Goal: Task Accomplishment & Management: Use online tool/utility

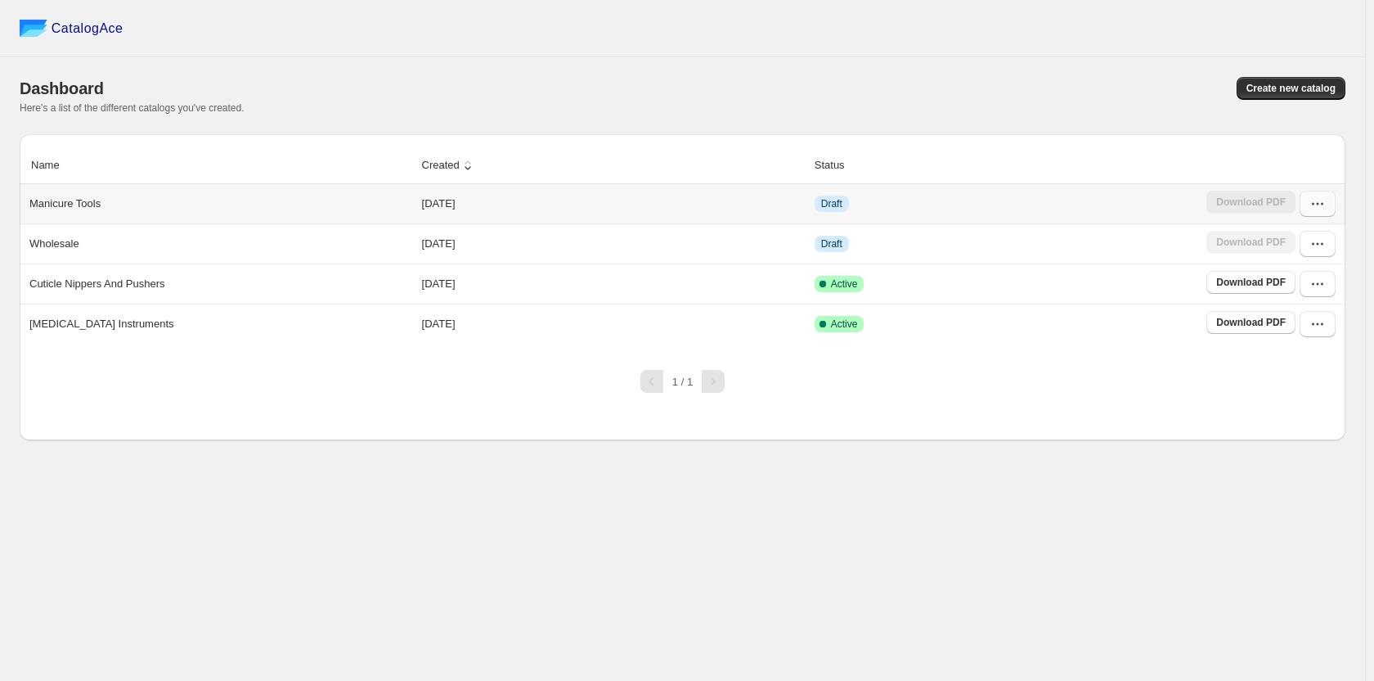
click at [1319, 208] on icon "button" at bounding box center [1318, 204] width 16 height 16
click at [1182, 388] on div "1 / 1" at bounding box center [676, 375] width 1339 height 36
click at [1314, 287] on icon "button" at bounding box center [1318, 284] width 16 height 16
click at [1305, 320] on span "View catalog" at bounding box center [1296, 320] width 60 height 12
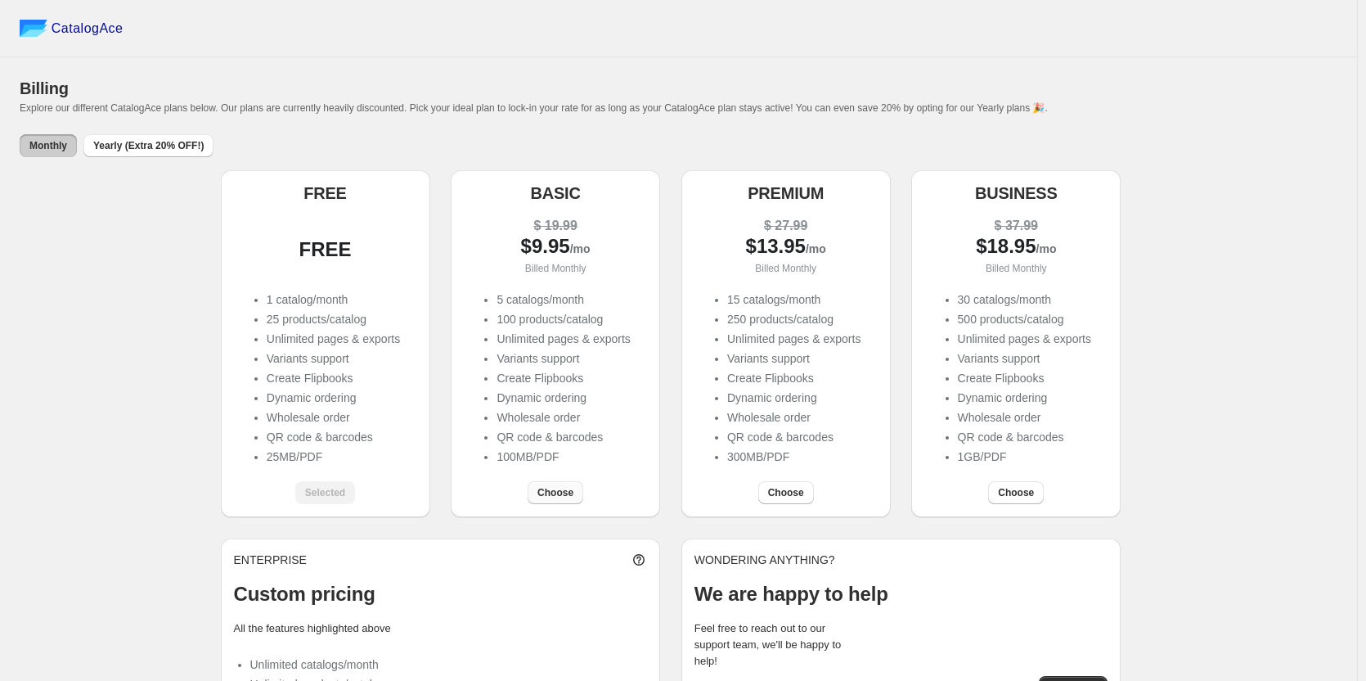
click at [544, 487] on button "Choose" at bounding box center [556, 492] width 56 height 23
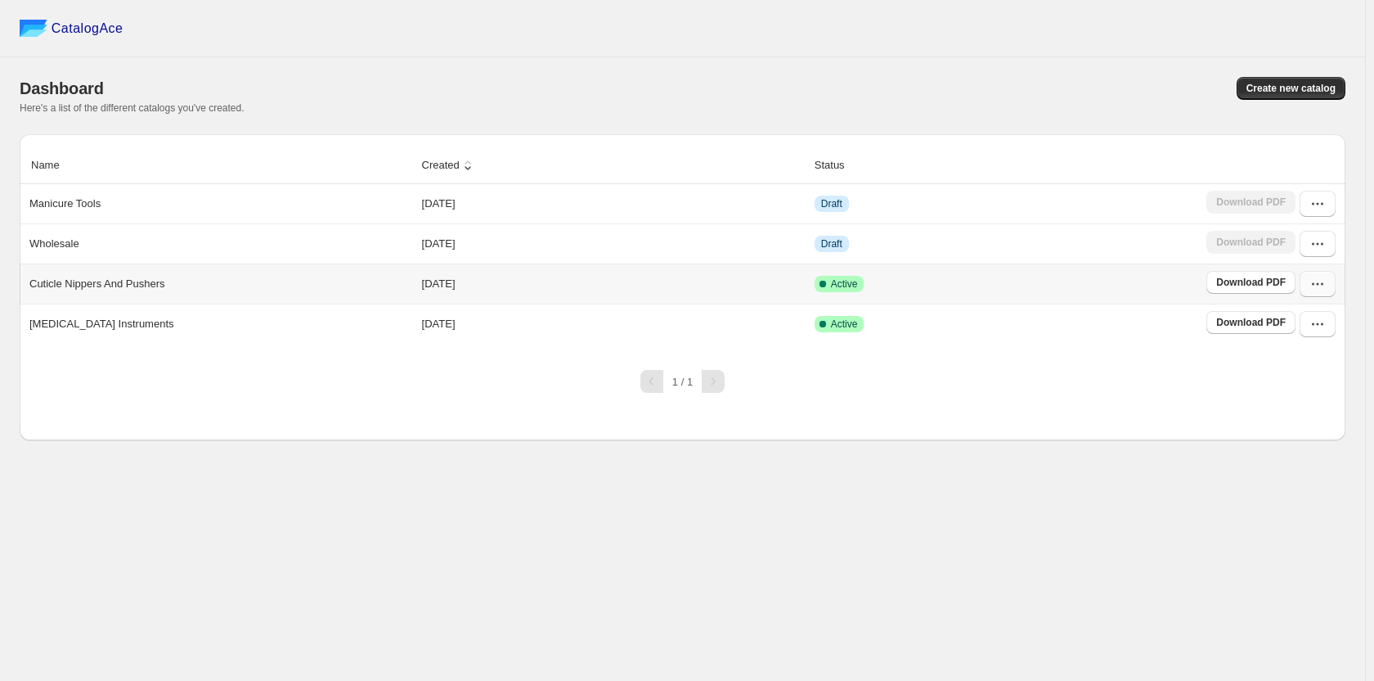
click at [1331, 284] on button "button" at bounding box center [1318, 284] width 36 height 26
click at [1293, 463] on span "Delete" at bounding box center [1281, 459] width 31 height 12
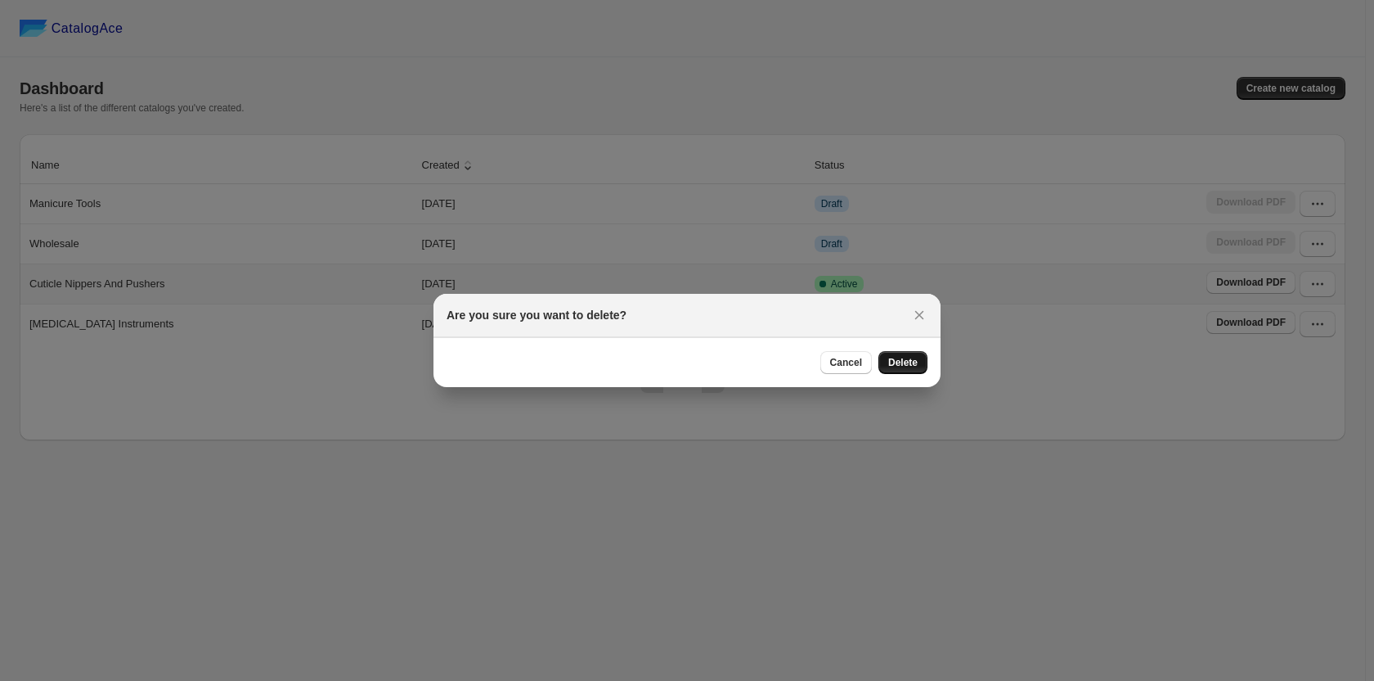
click at [911, 371] on button "Delete" at bounding box center [903, 362] width 49 height 23
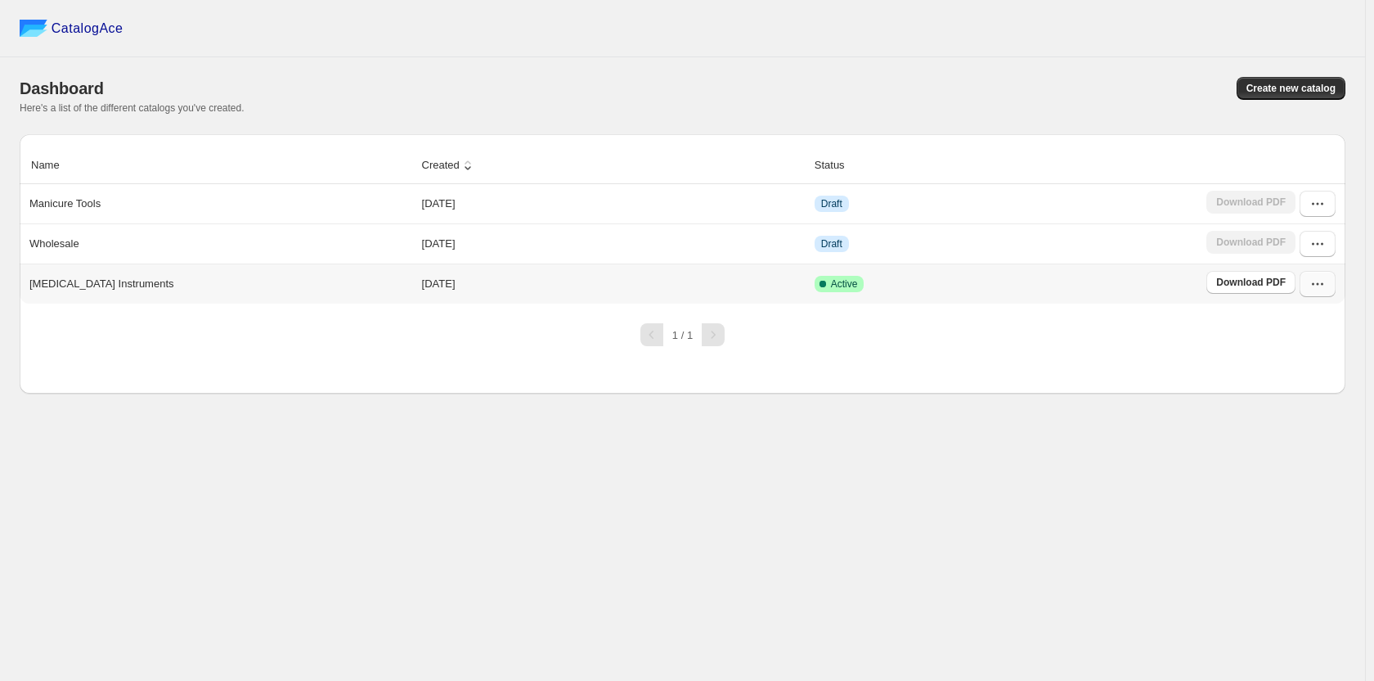
click at [1314, 288] on icon "button" at bounding box center [1318, 284] width 16 height 16
click at [1293, 461] on span "Delete" at bounding box center [1281, 459] width 31 height 12
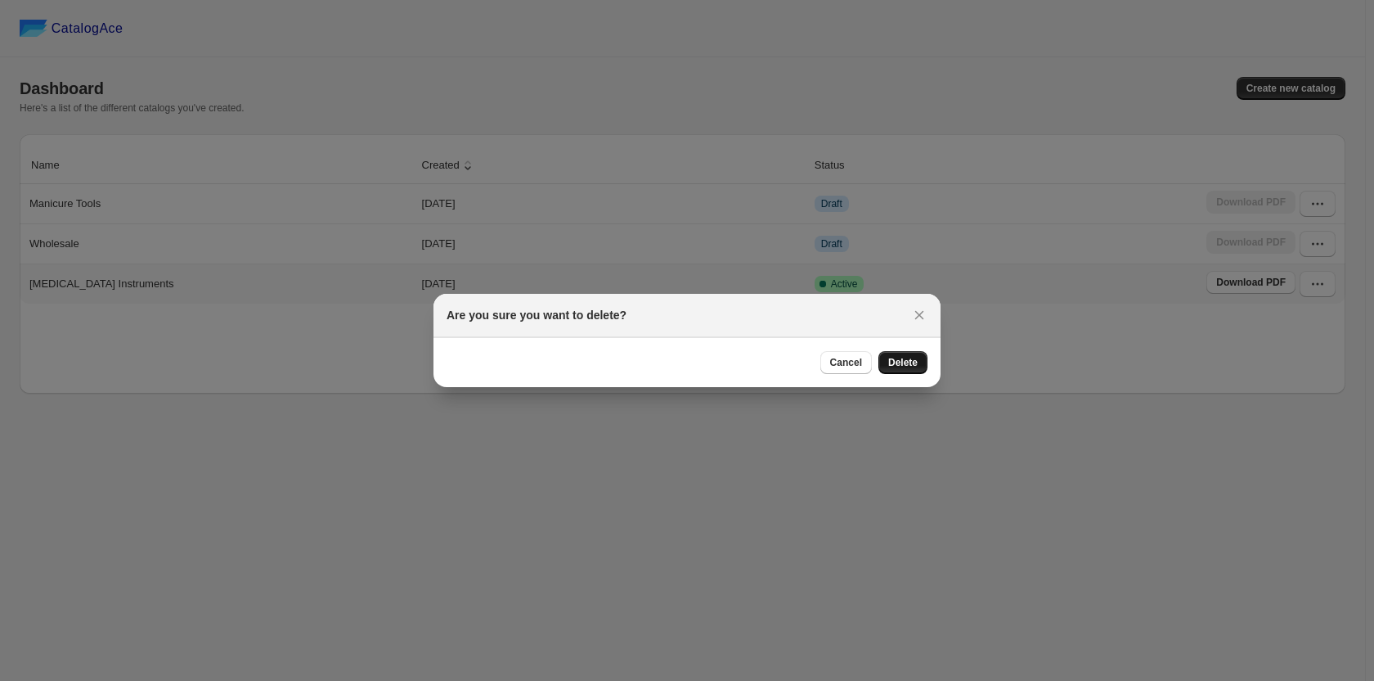
click at [897, 366] on span "Delete" at bounding box center [903, 362] width 29 height 13
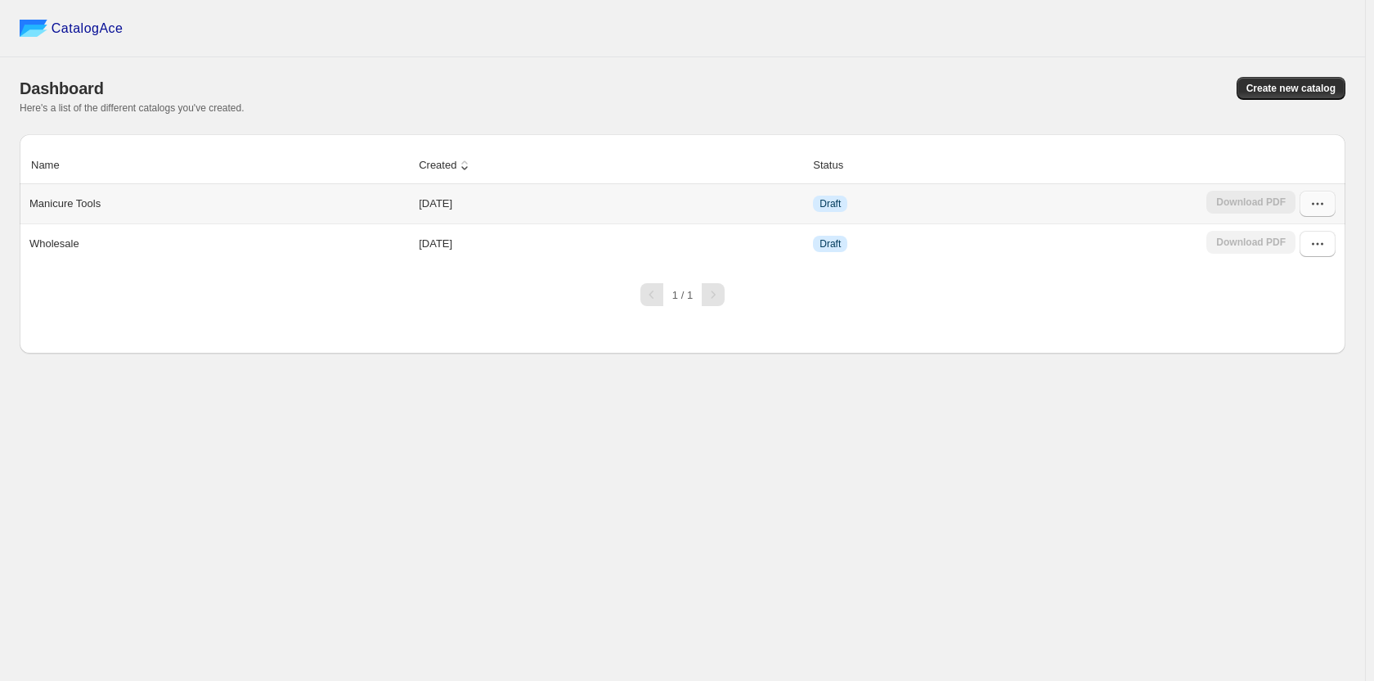
click at [1314, 207] on icon "button" at bounding box center [1318, 204] width 16 height 16
click at [1284, 375] on span "Delete" at bounding box center [1281, 379] width 31 height 12
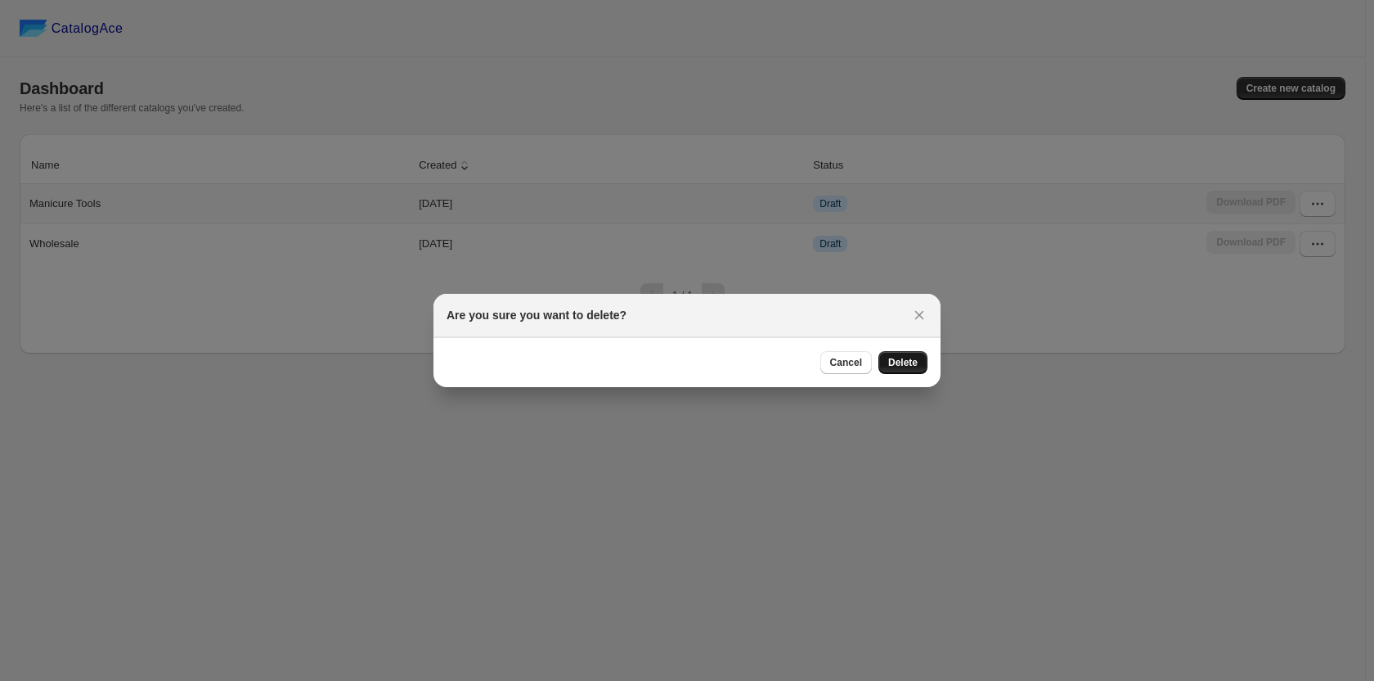
click at [893, 356] on button "Delete" at bounding box center [903, 362] width 49 height 23
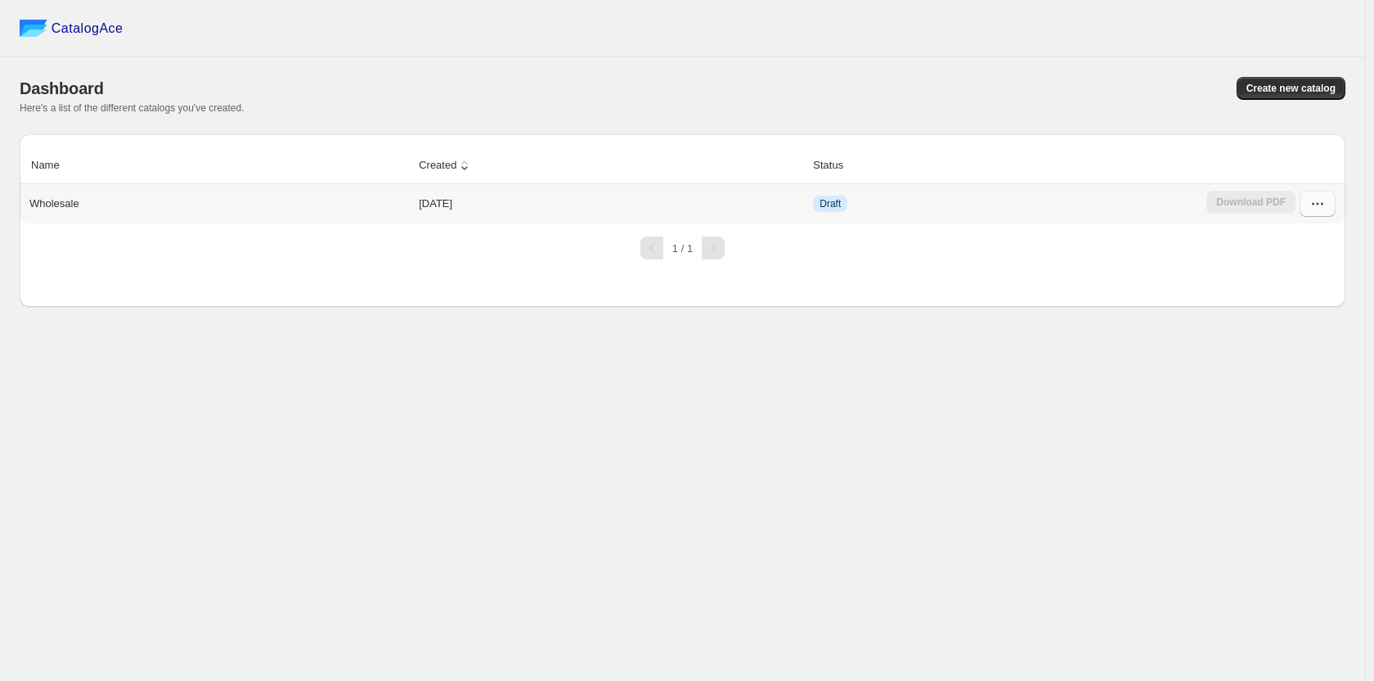
click at [1307, 203] on button "button" at bounding box center [1318, 204] width 36 height 26
click at [1279, 380] on span "Delete" at bounding box center [1281, 379] width 31 height 12
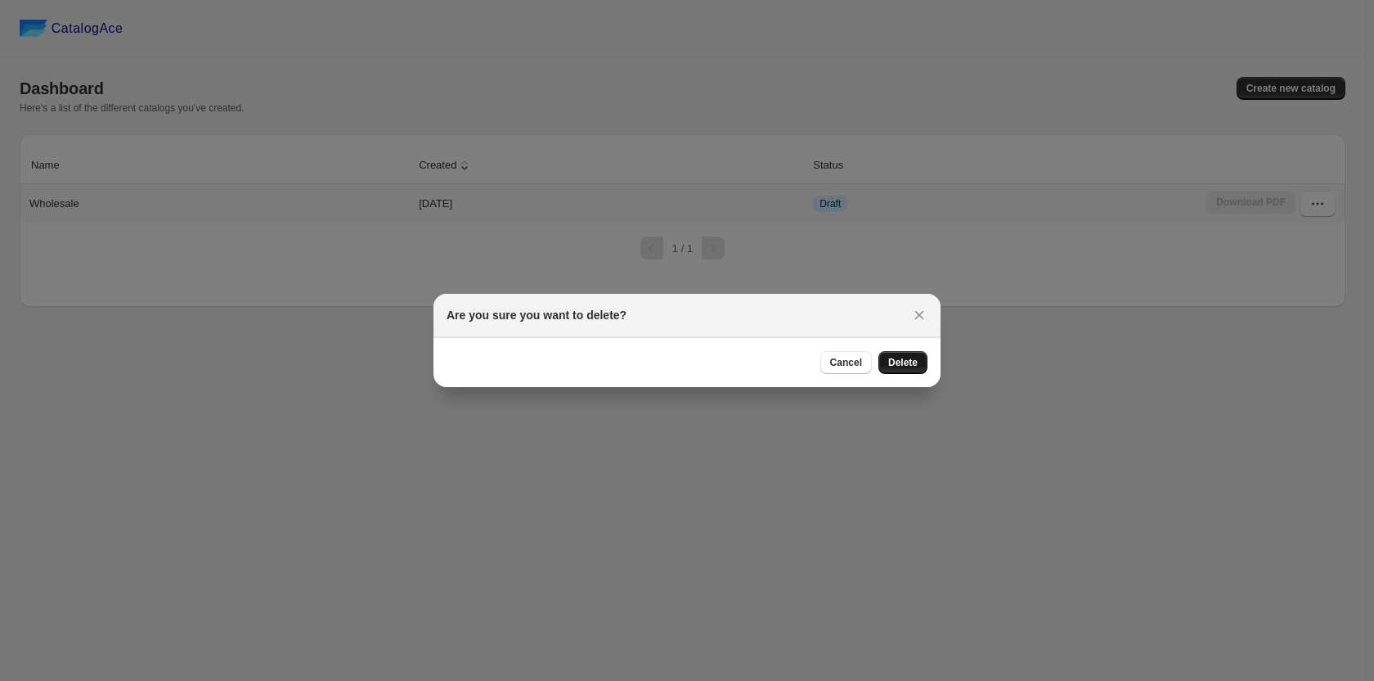
click at [910, 362] on span "Delete" at bounding box center [903, 362] width 29 height 13
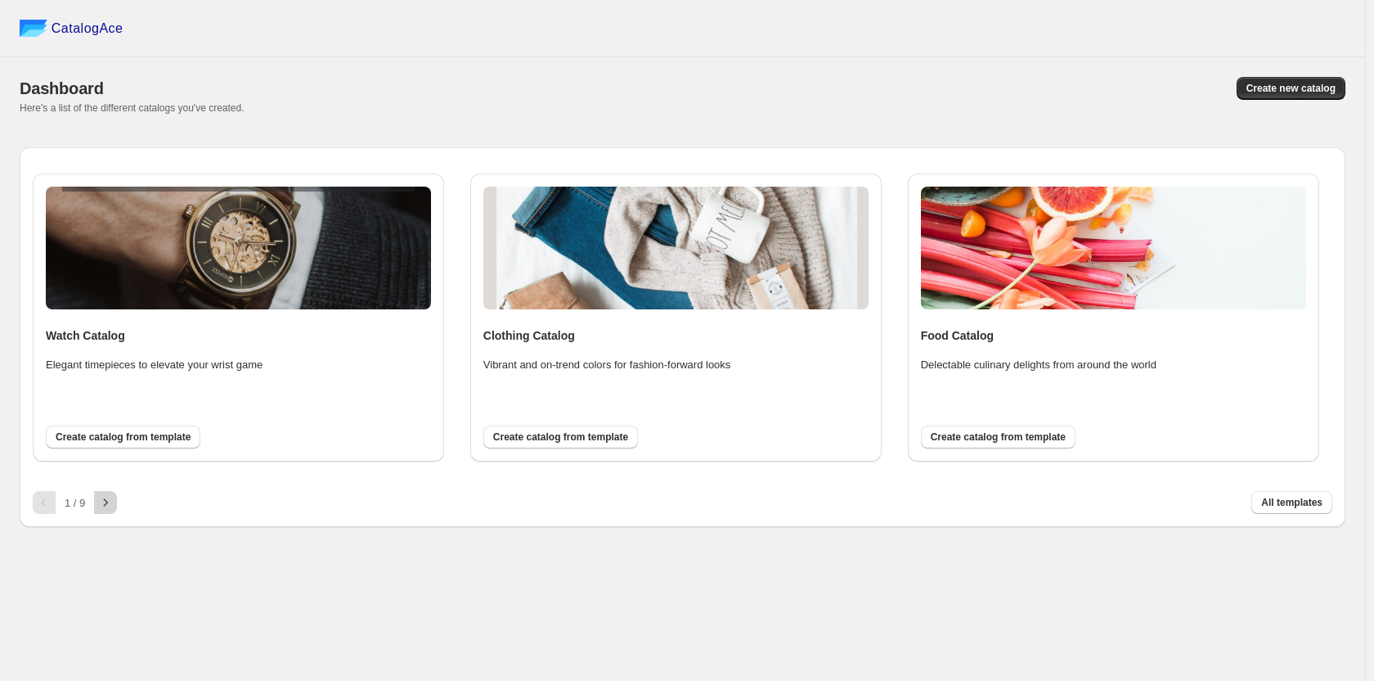
click at [103, 501] on icon "button" at bounding box center [105, 502] width 16 height 16
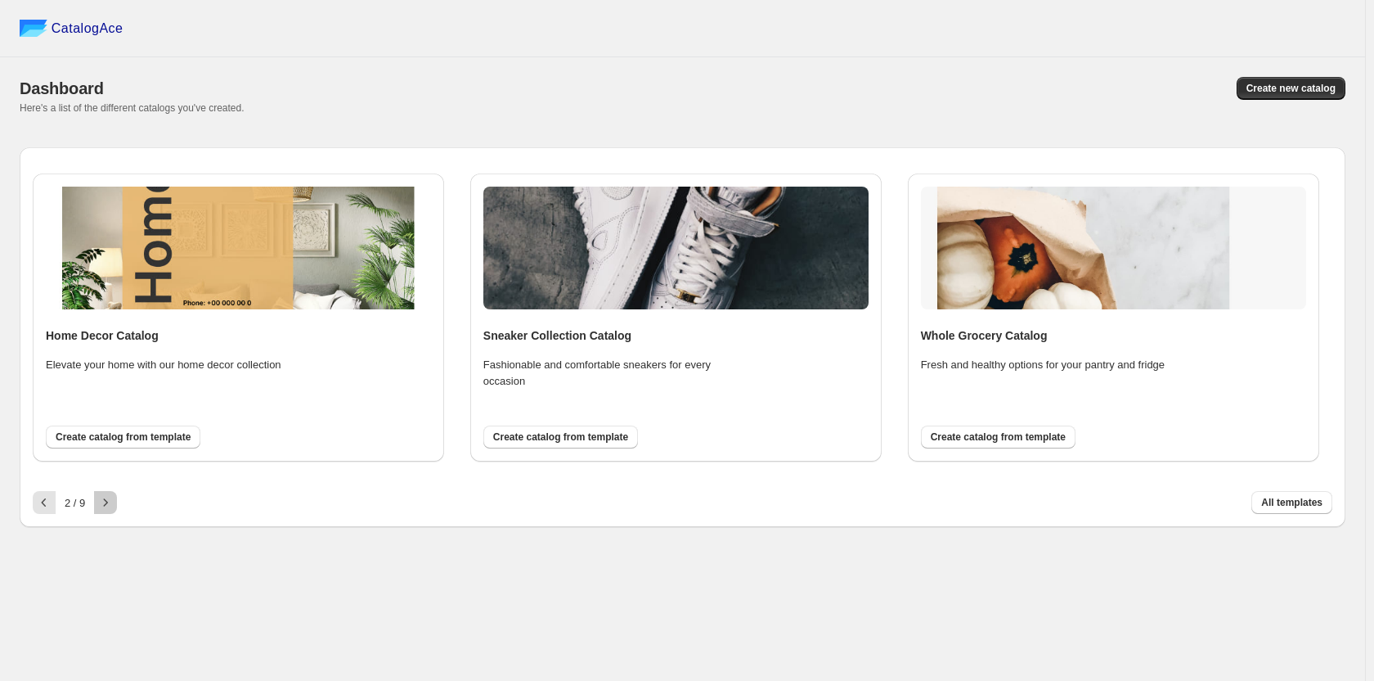
click at [103, 501] on icon "button" at bounding box center [105, 502] width 16 height 16
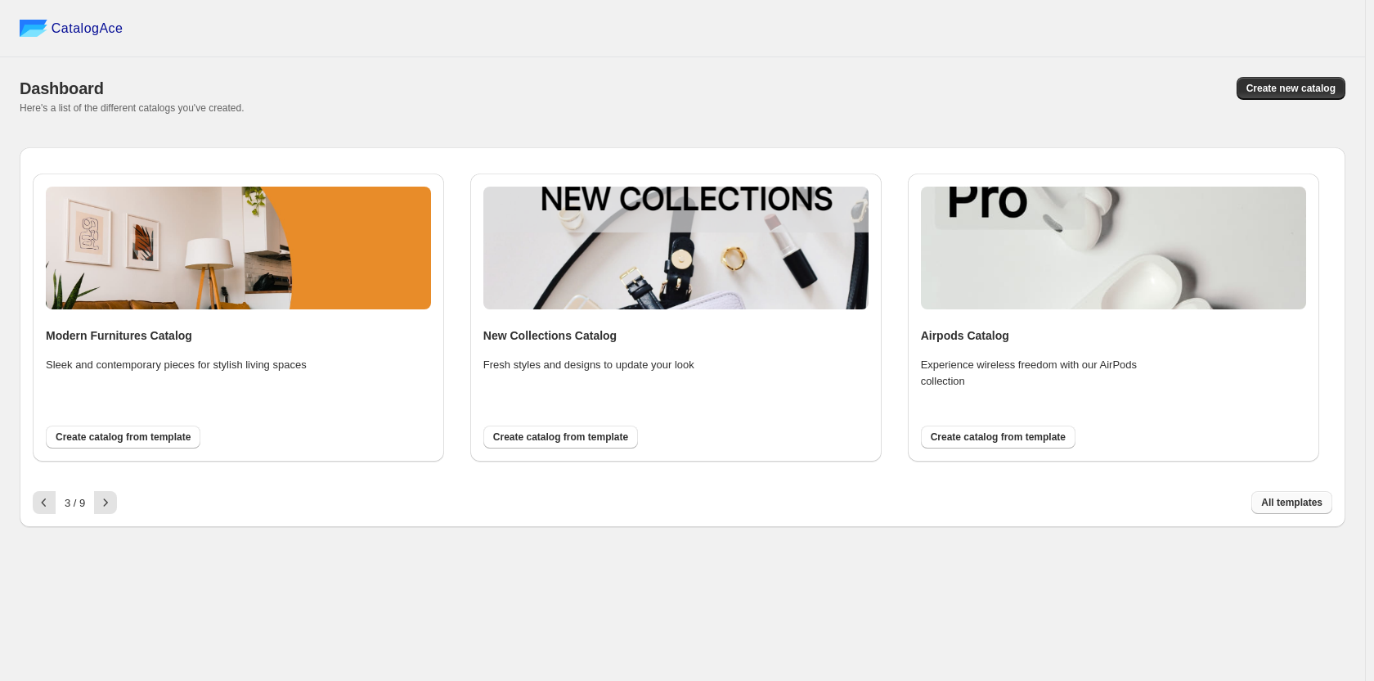
click at [1286, 507] on span "All templates" at bounding box center [1292, 502] width 61 height 13
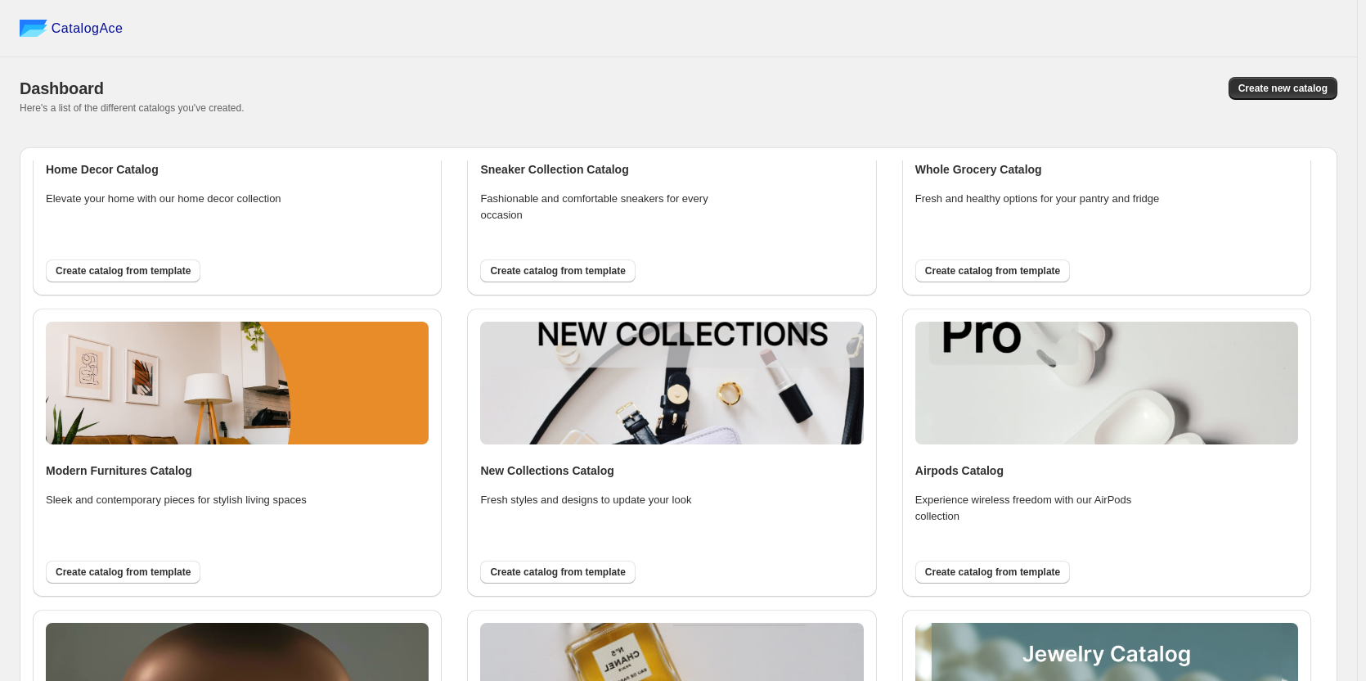
scroll to position [435, 0]
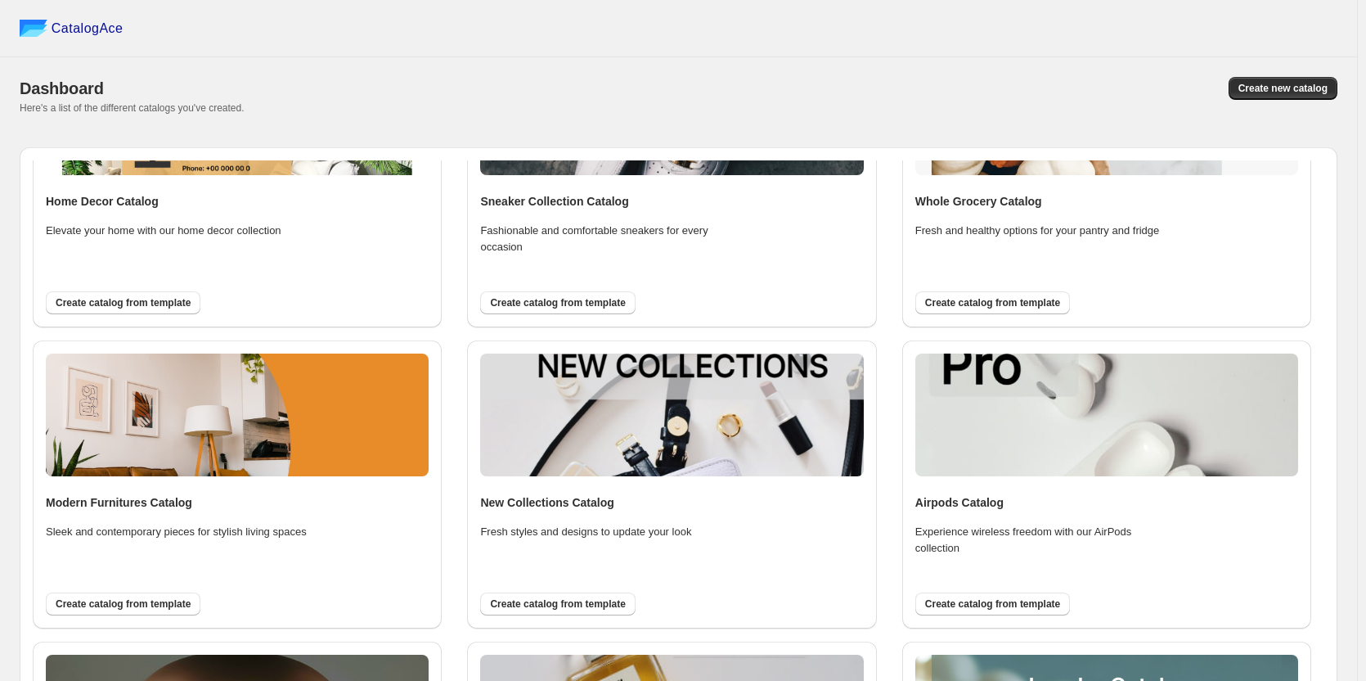
click at [1009, 425] on img at bounding box center [1107, 414] width 383 height 123
click at [966, 504] on h4 "Airpods Catalog" at bounding box center [1107, 502] width 383 height 16
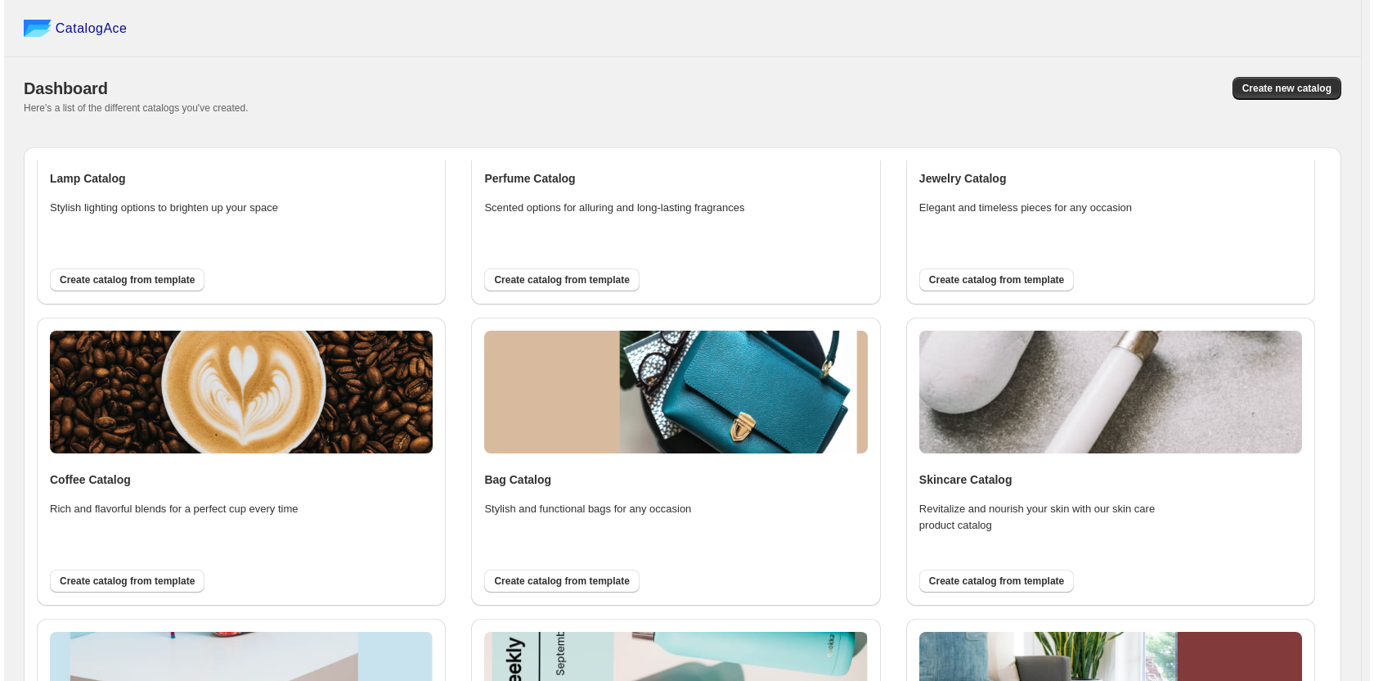
scroll to position [982, 0]
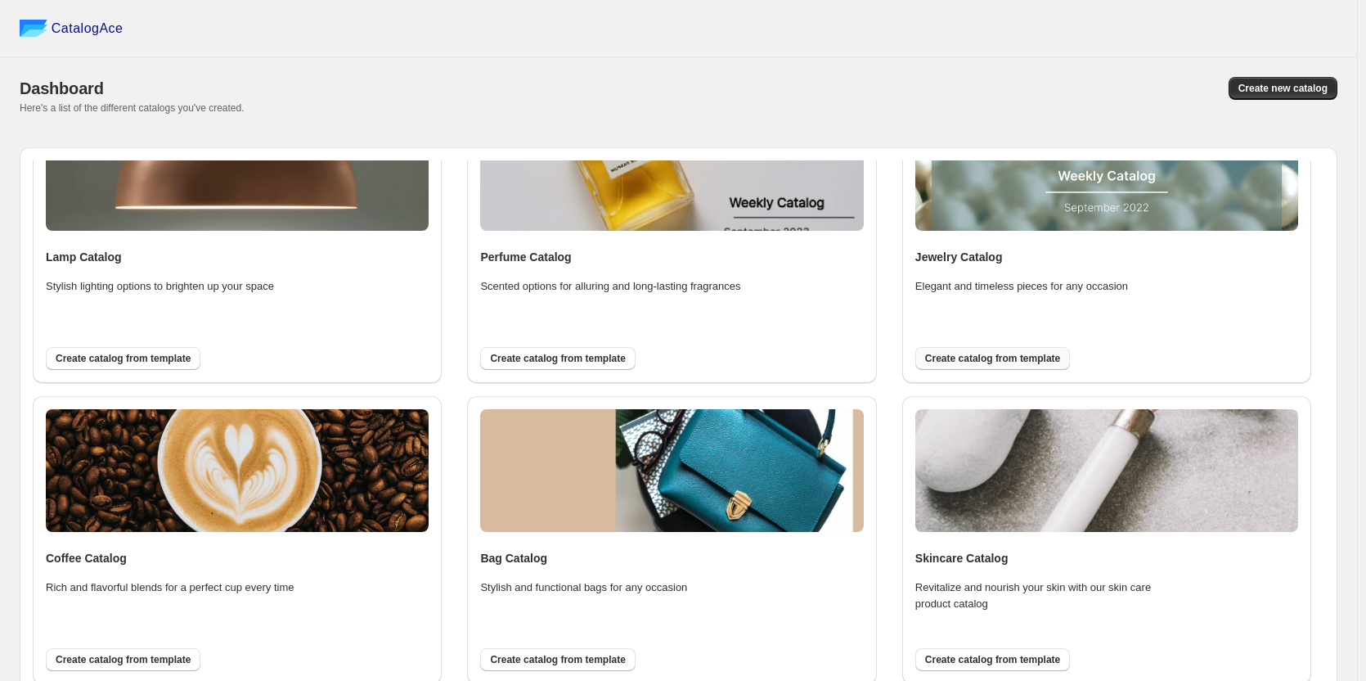
click at [986, 364] on span "Create catalog from template" at bounding box center [992, 358] width 135 height 13
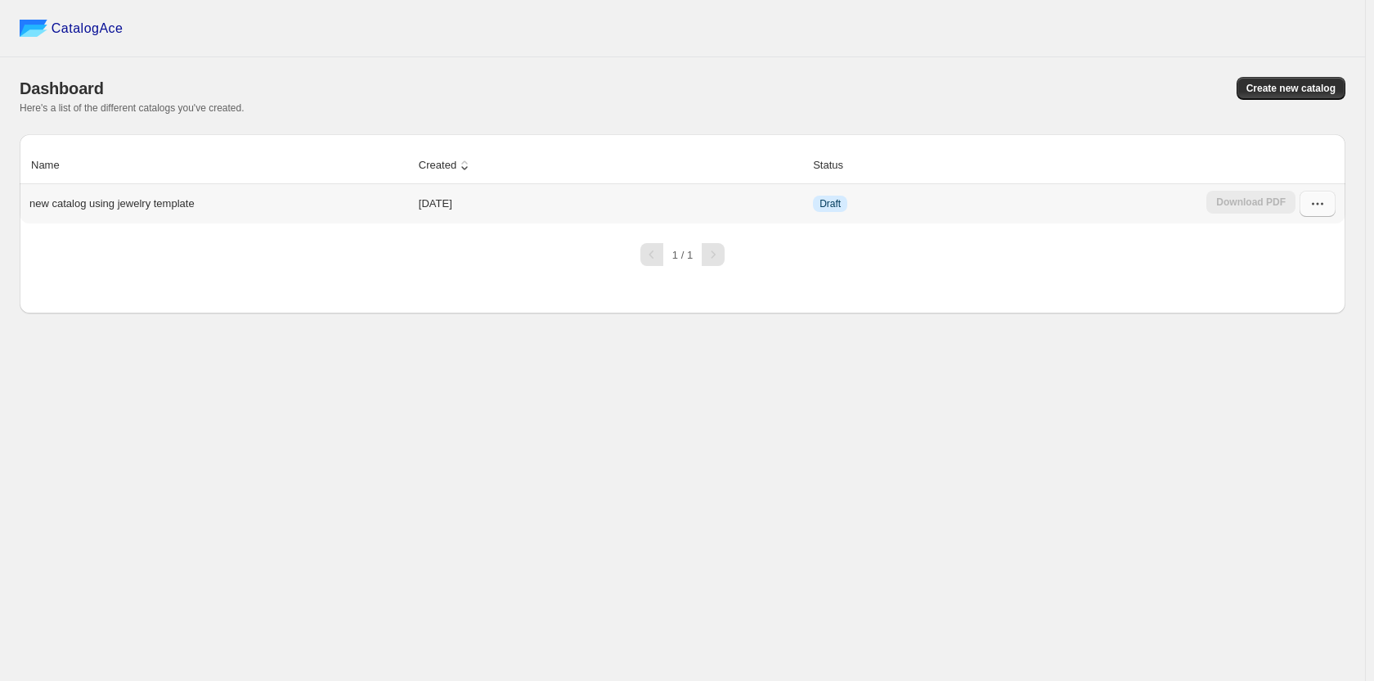
click at [1307, 204] on button "button" at bounding box center [1318, 204] width 36 height 26
click at [1301, 385] on span "Delete" at bounding box center [1308, 379] width 84 height 16
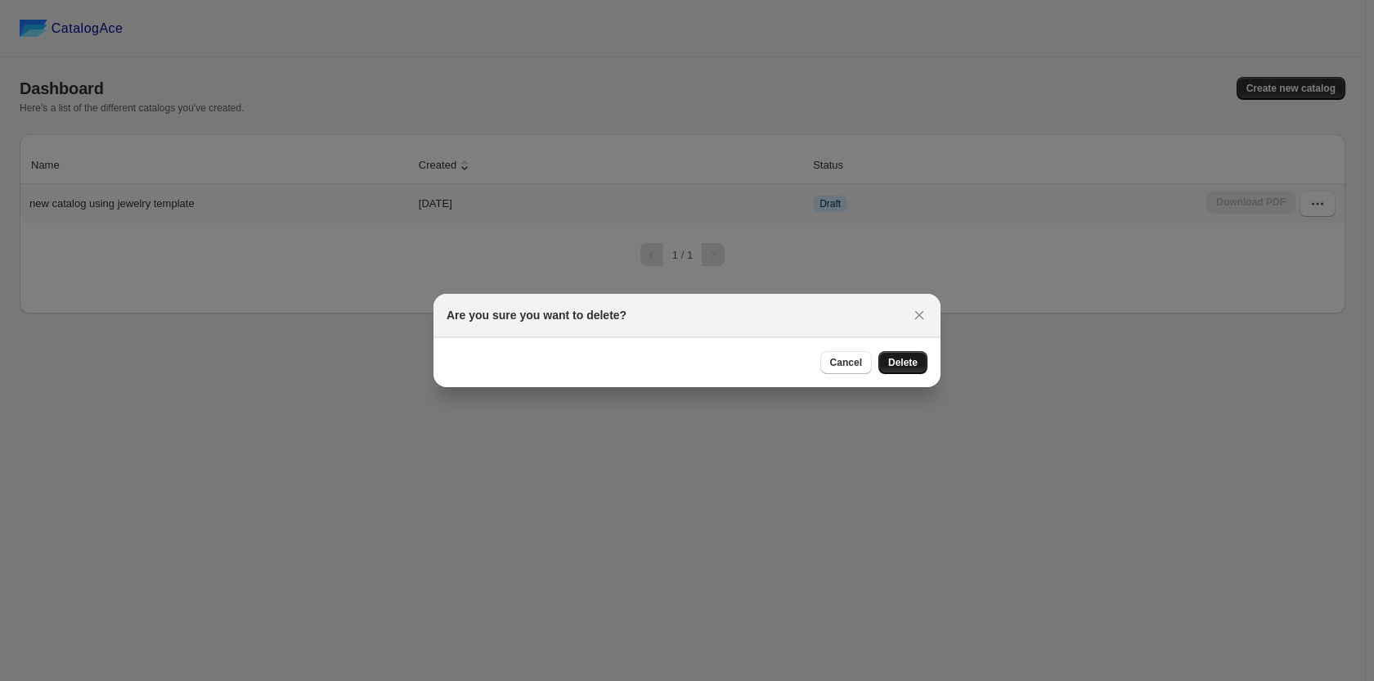
click at [911, 361] on span "Delete" at bounding box center [903, 362] width 29 height 13
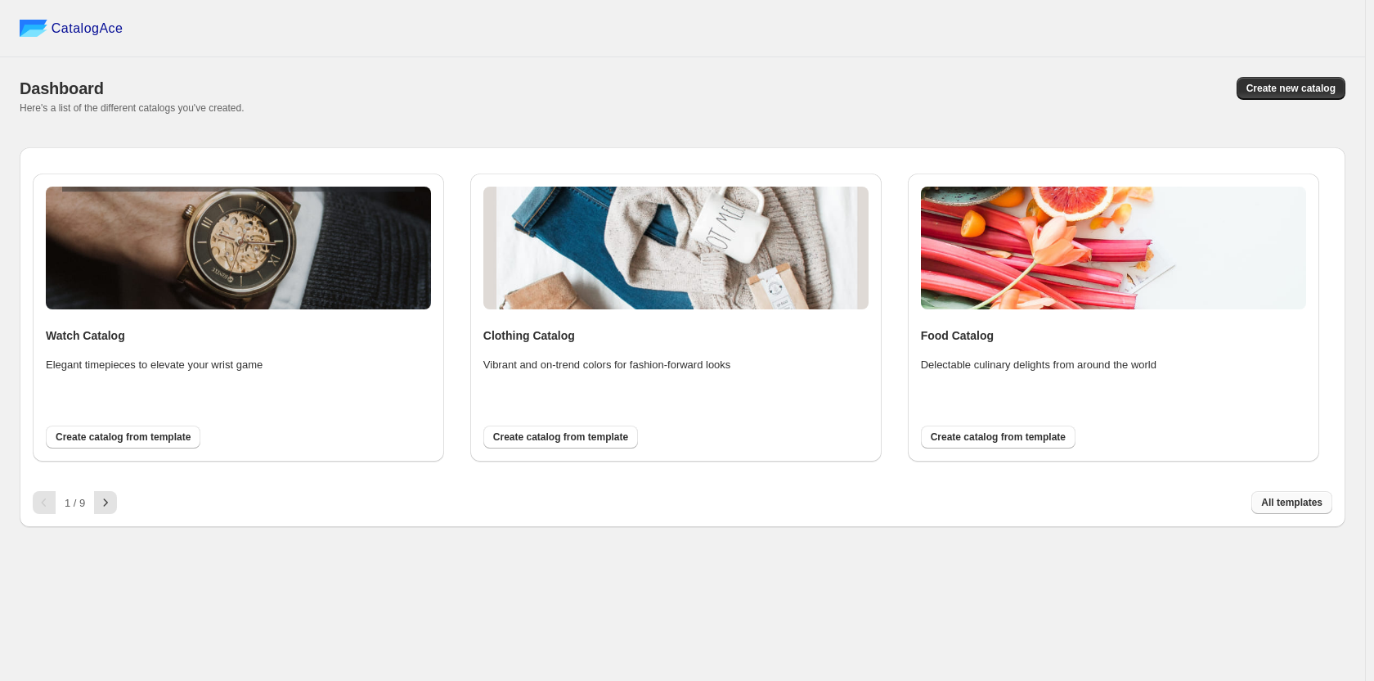
click at [1266, 499] on span "All templates" at bounding box center [1292, 502] width 61 height 13
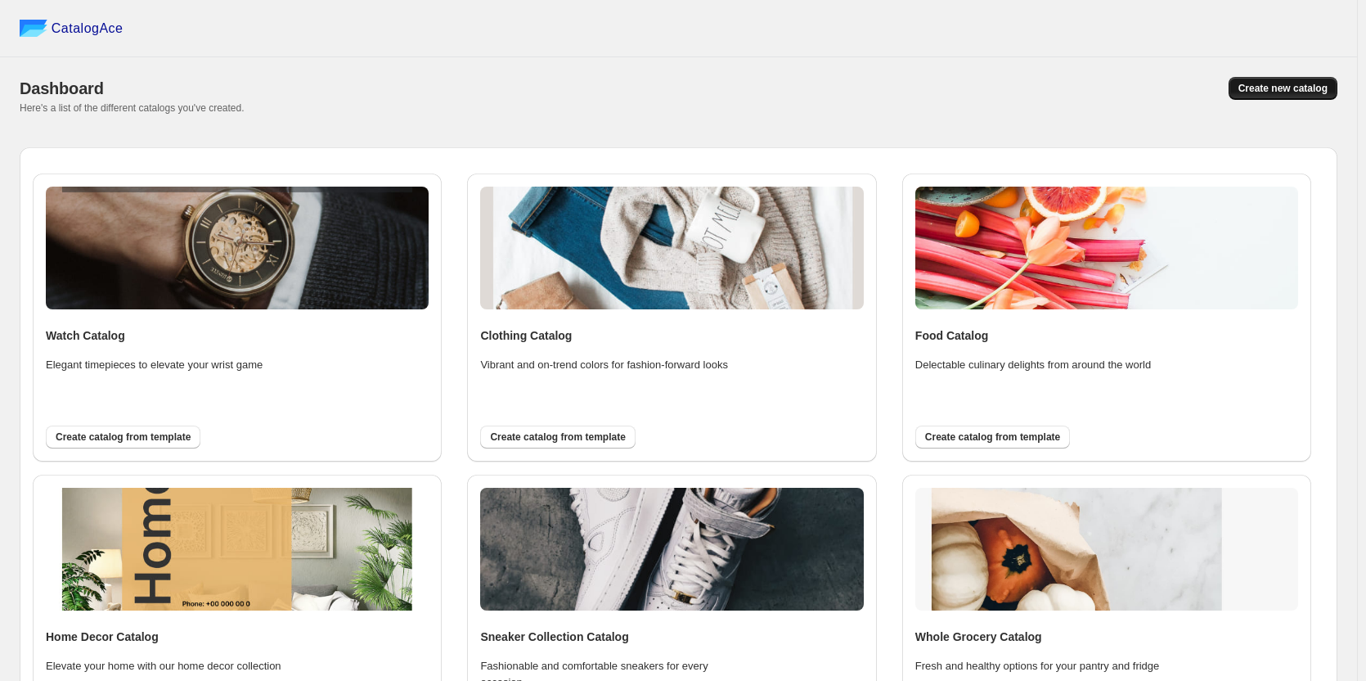
click at [1258, 92] on span "Create new catalog" at bounding box center [1283, 88] width 89 height 13
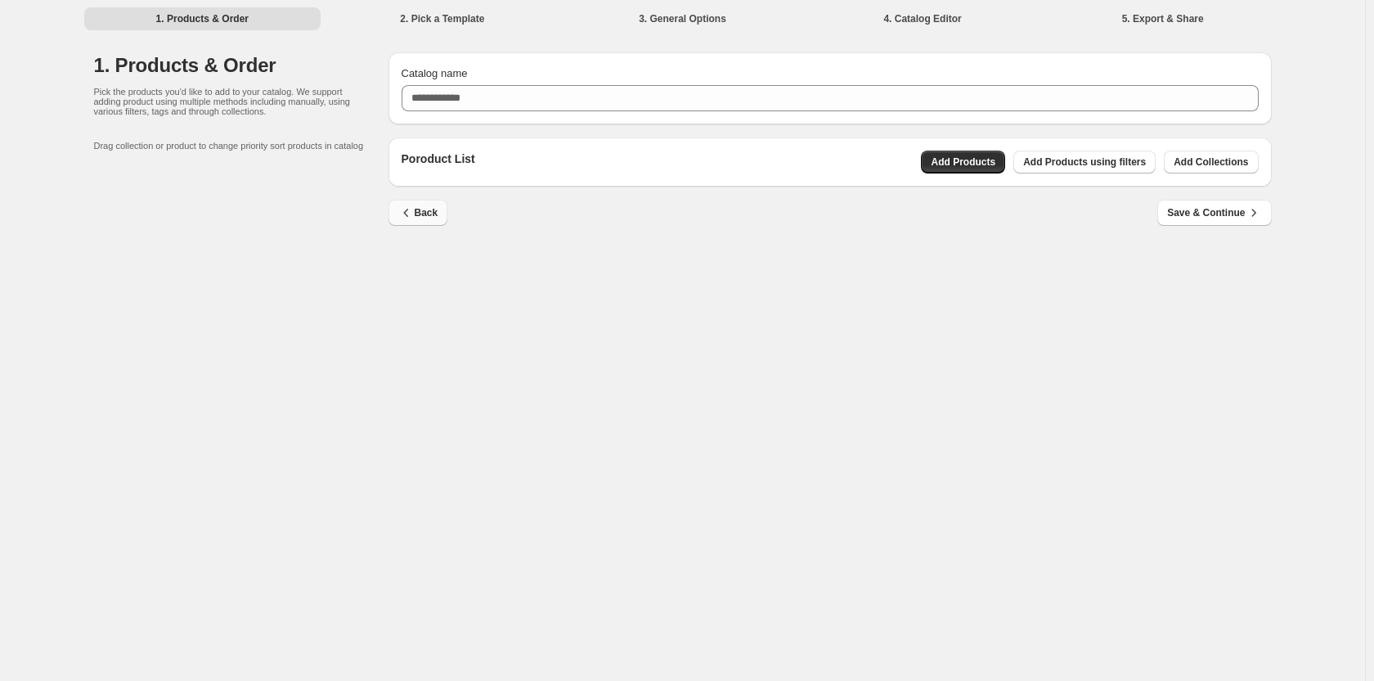
click at [417, 214] on span "Back" at bounding box center [418, 213] width 40 height 16
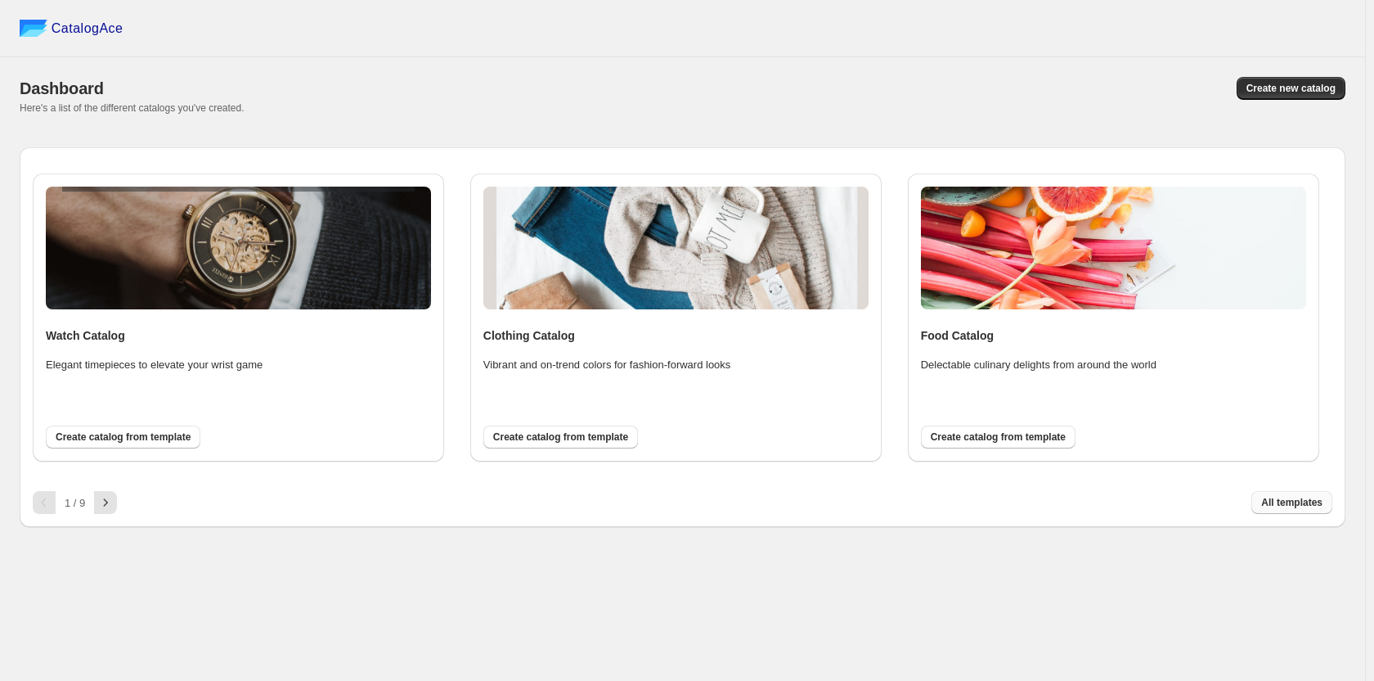
click at [1284, 494] on button "All templates" at bounding box center [1292, 502] width 81 height 23
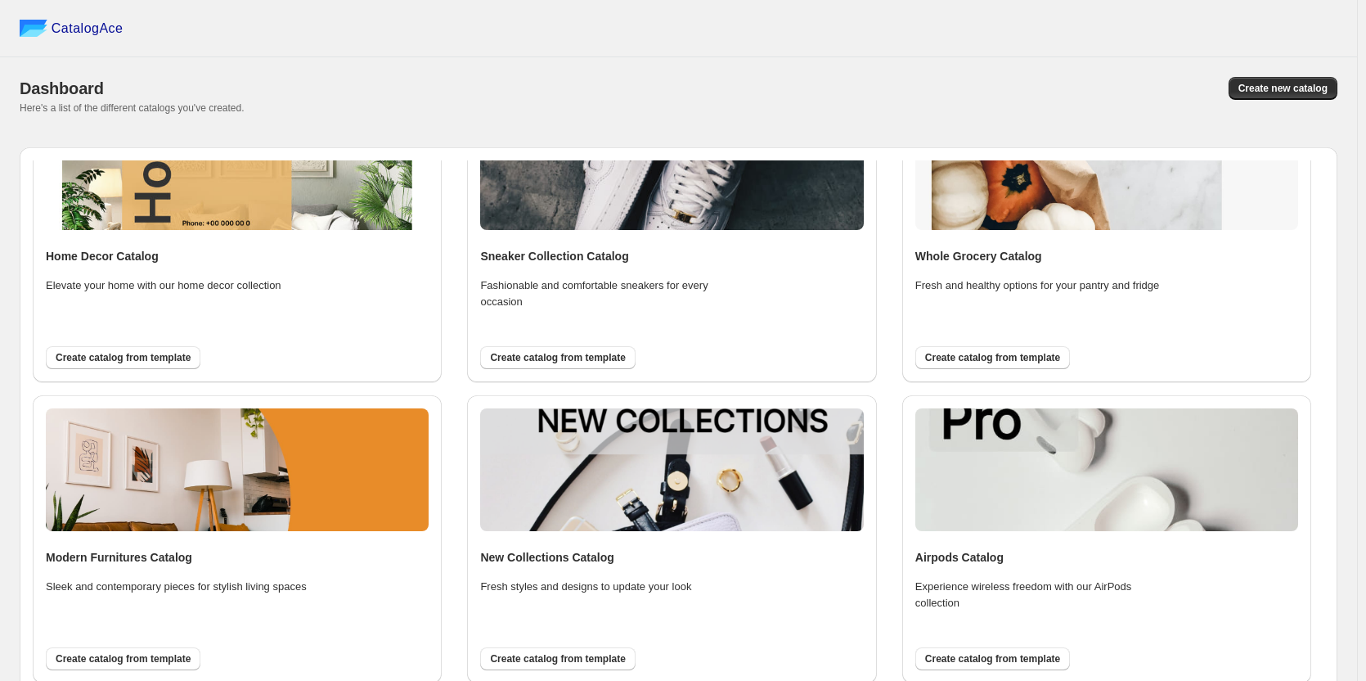
scroll to position [573, 0]
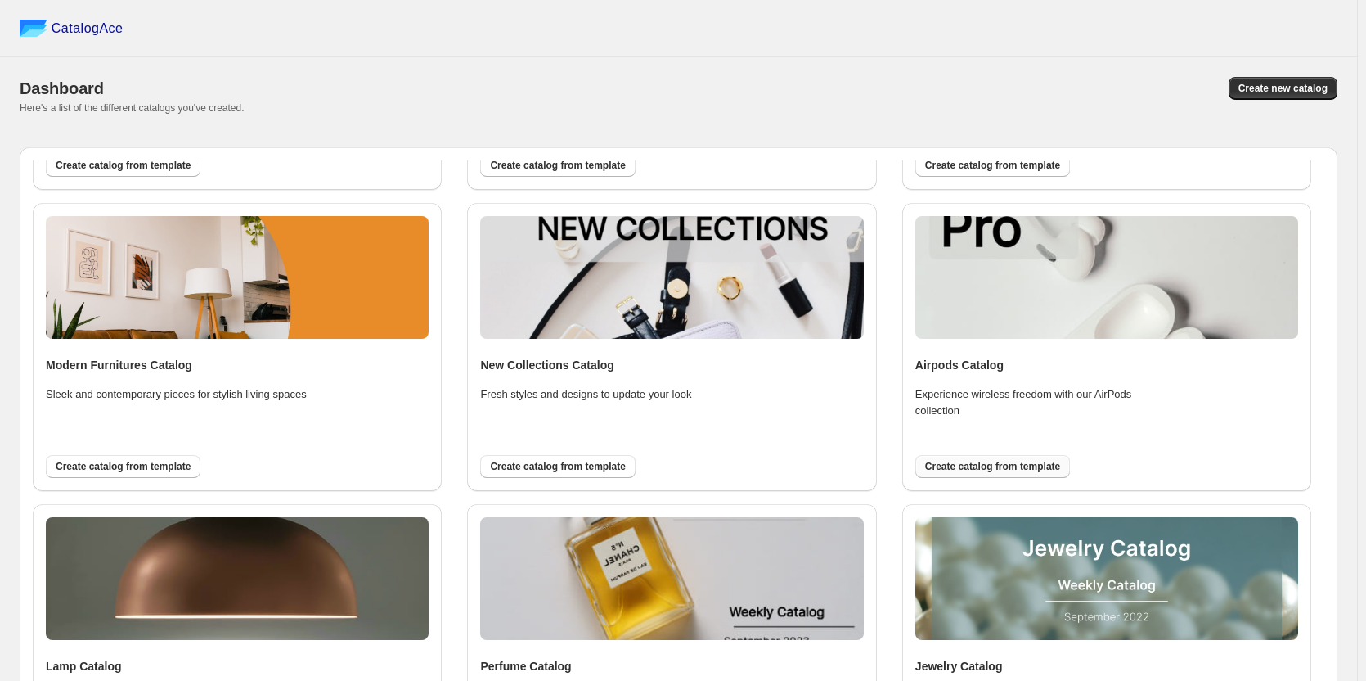
click at [1002, 456] on button "Create catalog from template" at bounding box center [993, 466] width 155 height 23
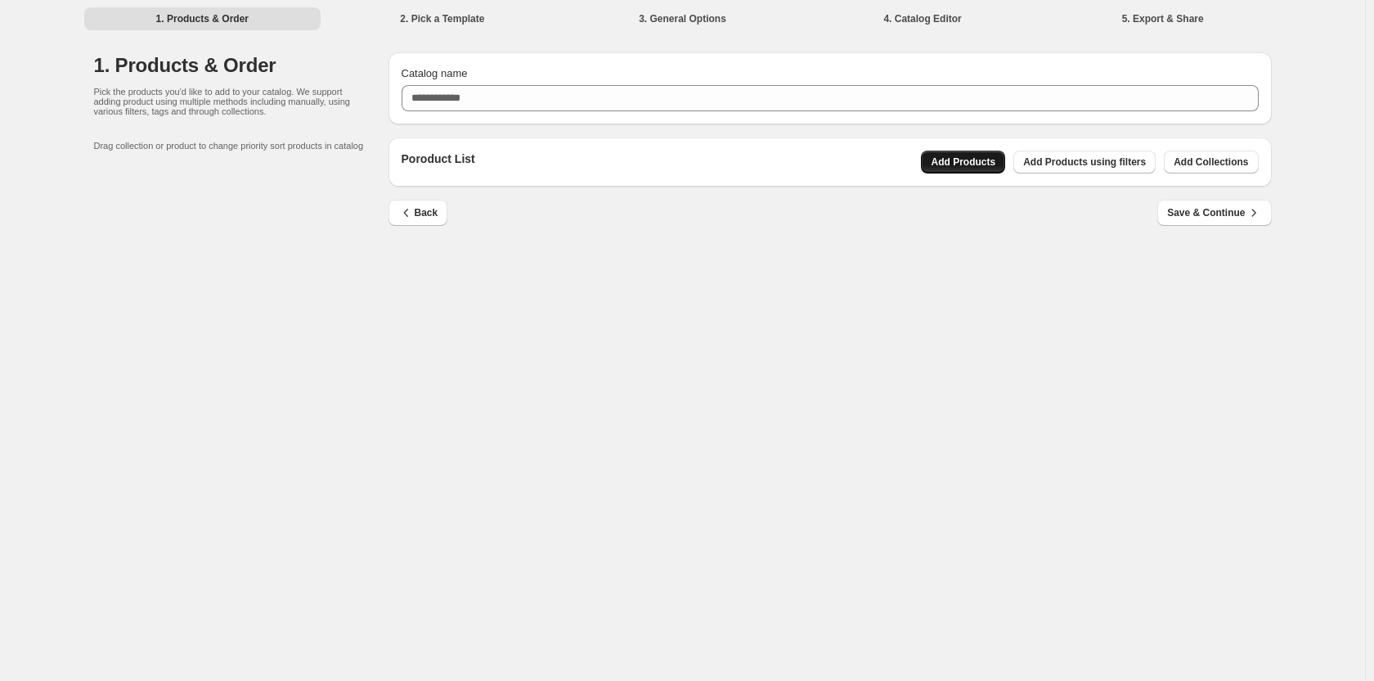
click at [989, 173] on button "Add Products" at bounding box center [963, 162] width 84 height 23
click at [1029, 168] on span "Add Products using filters" at bounding box center [1085, 161] width 123 height 13
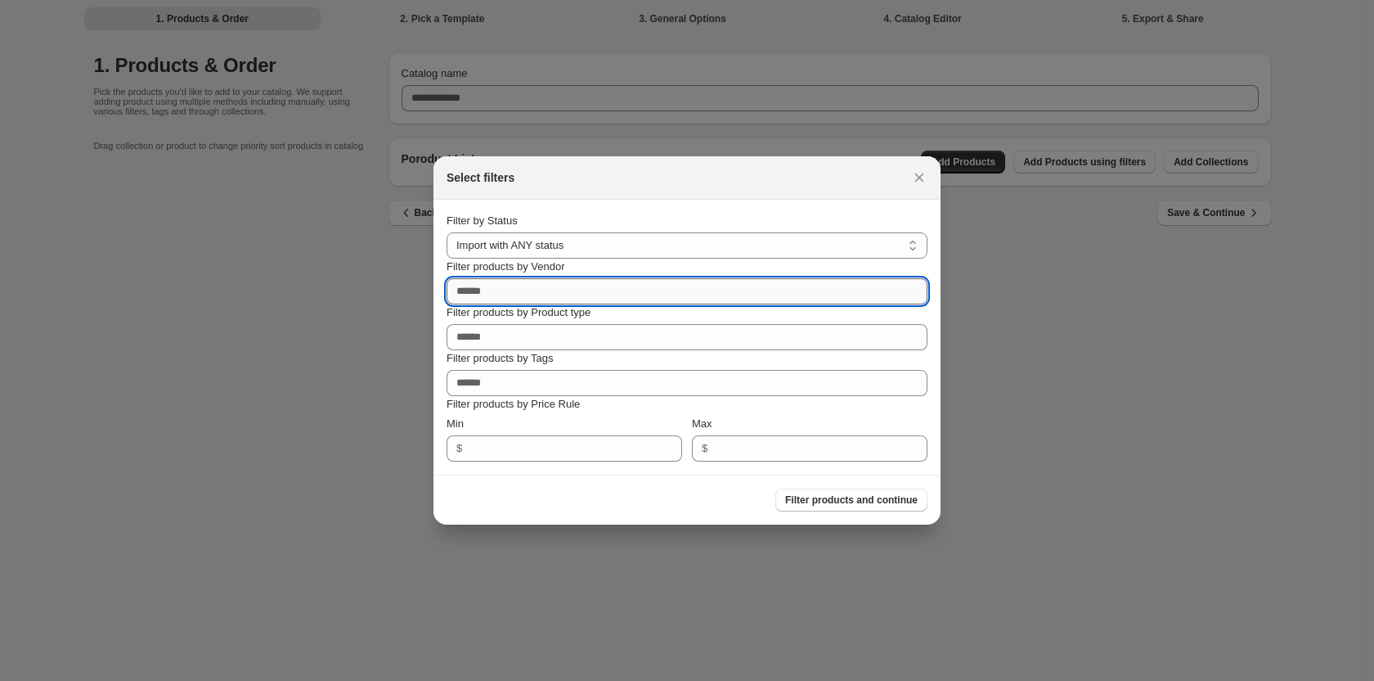
click at [803, 295] on input "Filter products by Vendor" at bounding box center [687, 291] width 481 height 26
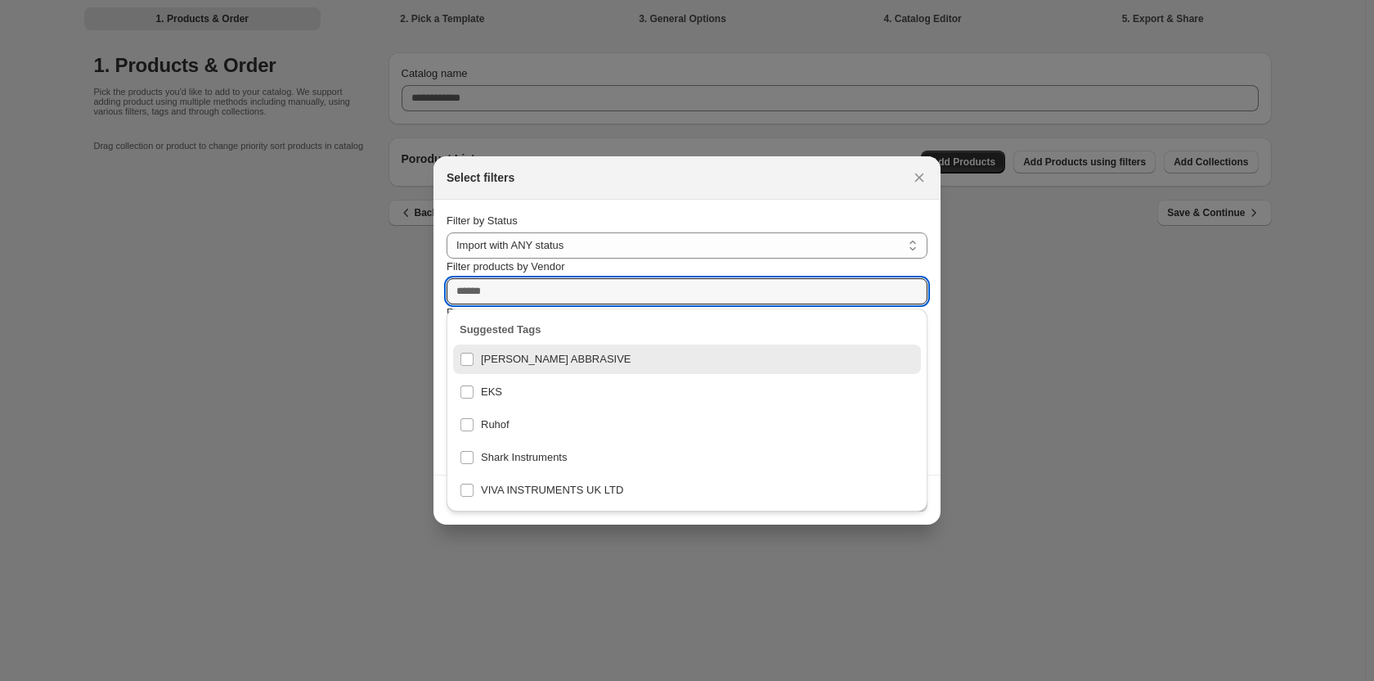
click at [836, 200] on section "**********" at bounding box center [687, 337] width 507 height 275
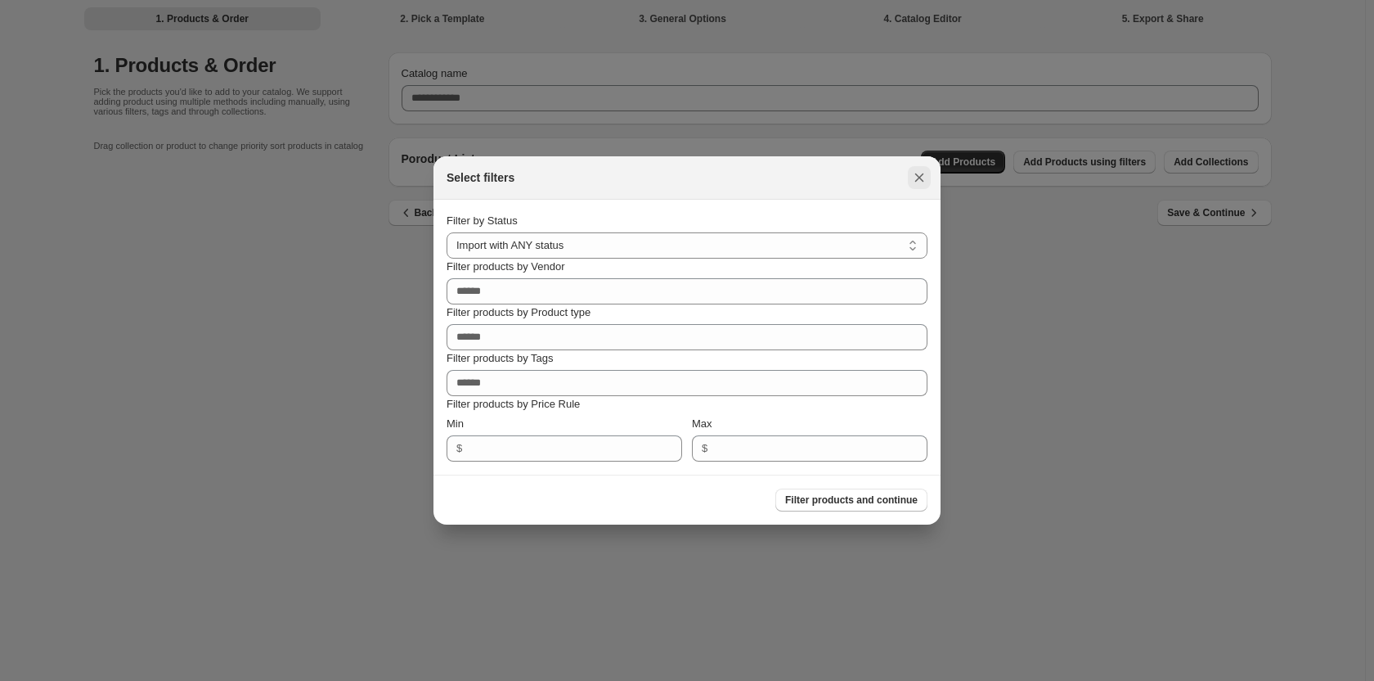
click at [921, 174] on icon ":r1j:" at bounding box center [919, 177] width 16 height 16
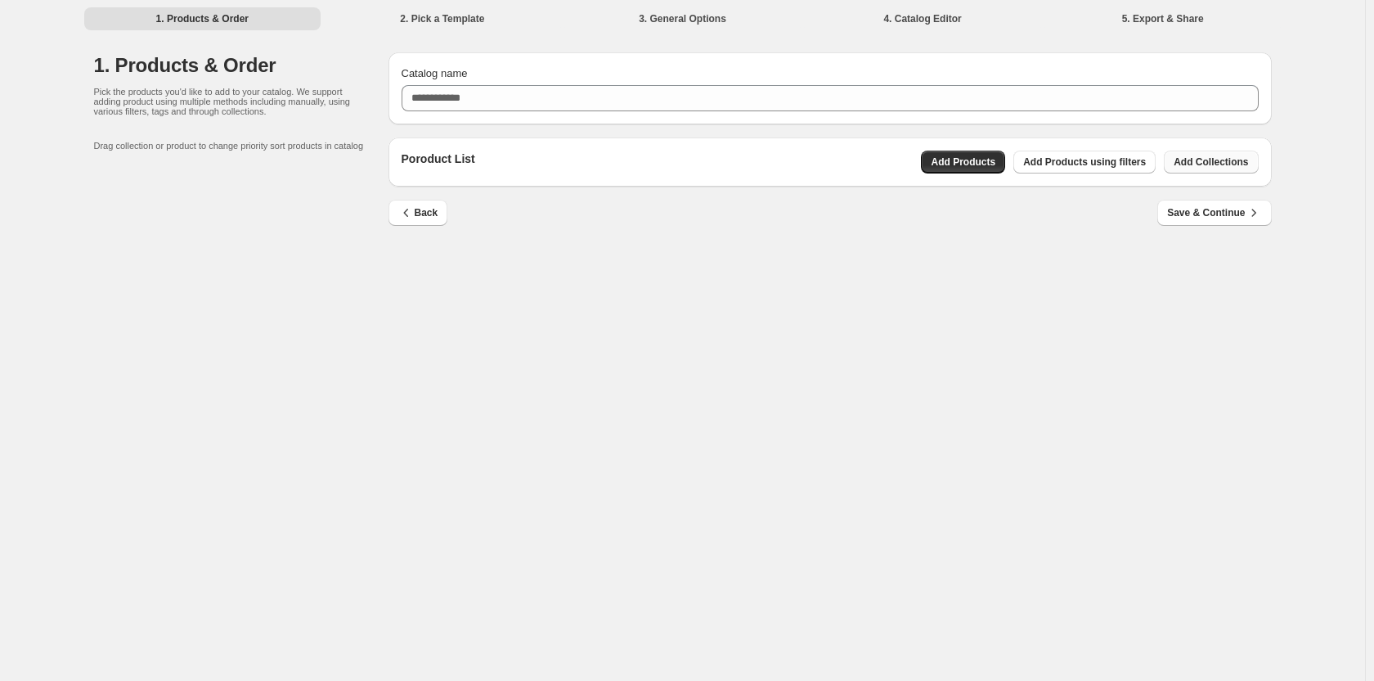
click at [1207, 159] on span "Add Collections" at bounding box center [1211, 161] width 74 height 13
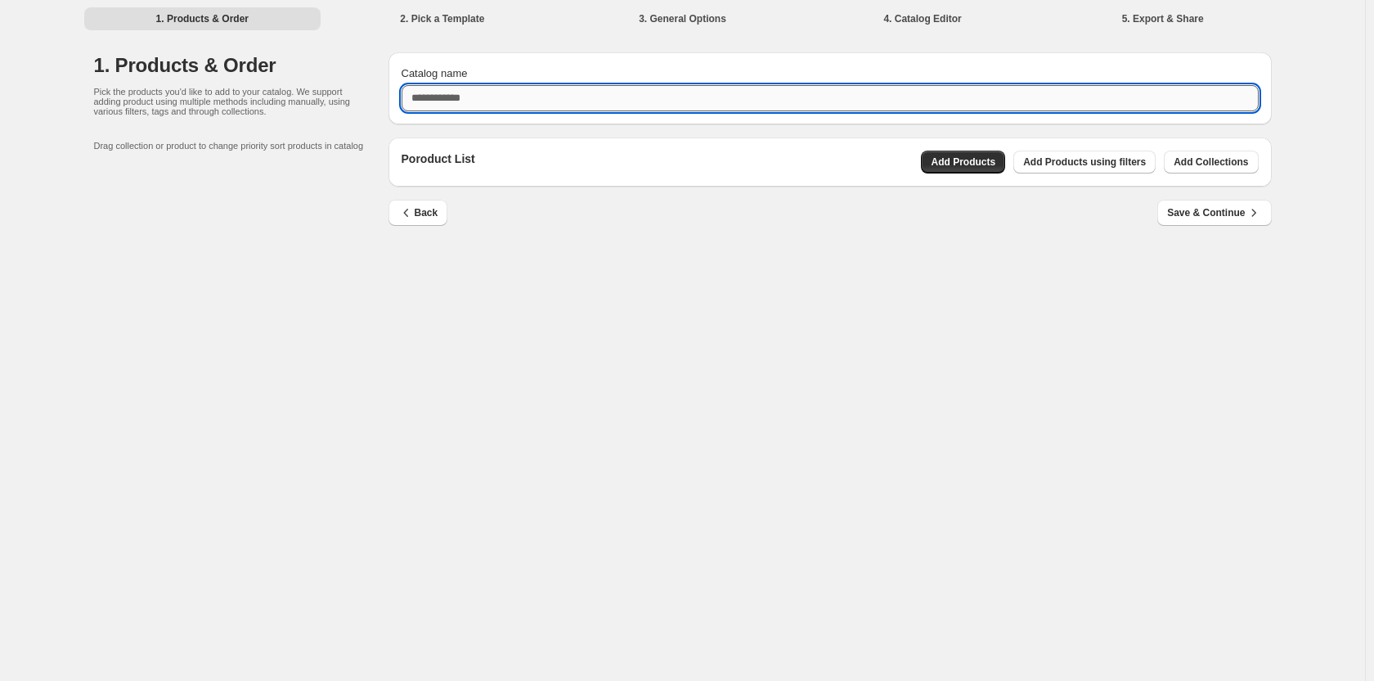
click at [644, 104] on input "Catalog name" at bounding box center [830, 98] width 857 height 26
click at [962, 157] on div "Poroduct List Add Products Add Products using filters Add Collections" at bounding box center [831, 161] width 884 height 49
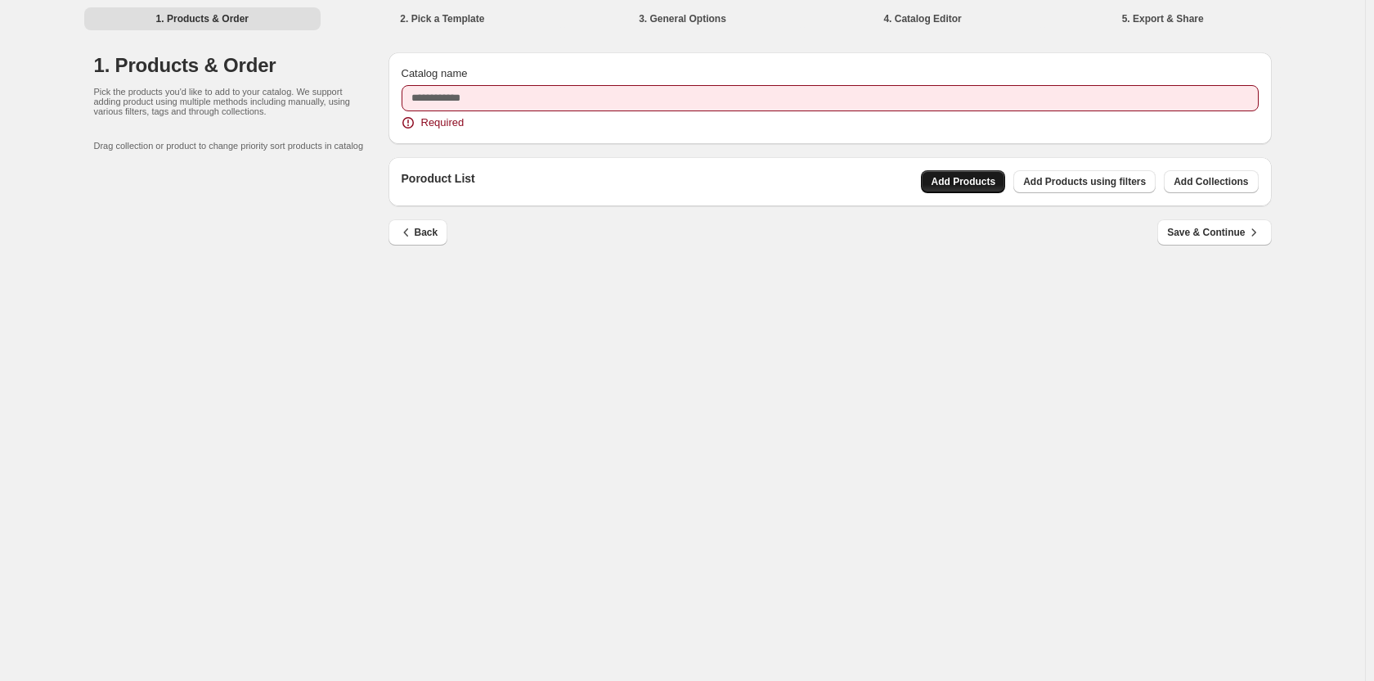
click at [962, 182] on span "Add Products" at bounding box center [963, 181] width 65 height 13
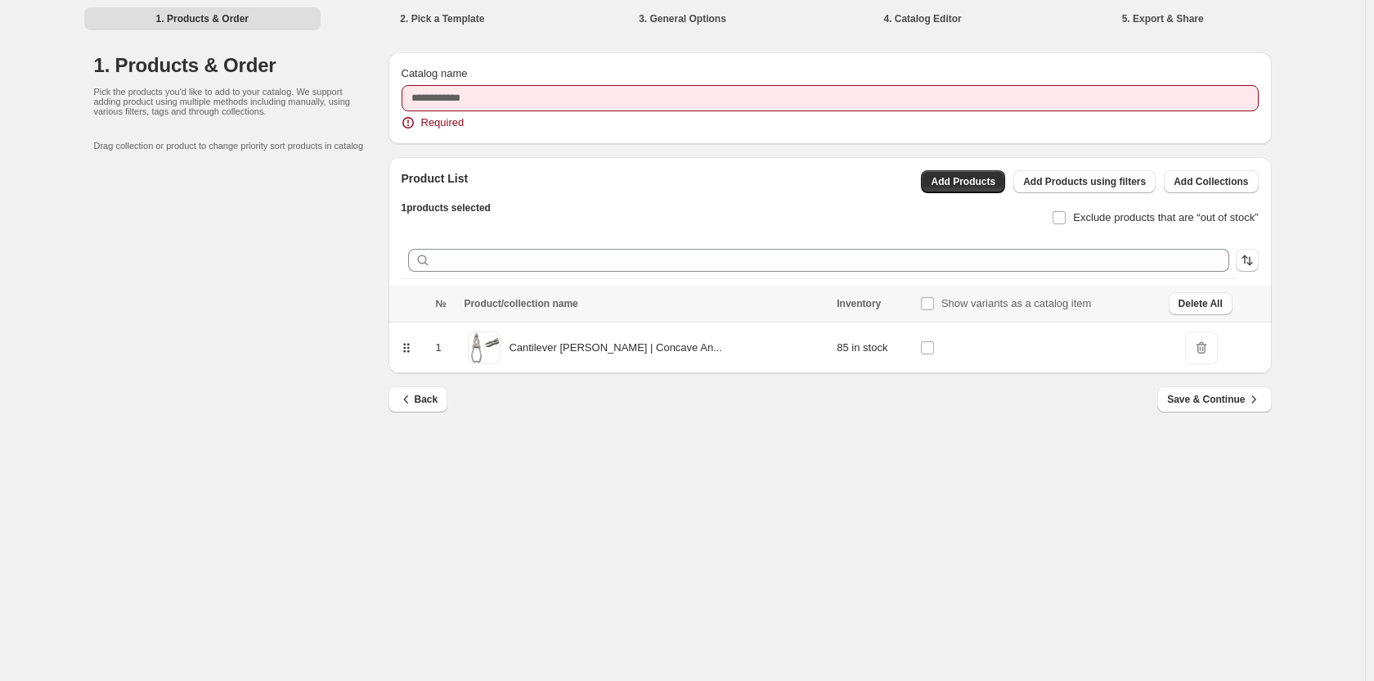
click at [673, 15] on li "3. General Options" at bounding box center [683, 18] width 237 height 23
click at [943, 24] on li "4. Catalog Editor" at bounding box center [922, 18] width 237 height 23
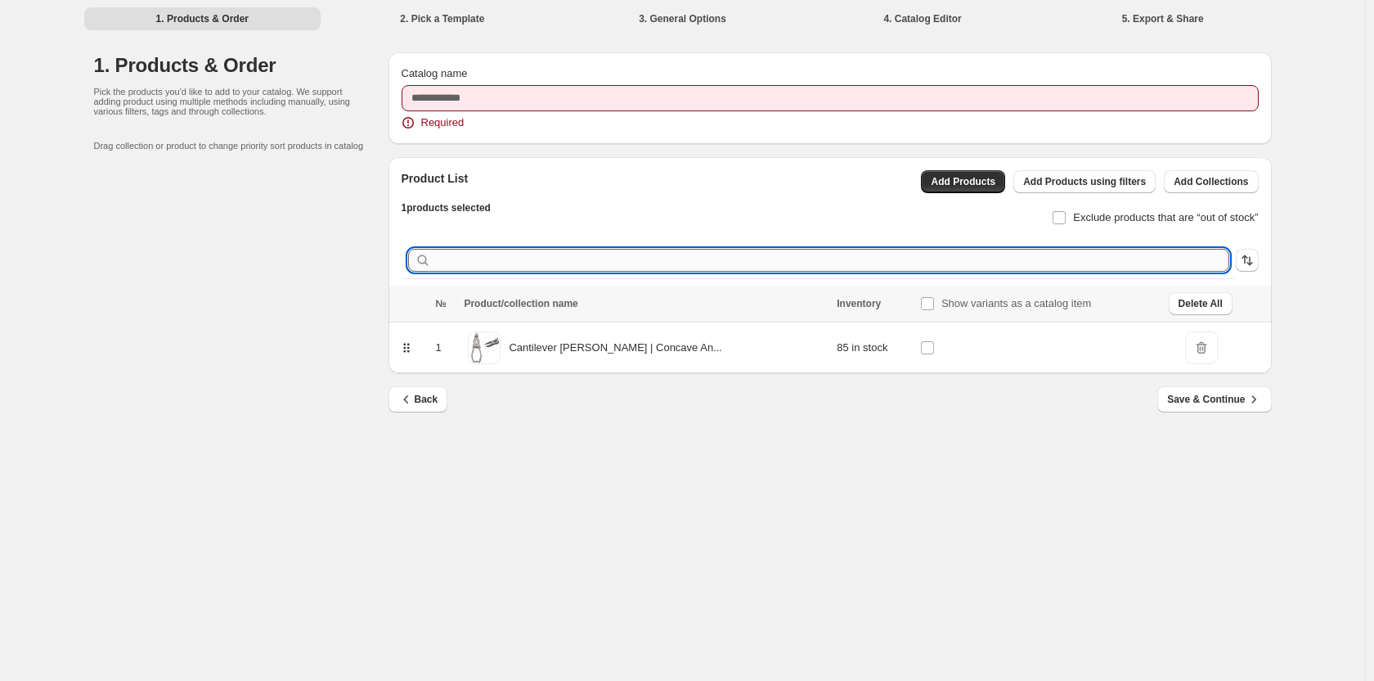
click at [610, 254] on input "text" at bounding box center [831, 260] width 795 height 23
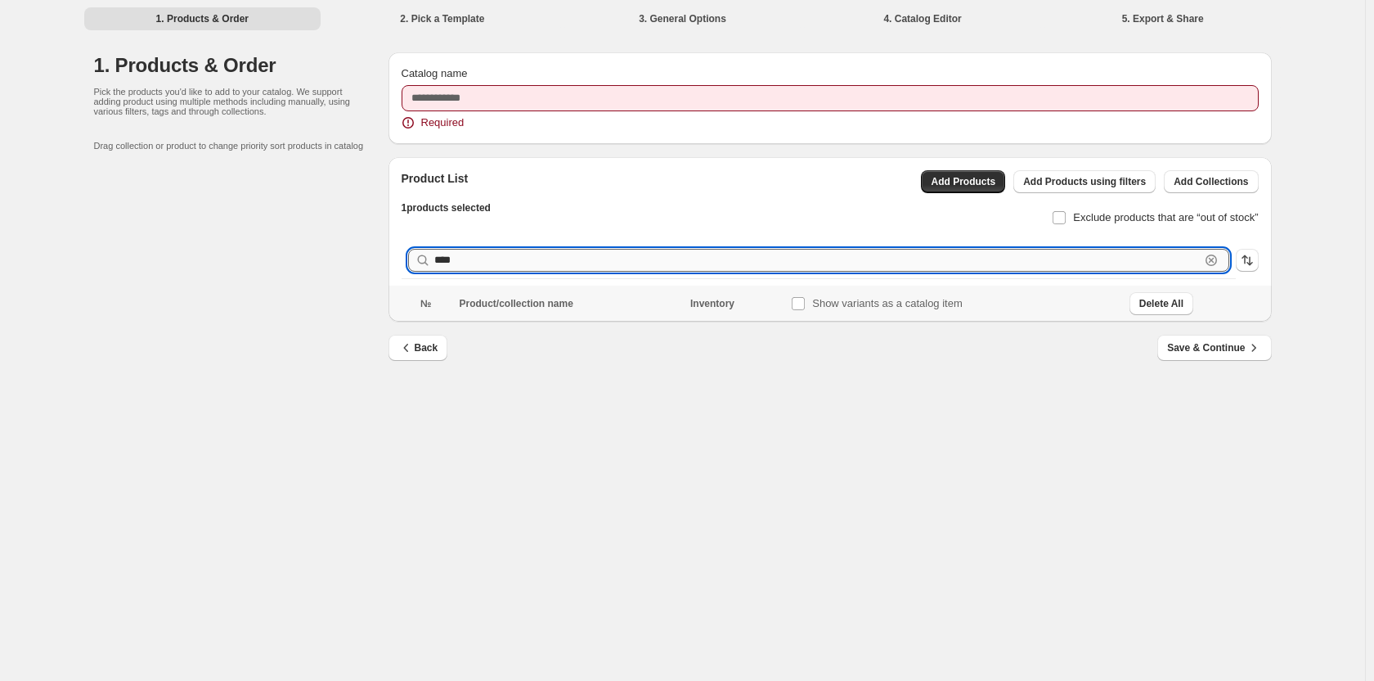
type input "*****"
click at [588, 258] on input "*****" at bounding box center [817, 260] width 766 height 23
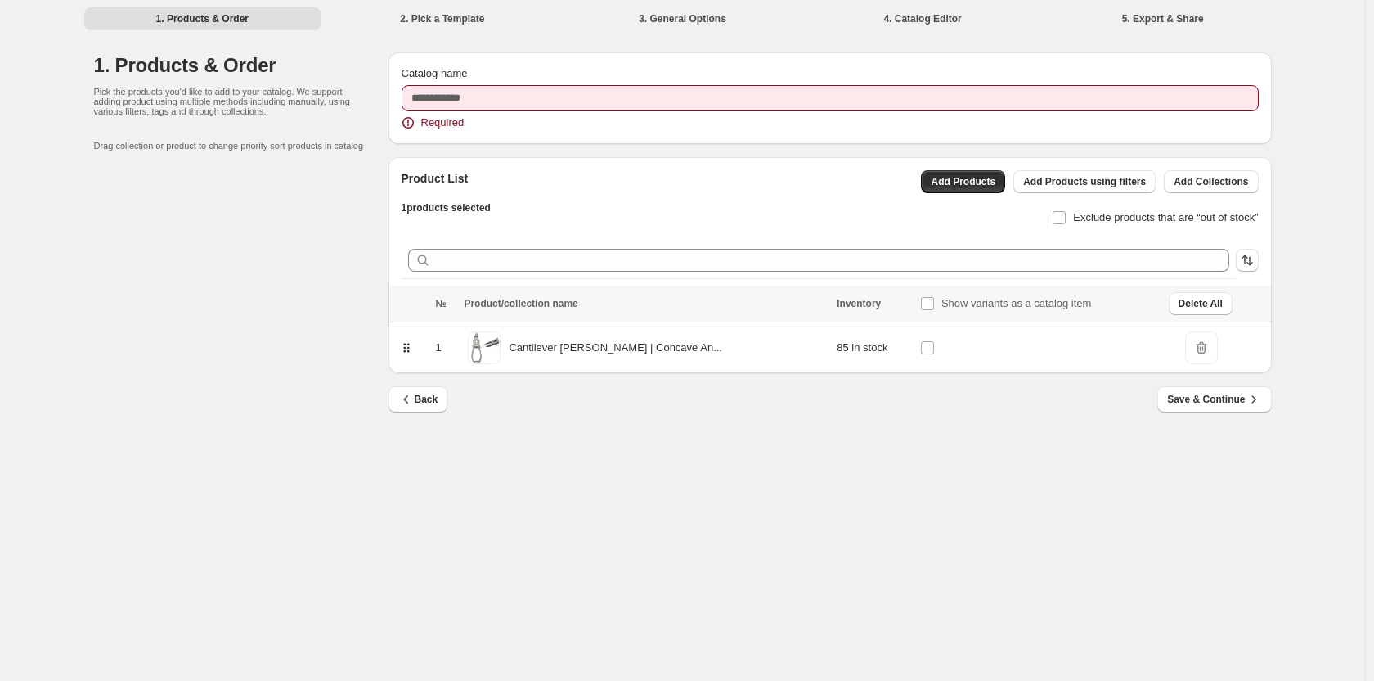
click at [863, 229] on div "Product List 1 products selected Add Products Add Products using filters Add Co…" at bounding box center [830, 218] width 857 height 122
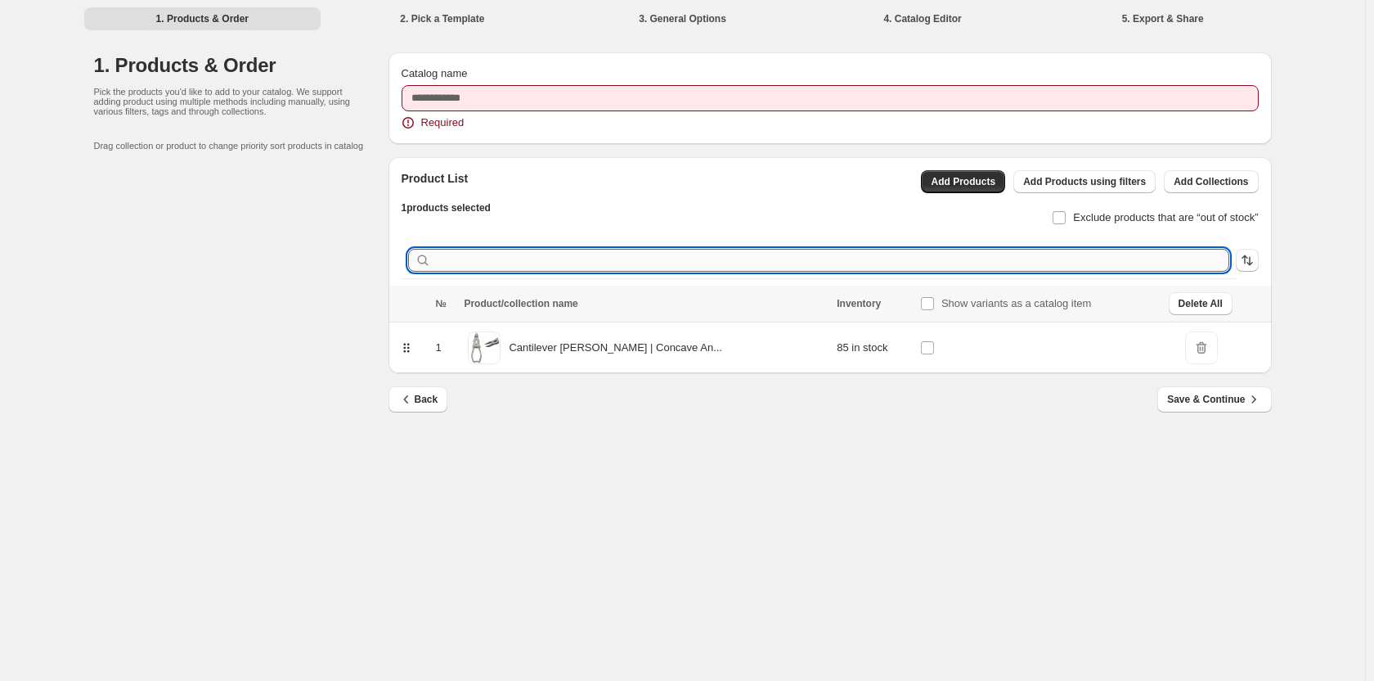
click at [630, 257] on input "text" at bounding box center [831, 260] width 795 height 23
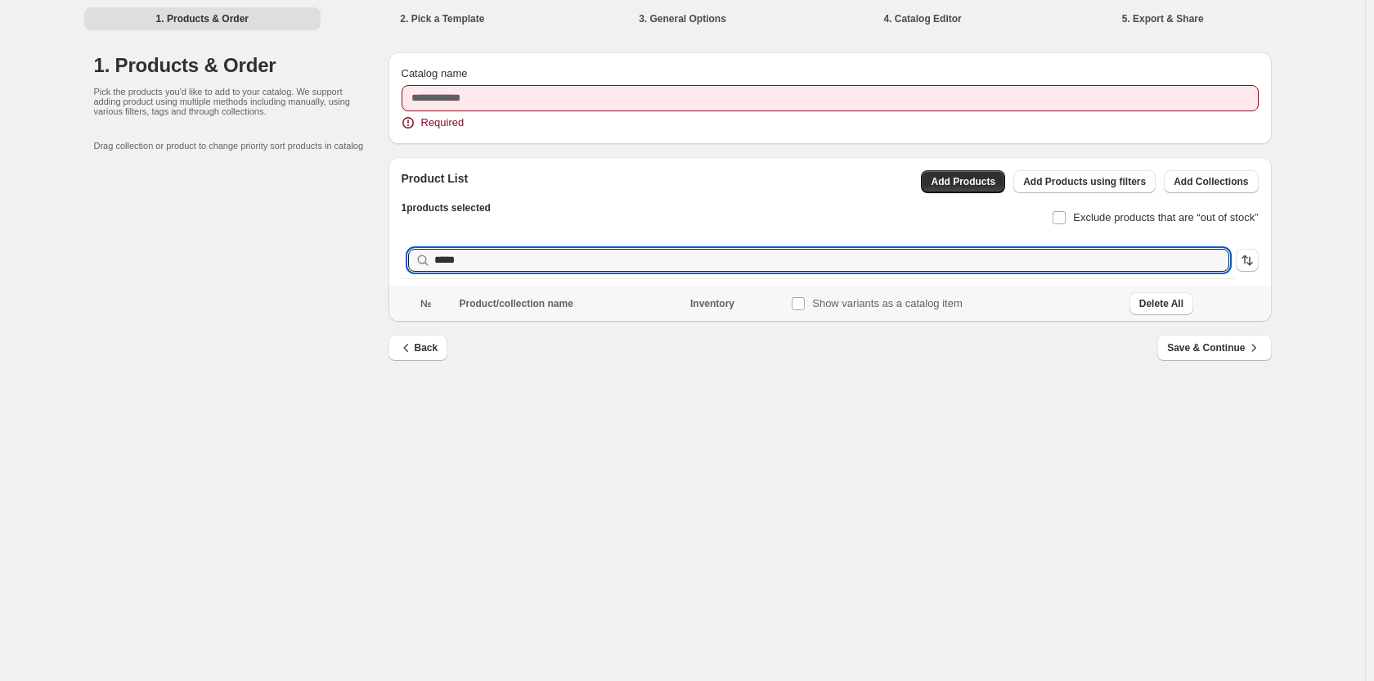
click at [580, 364] on div "Back Save & Continue" at bounding box center [831, 358] width 884 height 47
click at [571, 254] on input "*****" at bounding box center [817, 260] width 766 height 23
type input "*"
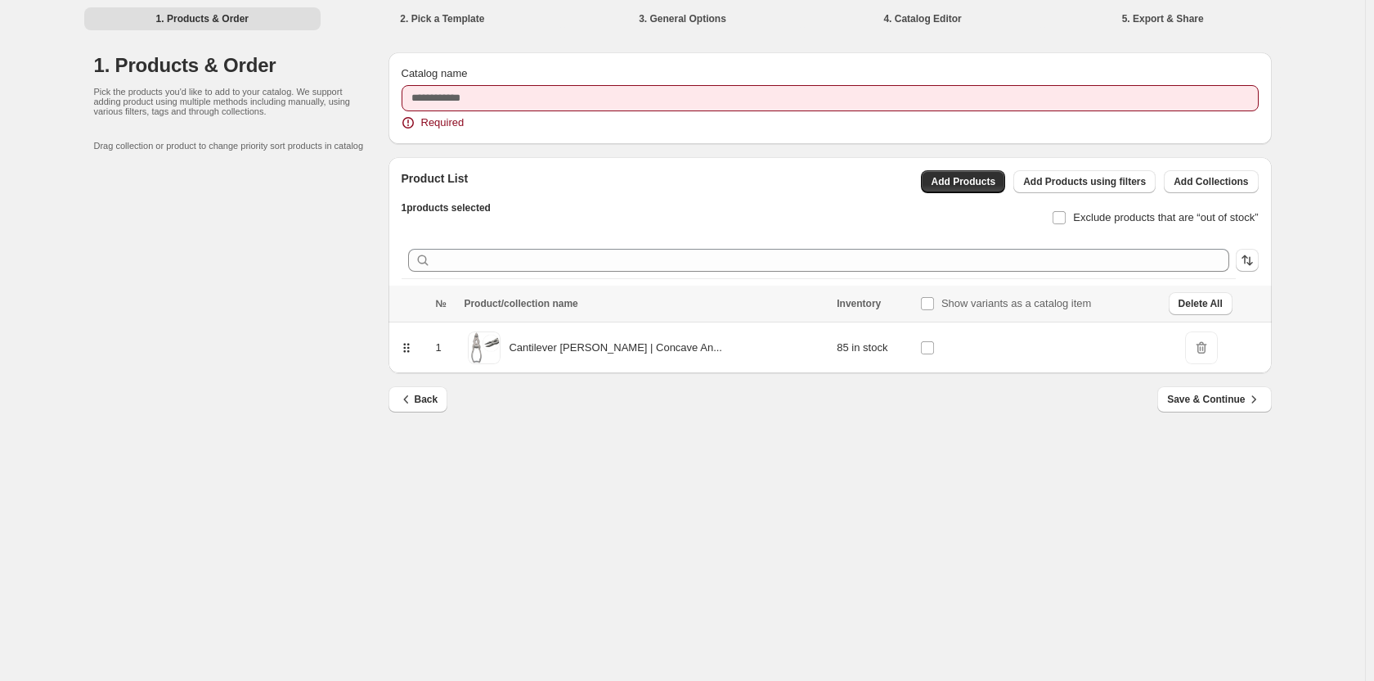
click at [643, 468] on div "1. Products & Order 2. Pick a Template 3. General Options 4. Catalog Editor 5. …" at bounding box center [682, 340] width 1365 height 681
click at [1194, 349] on span "DeleteIcon" at bounding box center [1201, 347] width 33 height 33
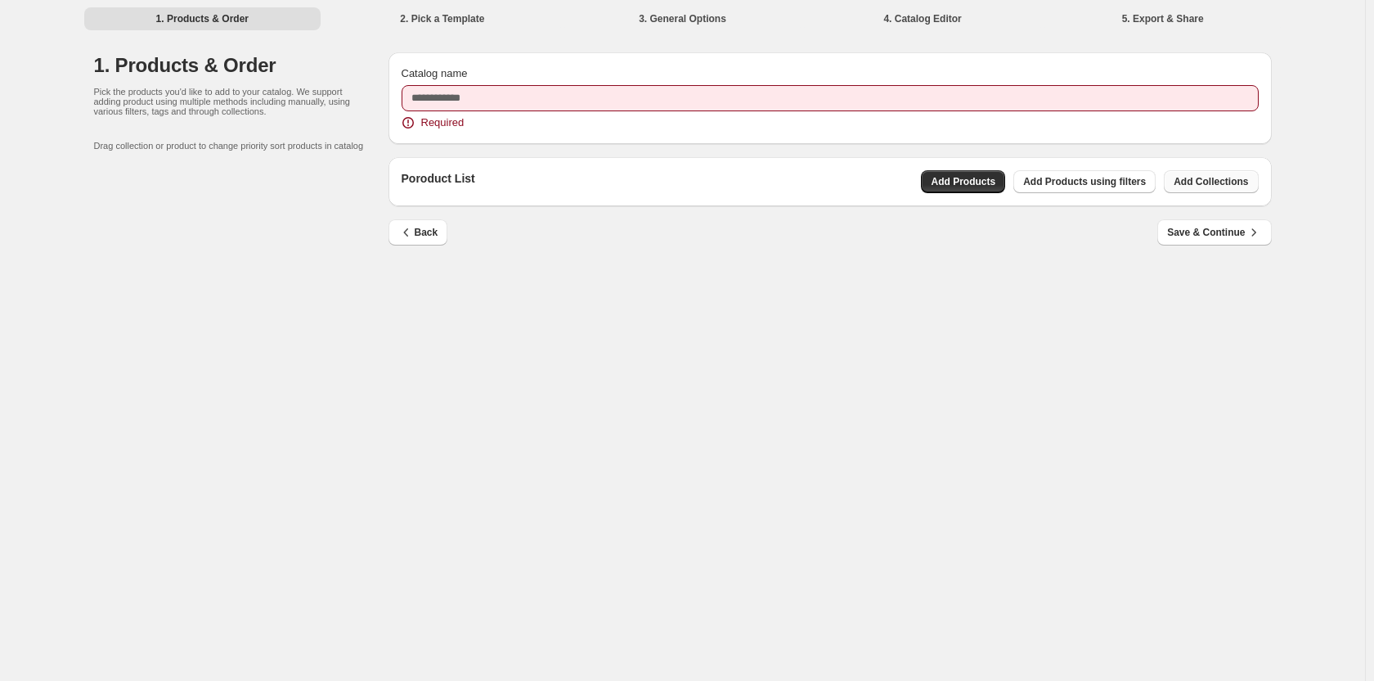
click at [1179, 184] on span "Add Collections" at bounding box center [1211, 181] width 74 height 13
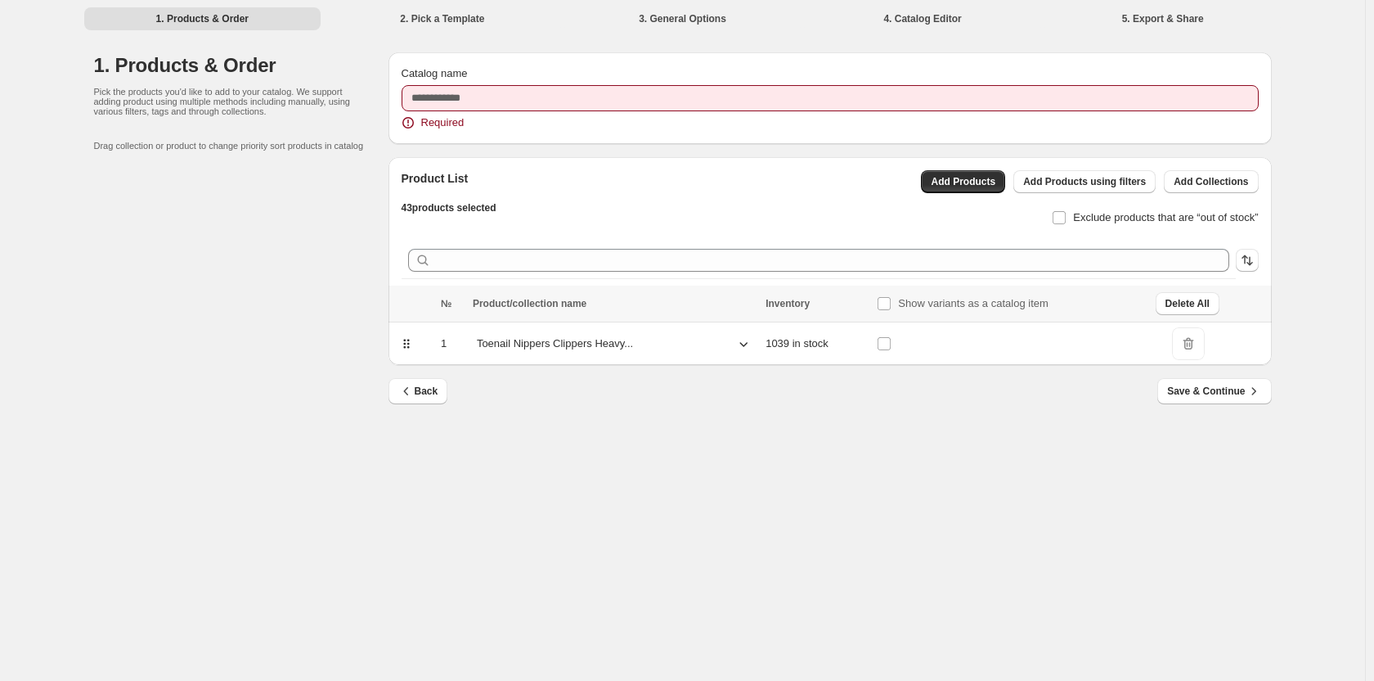
click at [515, 341] on p "Toenail Nippers Clippers Heavy..." at bounding box center [555, 343] width 156 height 16
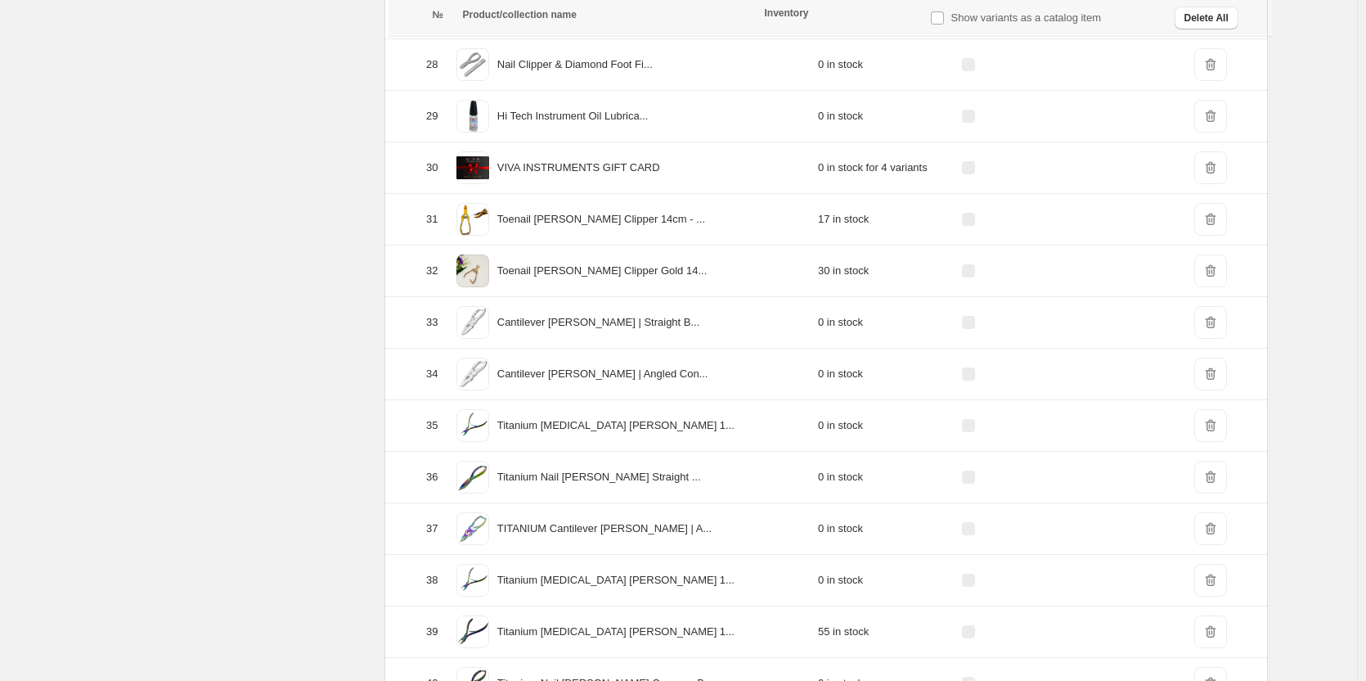
scroll to position [1968, 0]
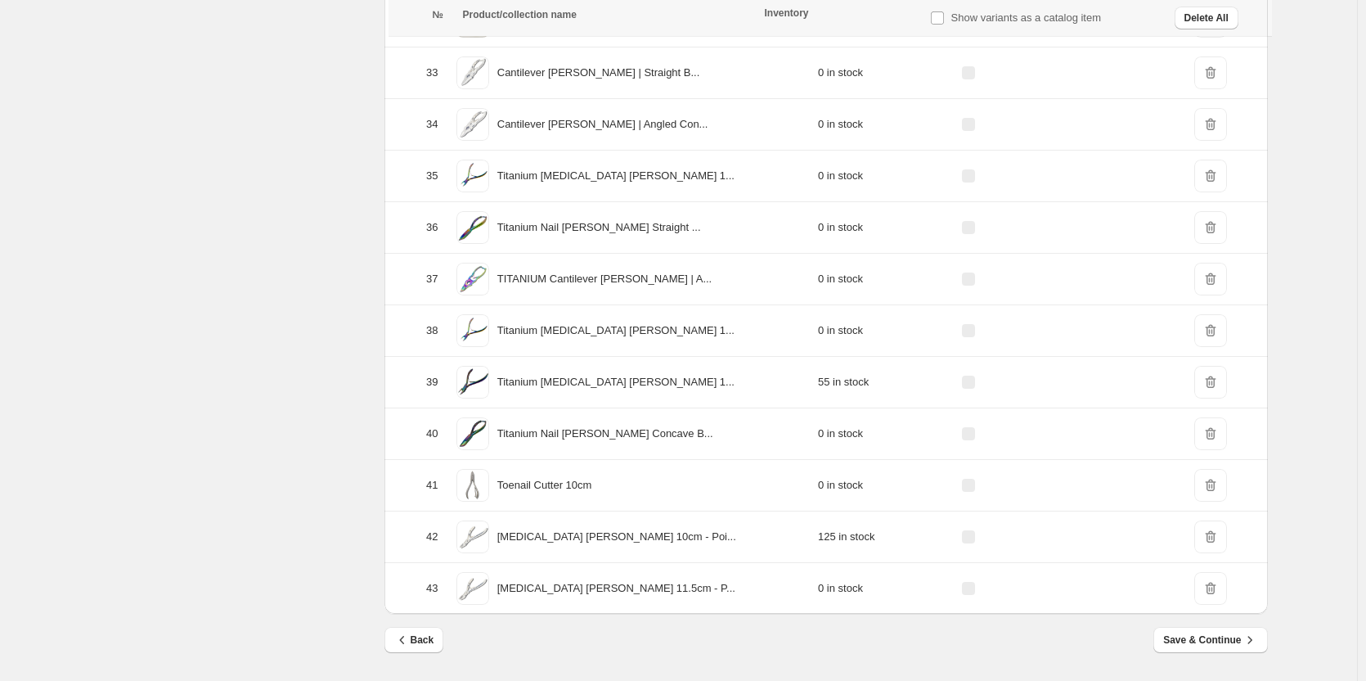
click at [1203, 588] on span "DeleteIcon" at bounding box center [1210, 588] width 33 height 33
click at [1205, 589] on span "DeleteIcon" at bounding box center [1210, 588] width 33 height 33
click at [1208, 581] on span "DeleteIcon" at bounding box center [1210, 588] width 33 height 33
click at [551, 594] on p "[MEDICAL_DATA] [PERSON_NAME] 11.5cm - P..." at bounding box center [616, 588] width 238 height 16
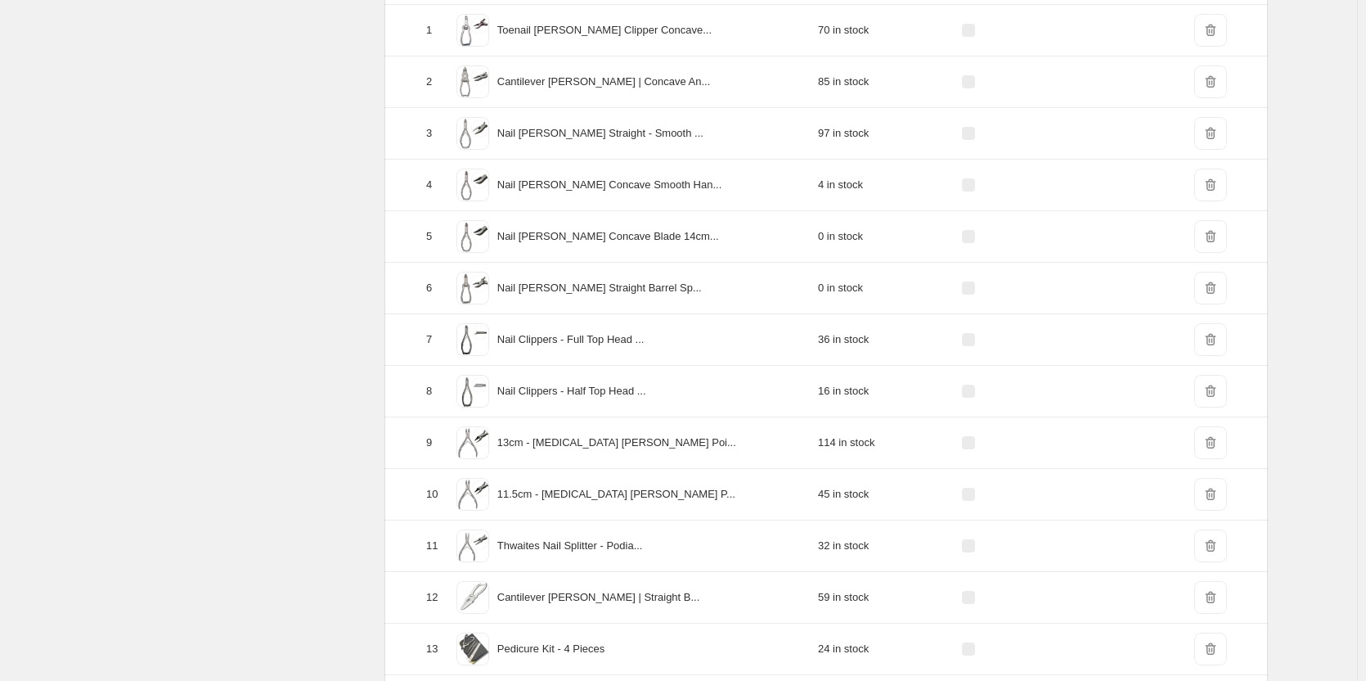
scroll to position [86, 0]
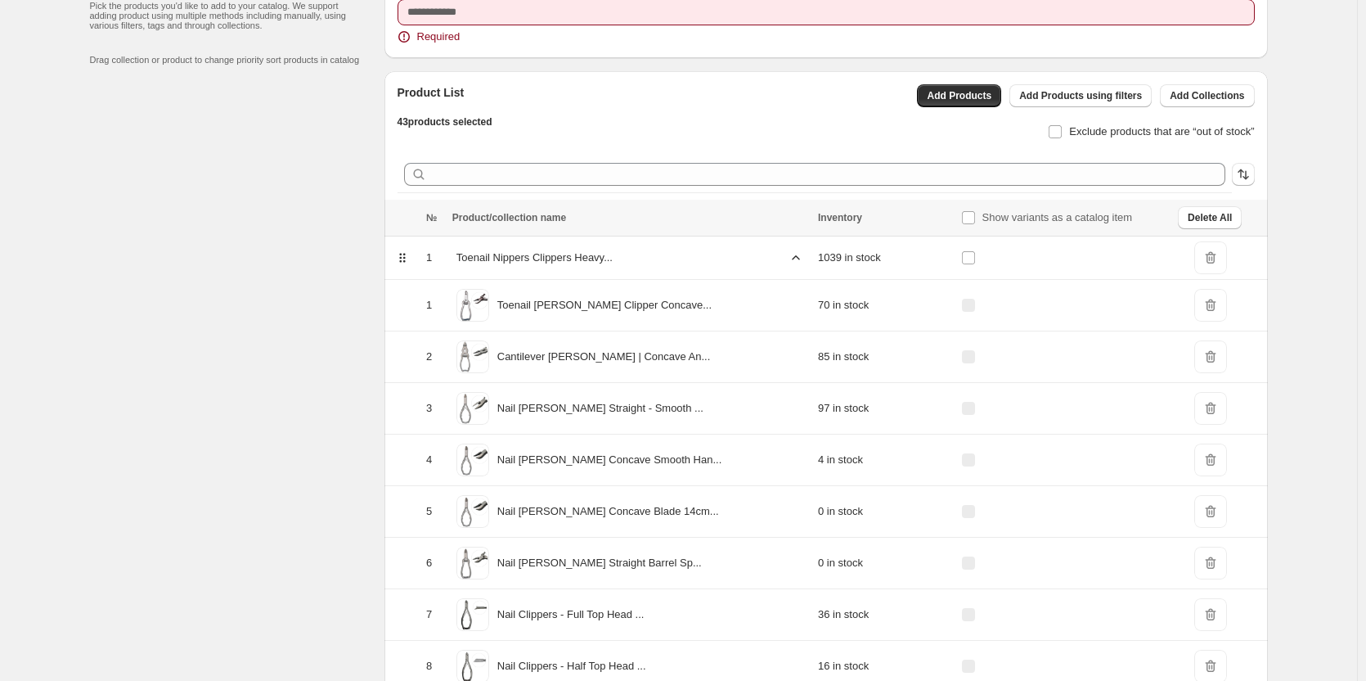
click at [1211, 299] on span "DeleteIcon" at bounding box center [1210, 305] width 33 height 33
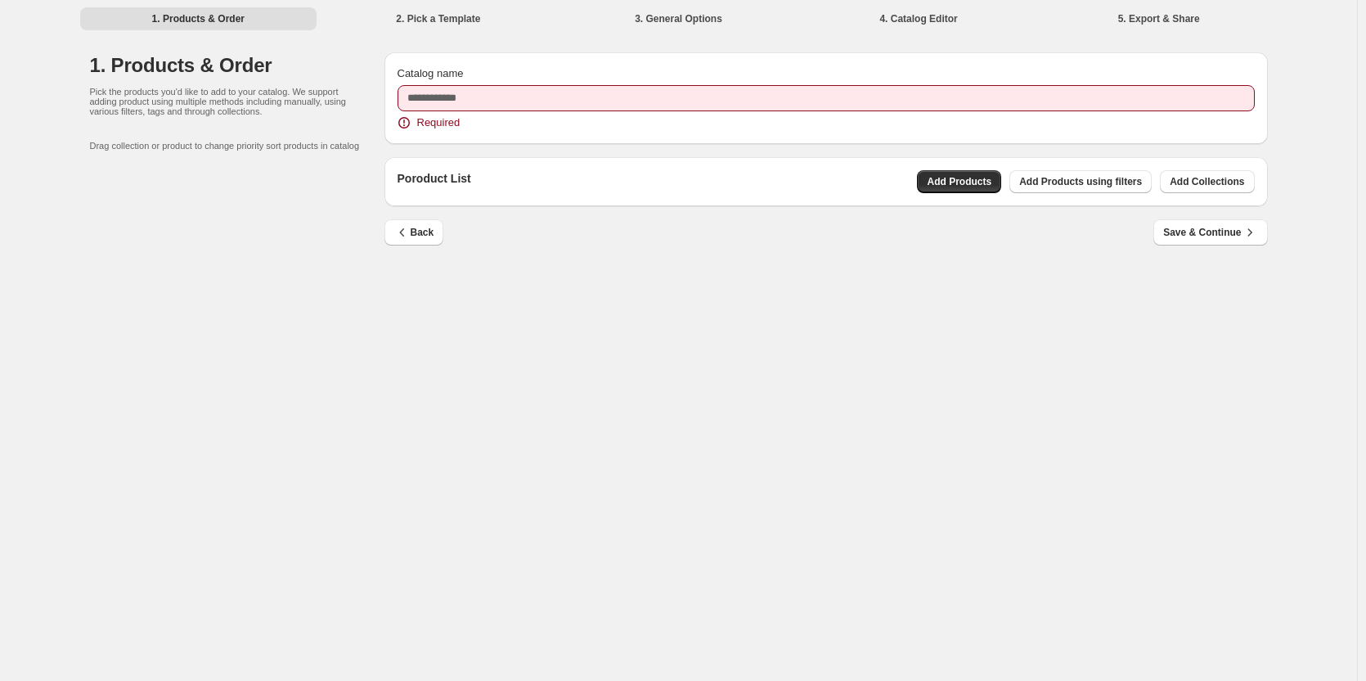
scroll to position [0, 0]
click at [891, 191] on div "Poroduct List Add Products Add Products using filters Add Collections" at bounding box center [830, 181] width 857 height 23
click at [1198, 183] on span "Add Collections" at bounding box center [1211, 181] width 74 height 13
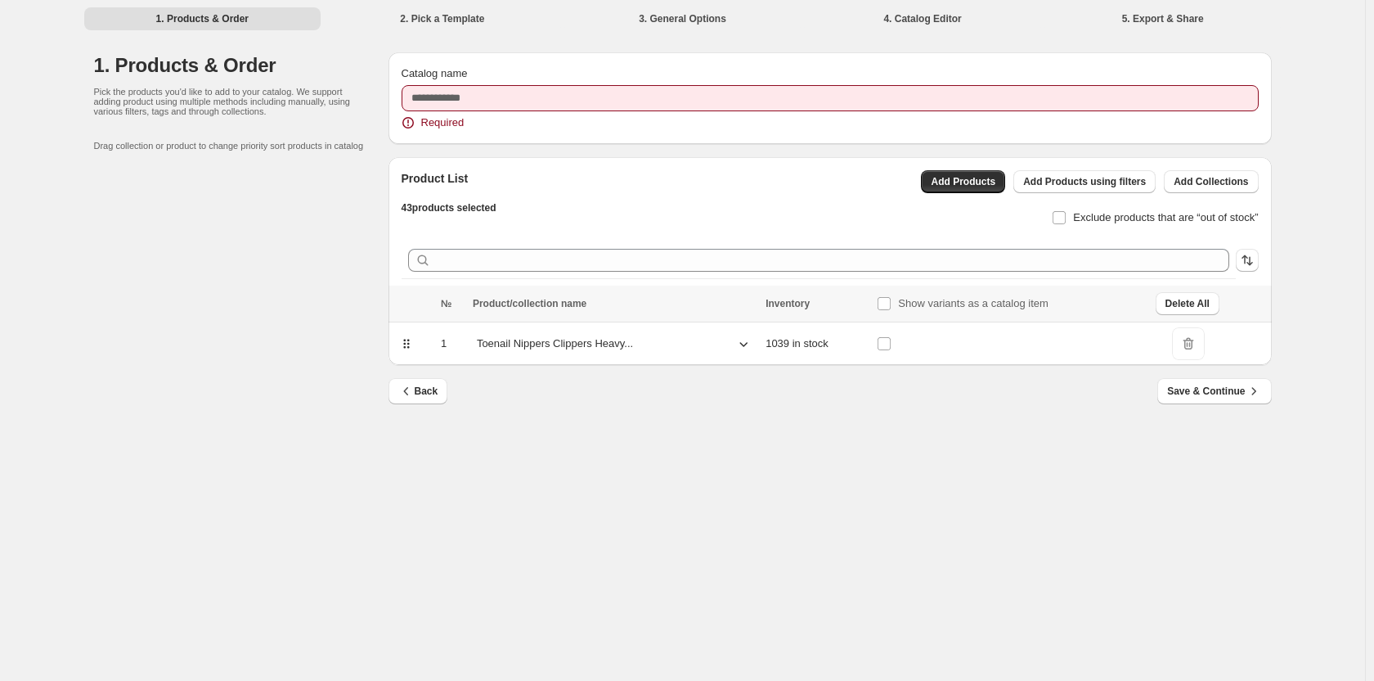
click at [535, 348] on p "Toenail Nippers Clippers Heavy..." at bounding box center [555, 343] width 156 height 16
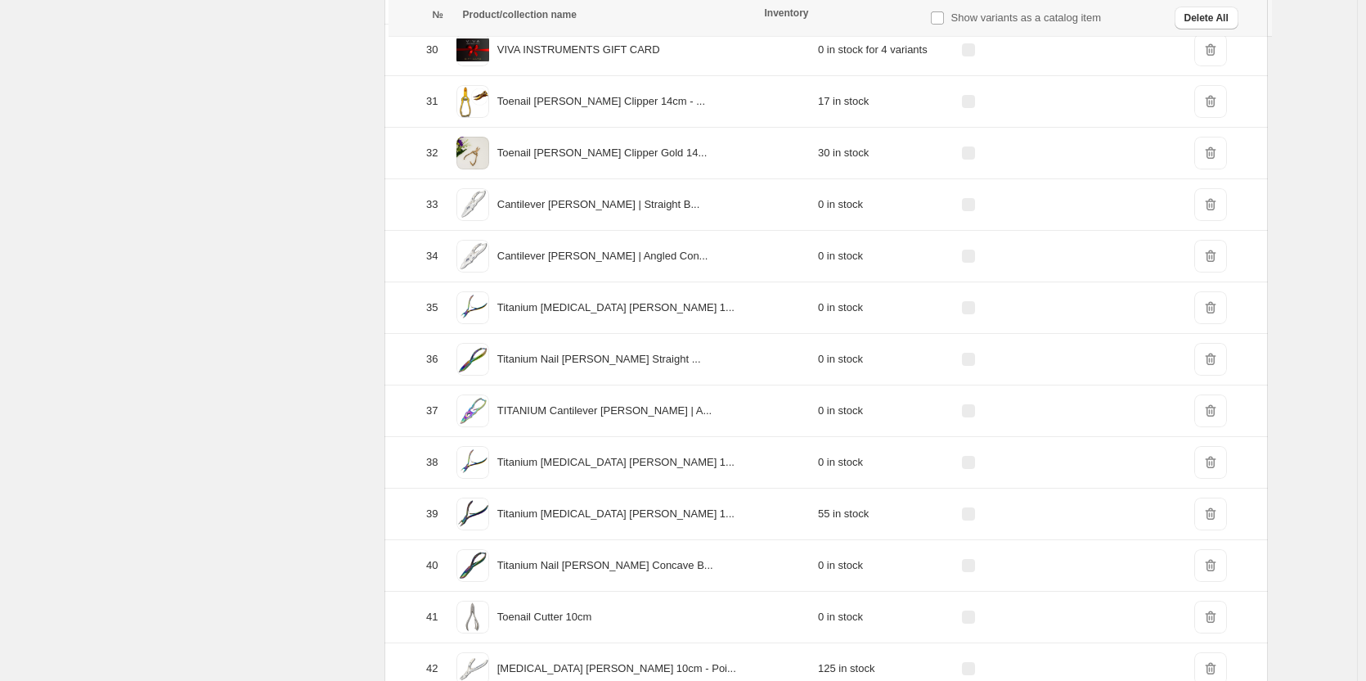
scroll to position [1968, 0]
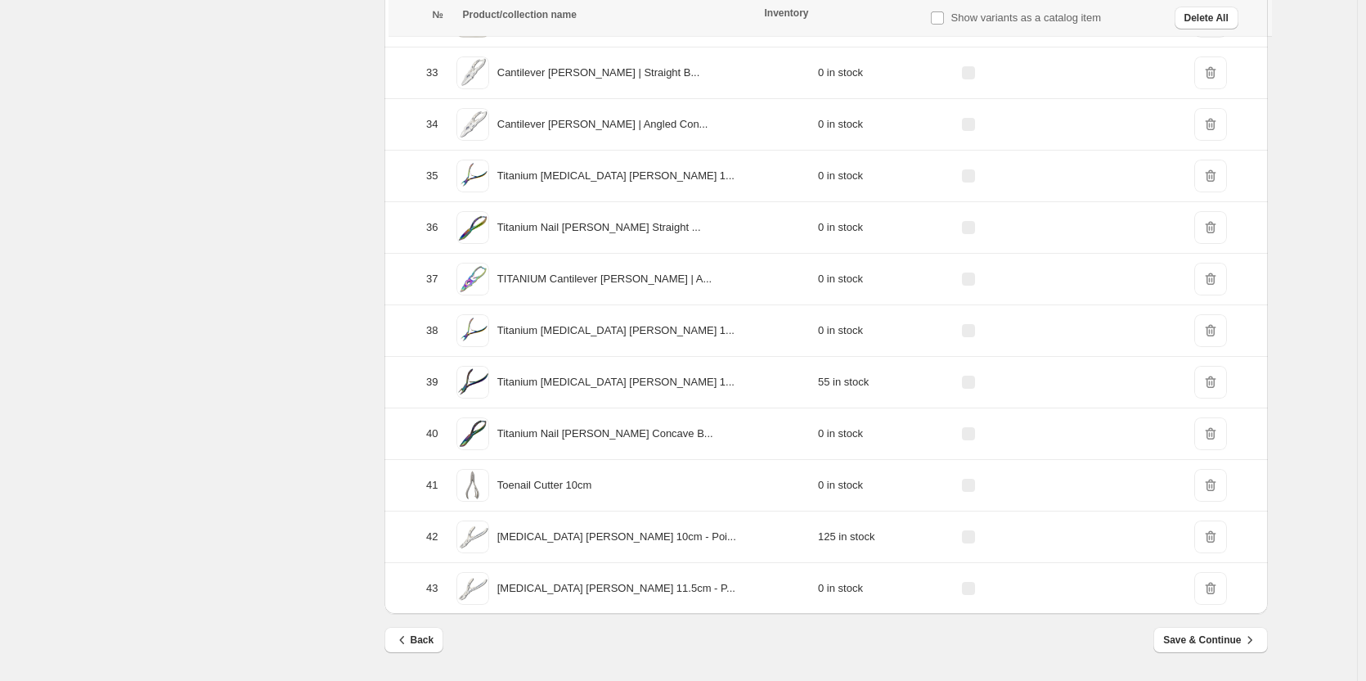
click at [1211, 484] on span "DeleteIcon" at bounding box center [1210, 485] width 33 height 33
click at [813, 484] on td "0 in stock" at bounding box center [884, 486] width 143 height 52
click at [479, 502] on div "Toenail Cutter 10cm" at bounding box center [630, 485] width 356 height 41
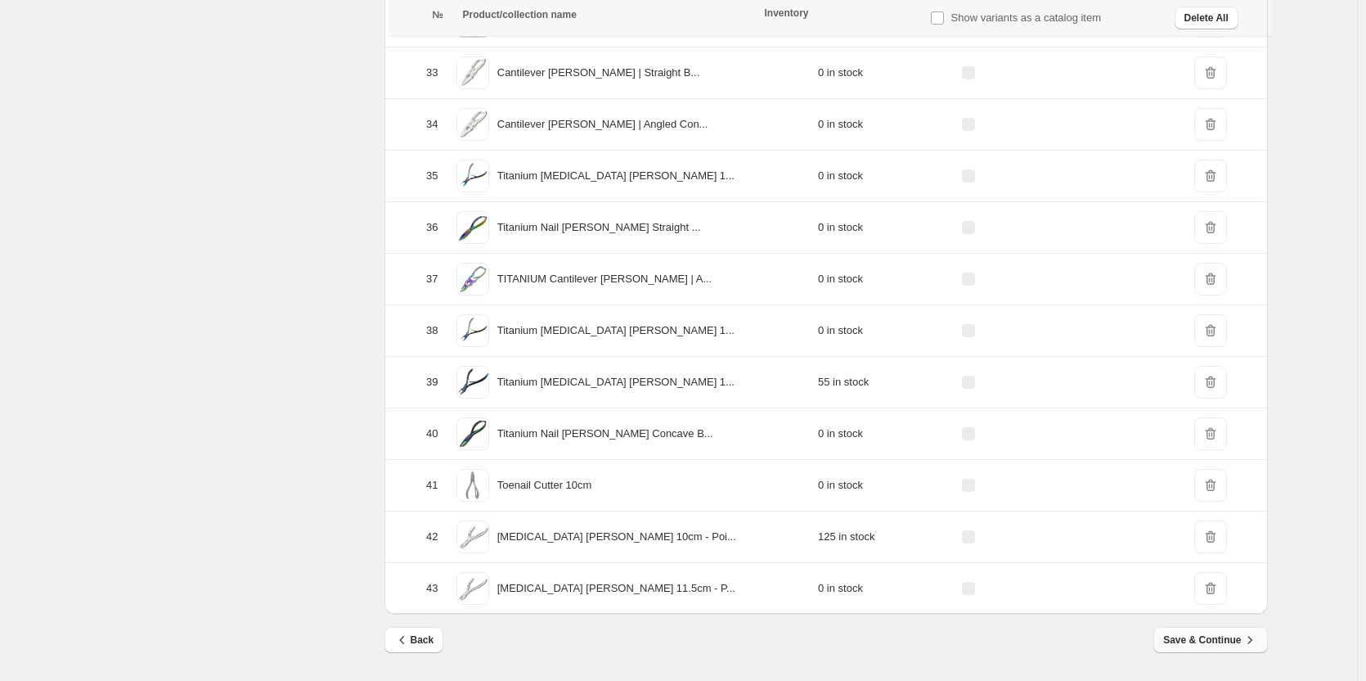
click at [1196, 634] on span "Save & Continue" at bounding box center [1210, 640] width 94 height 16
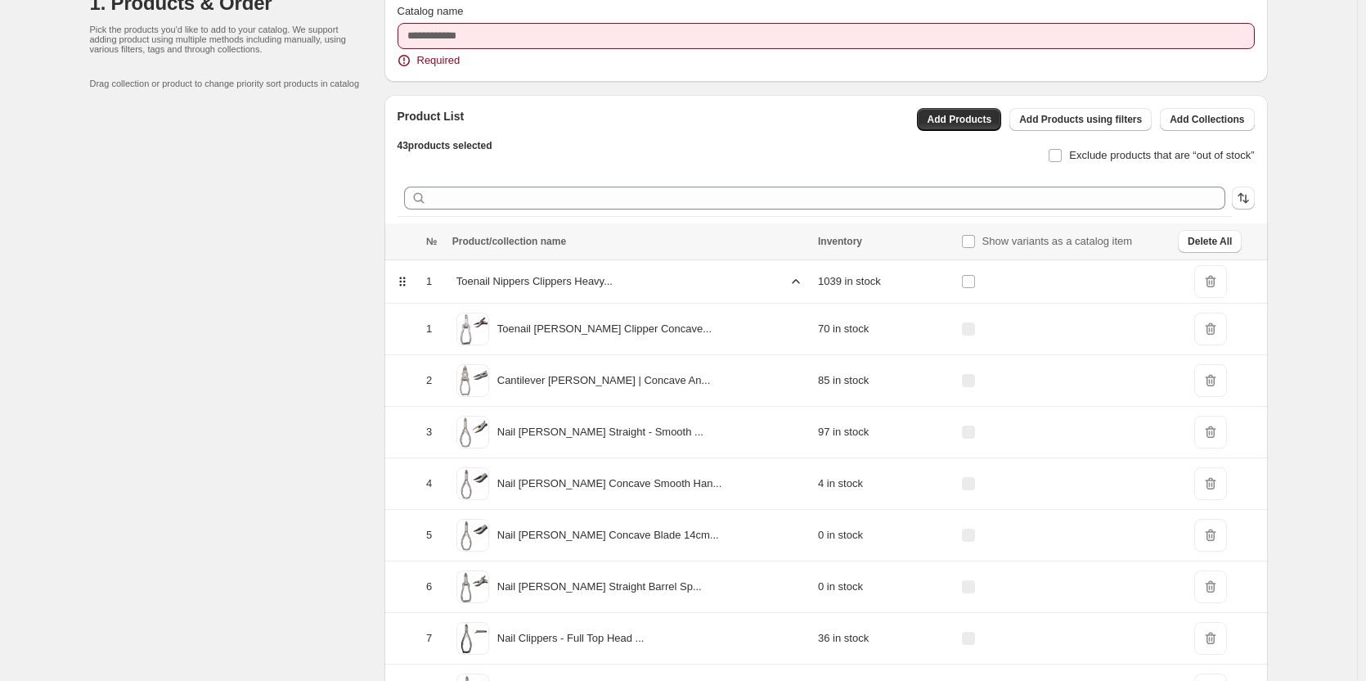
scroll to position [0, 0]
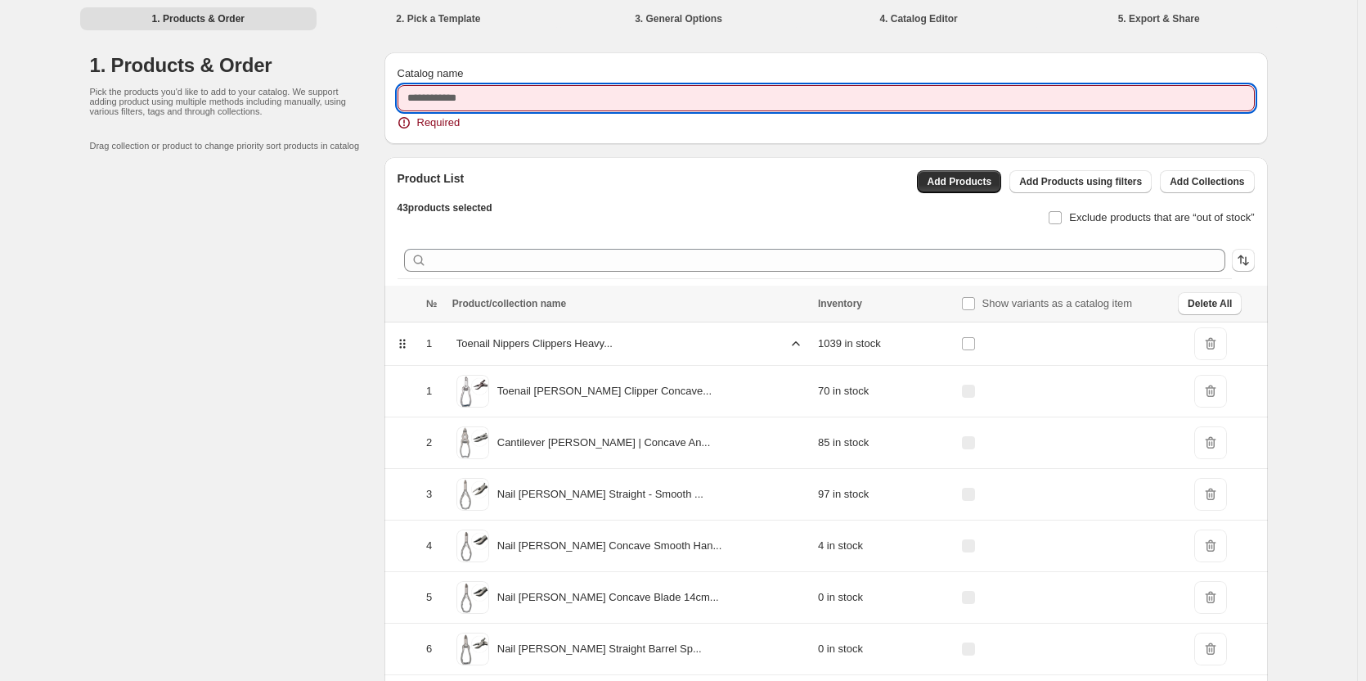
click at [495, 95] on input "Catalog name" at bounding box center [826, 98] width 857 height 26
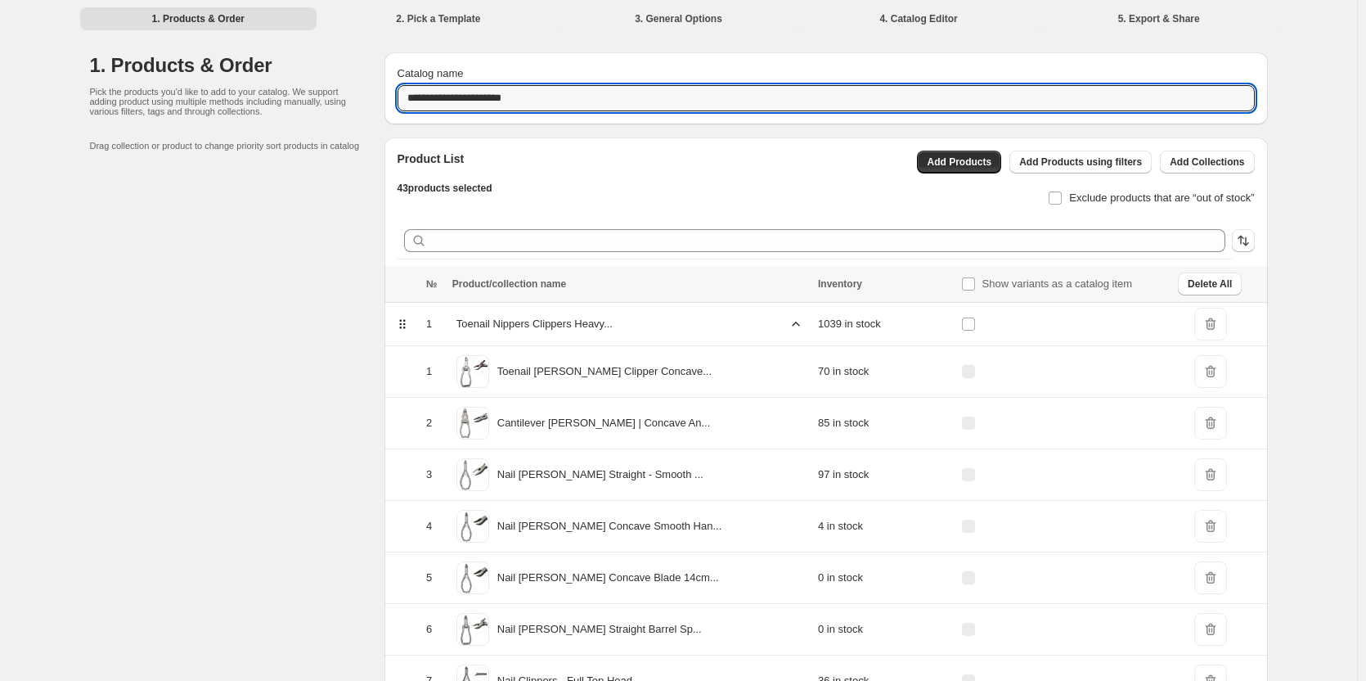
type input "**********"
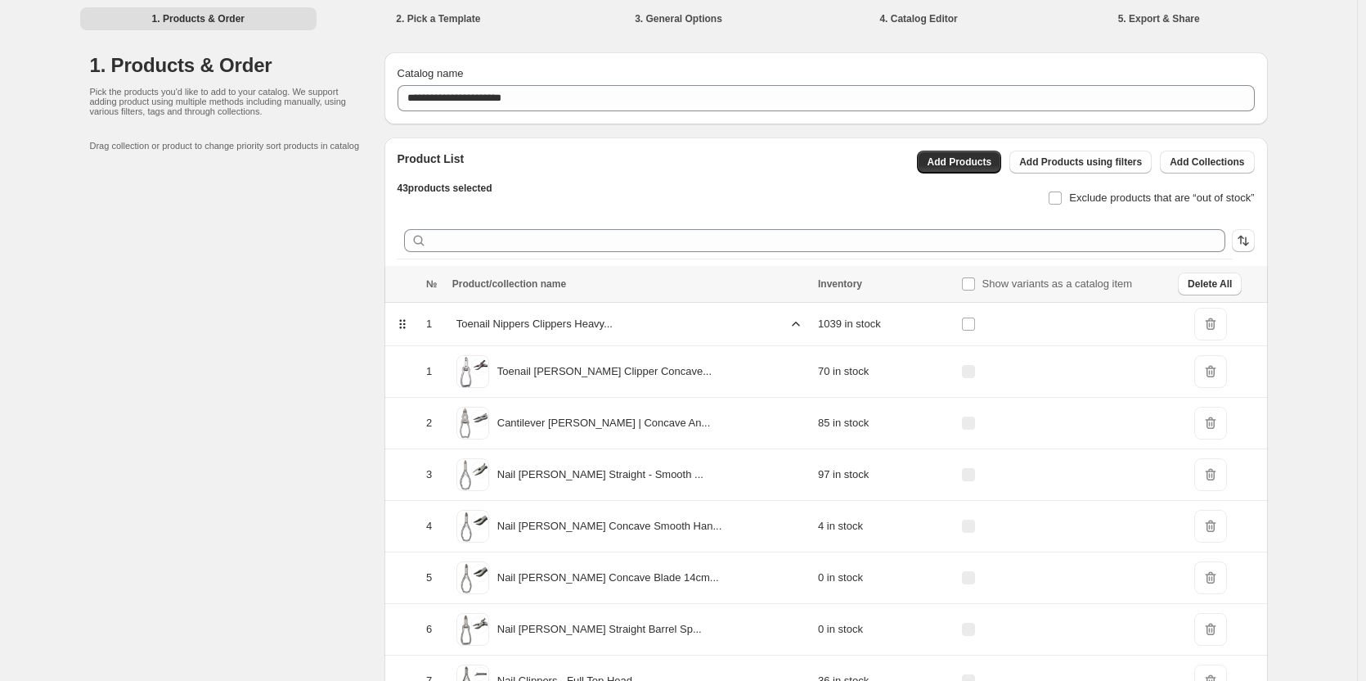
click at [540, 142] on div "Product List 43 products selected Add Products Add Products using filters Add C…" at bounding box center [820, 173] width 871 height 72
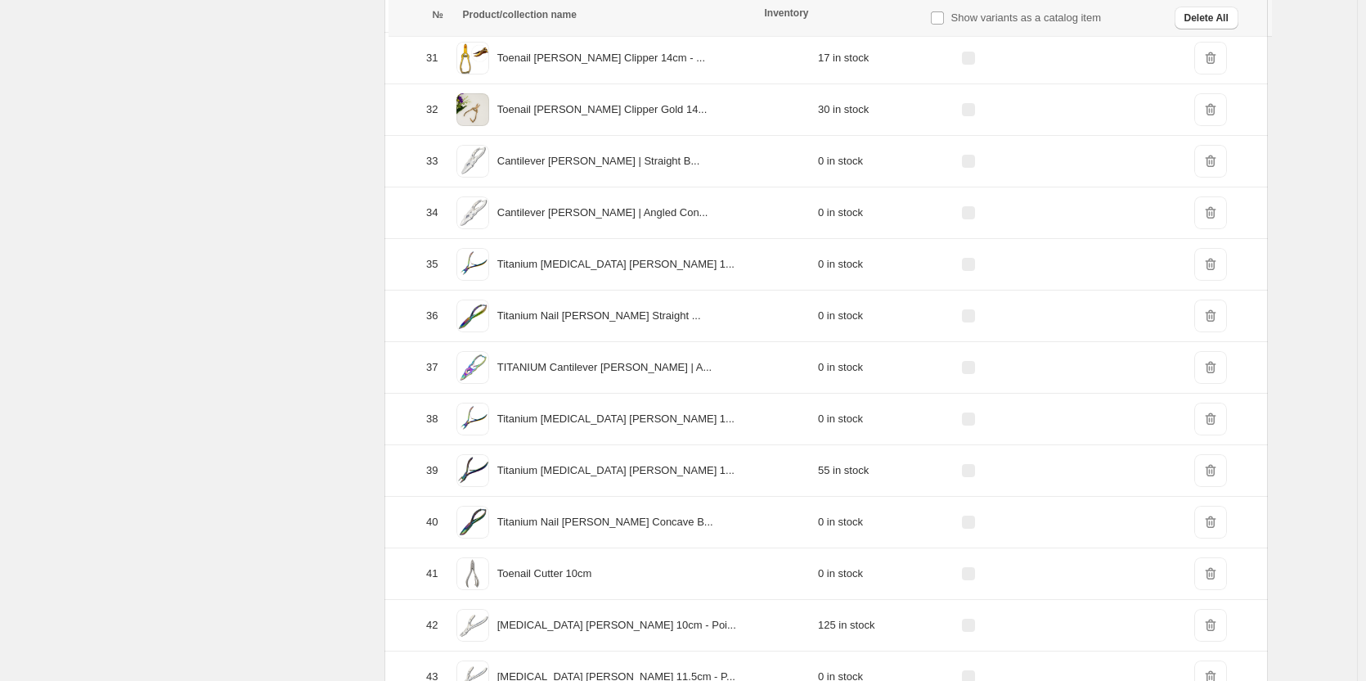
scroll to position [1948, 0]
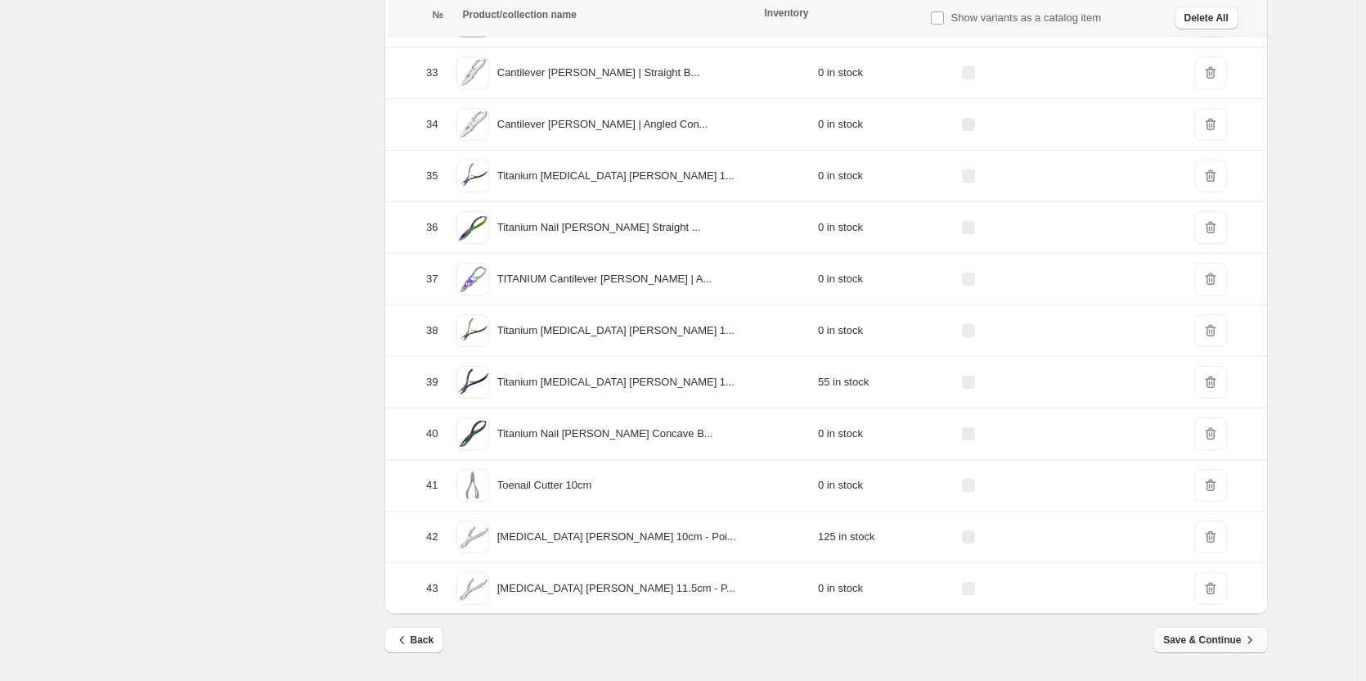
click at [1181, 637] on span "Save & Continue" at bounding box center [1210, 640] width 94 height 16
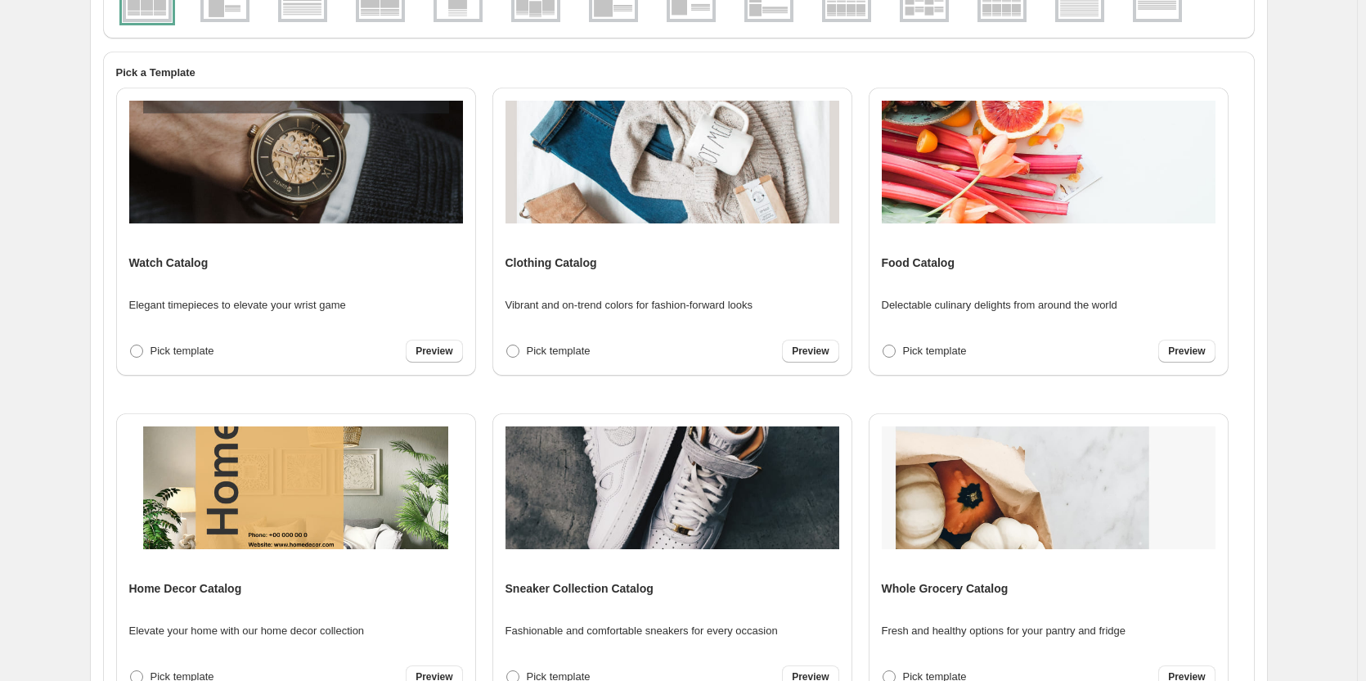
scroll to position [0, 0]
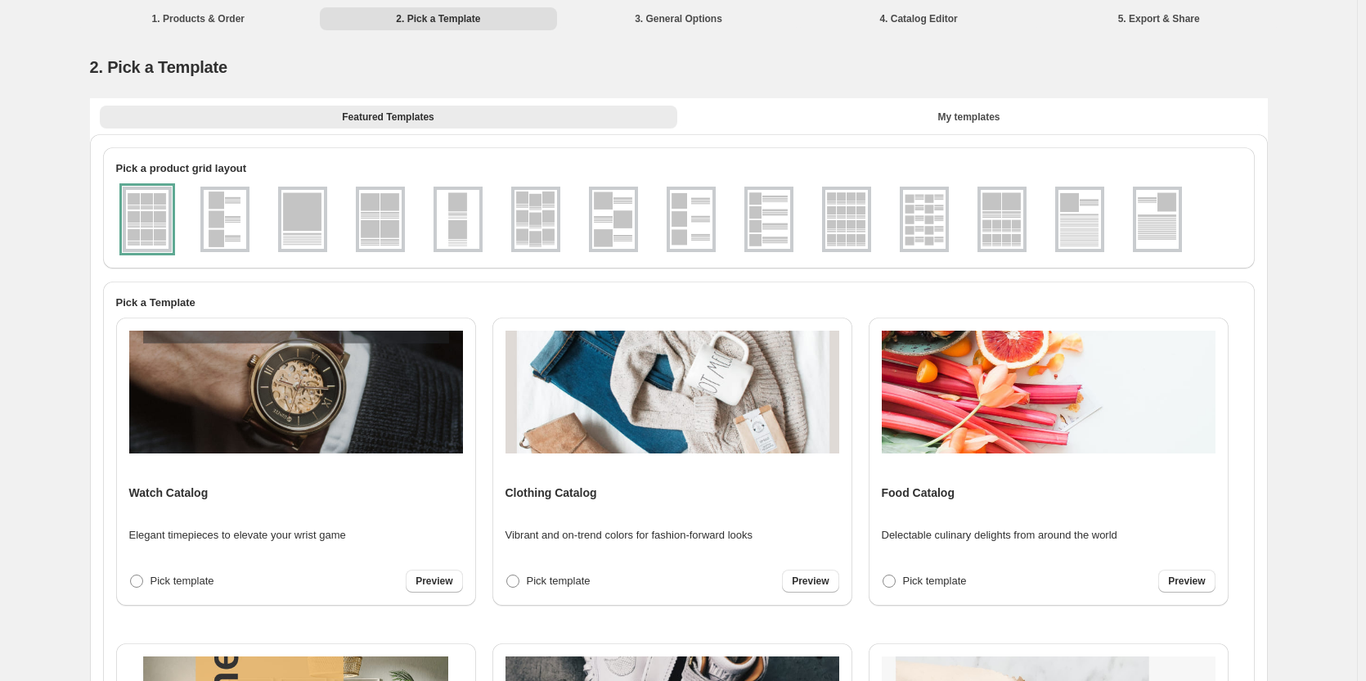
click at [137, 227] on div at bounding box center [147, 219] width 49 height 65
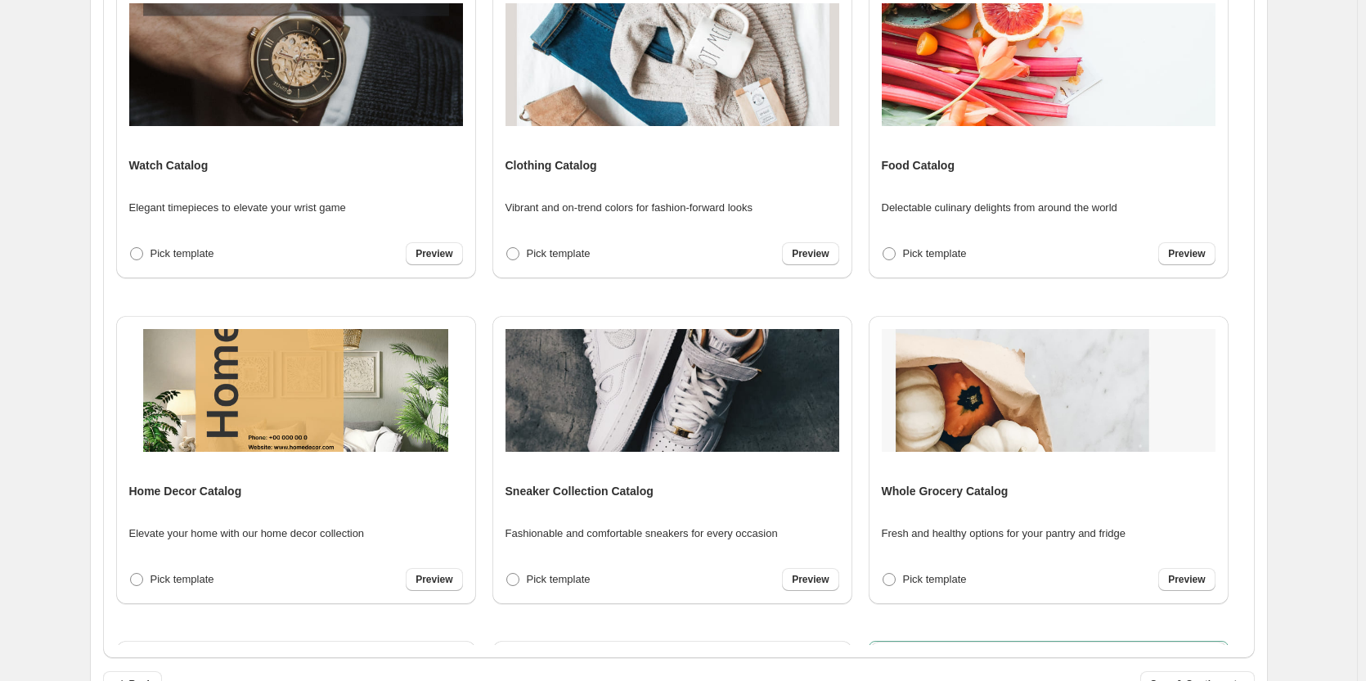
scroll to position [327, 0]
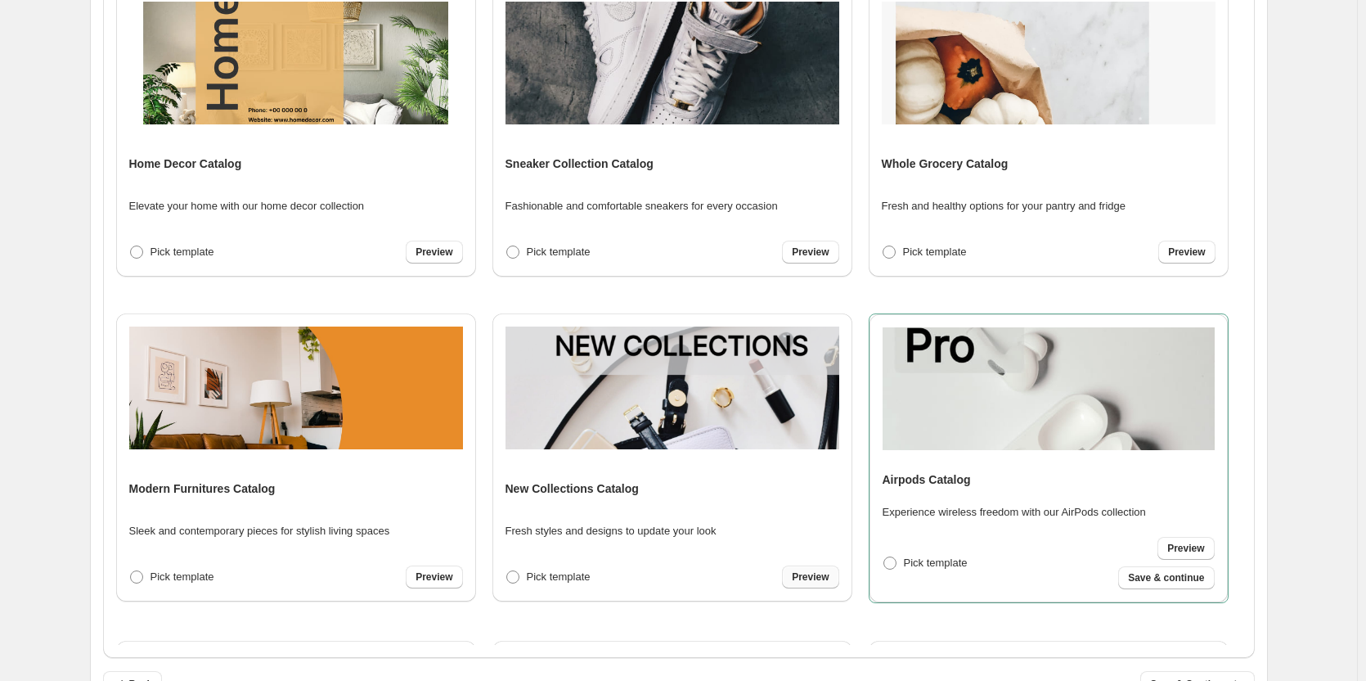
click at [810, 582] on span "Preview" at bounding box center [810, 576] width 37 height 13
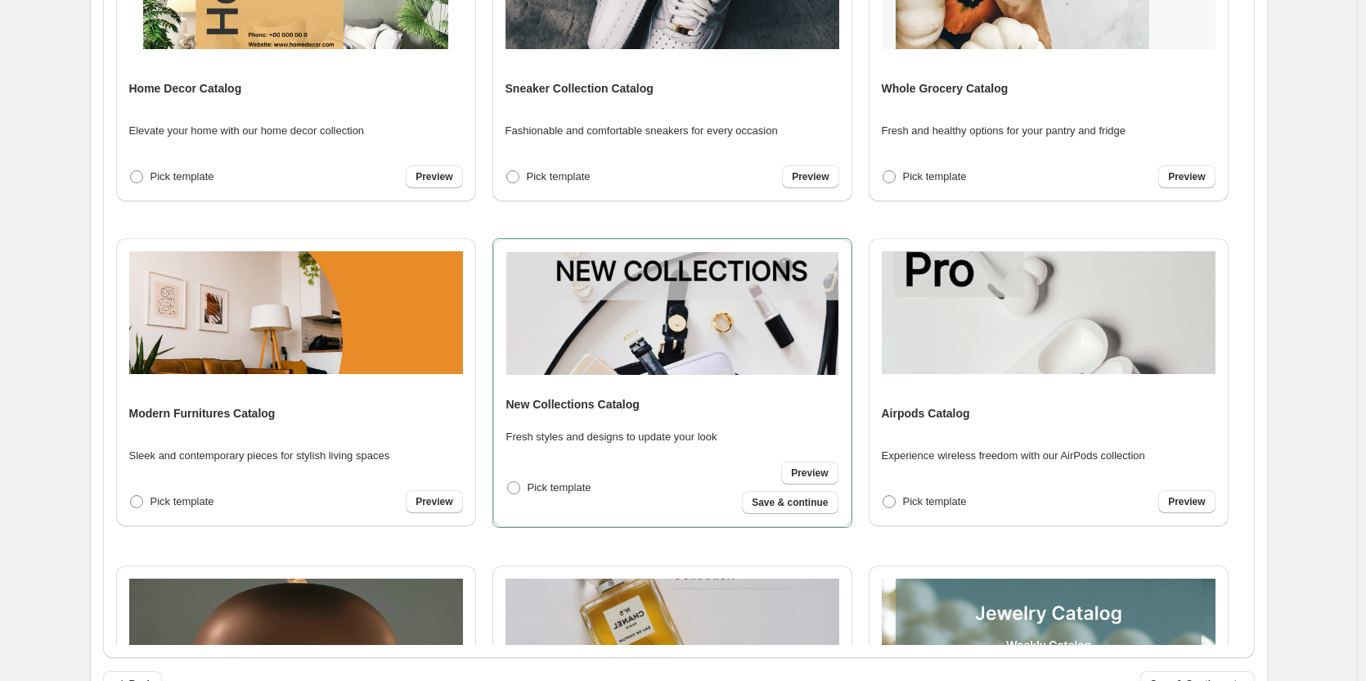
scroll to position [409, 0]
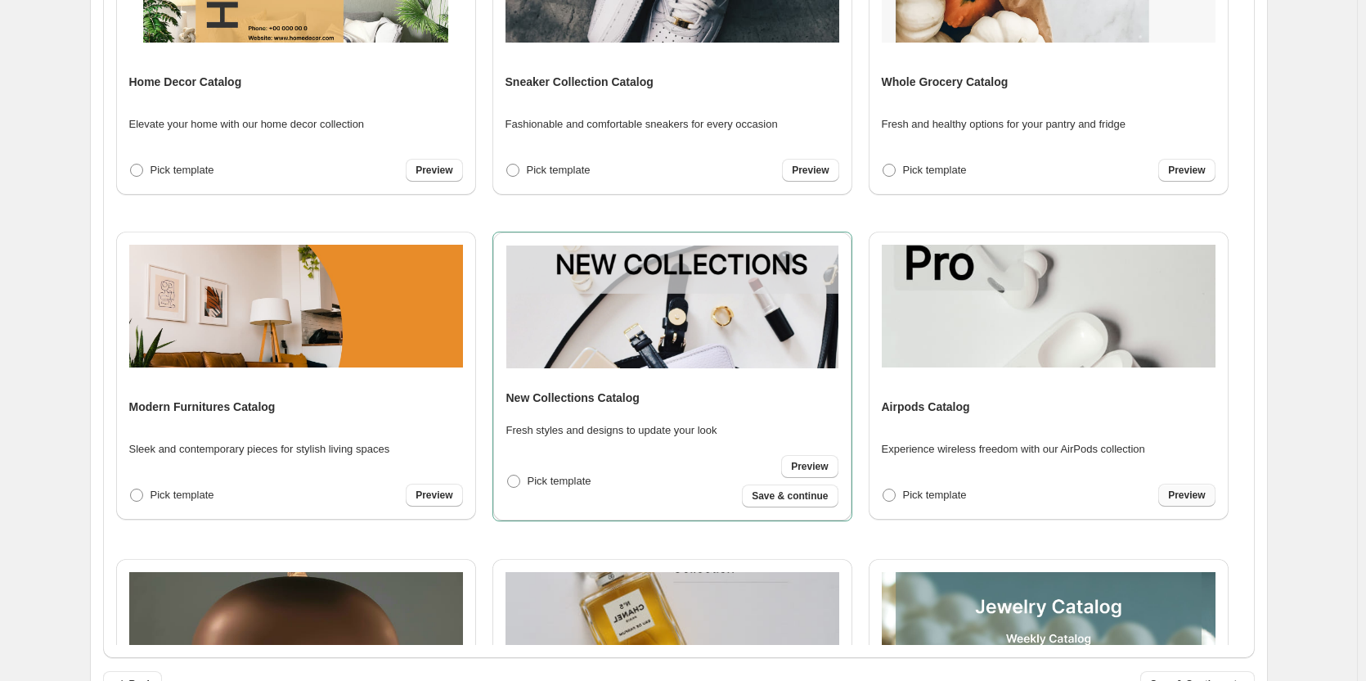
click at [1181, 492] on span "Preview" at bounding box center [1186, 494] width 37 height 13
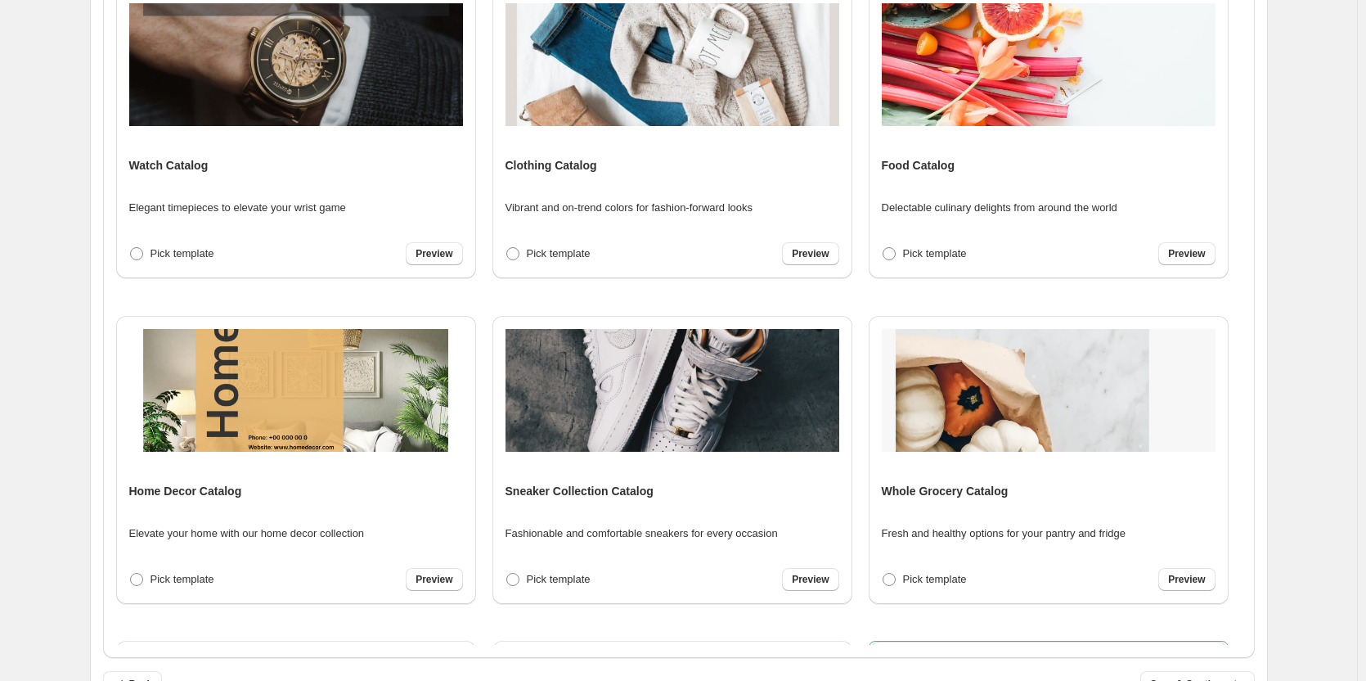
scroll to position [82, 0]
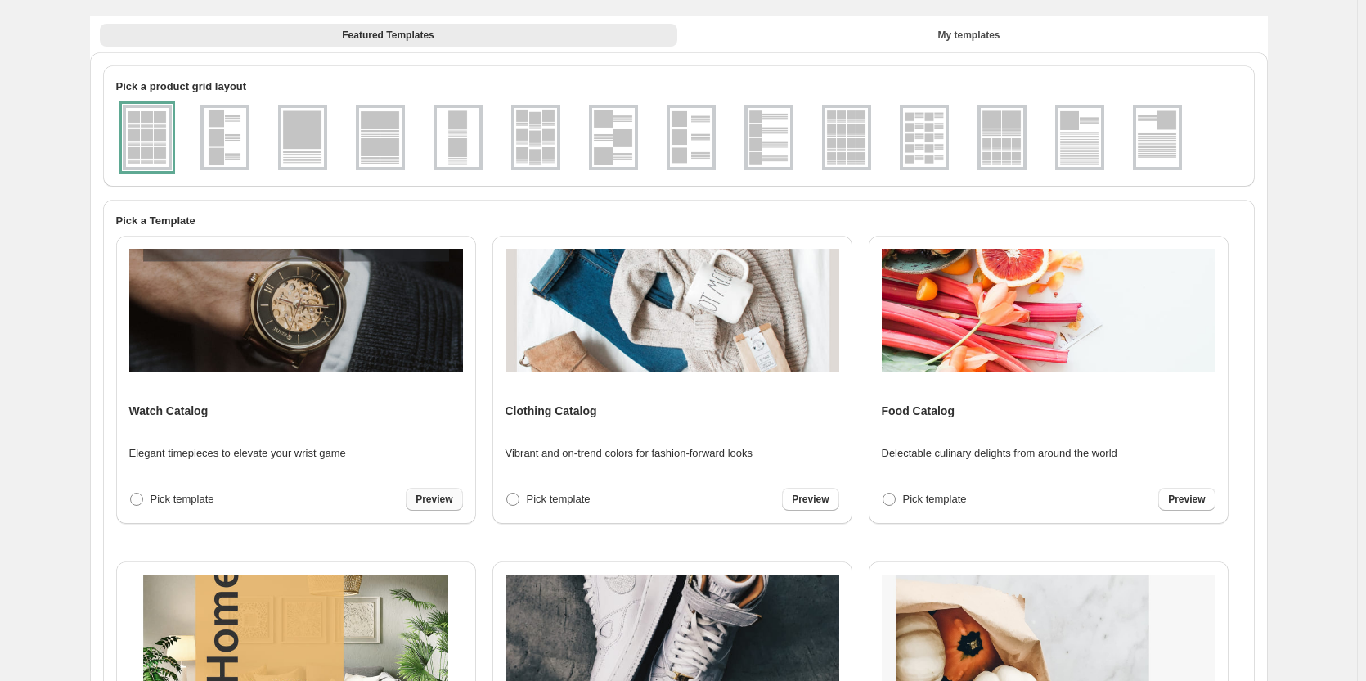
click at [433, 502] on span "Preview" at bounding box center [434, 499] width 37 height 13
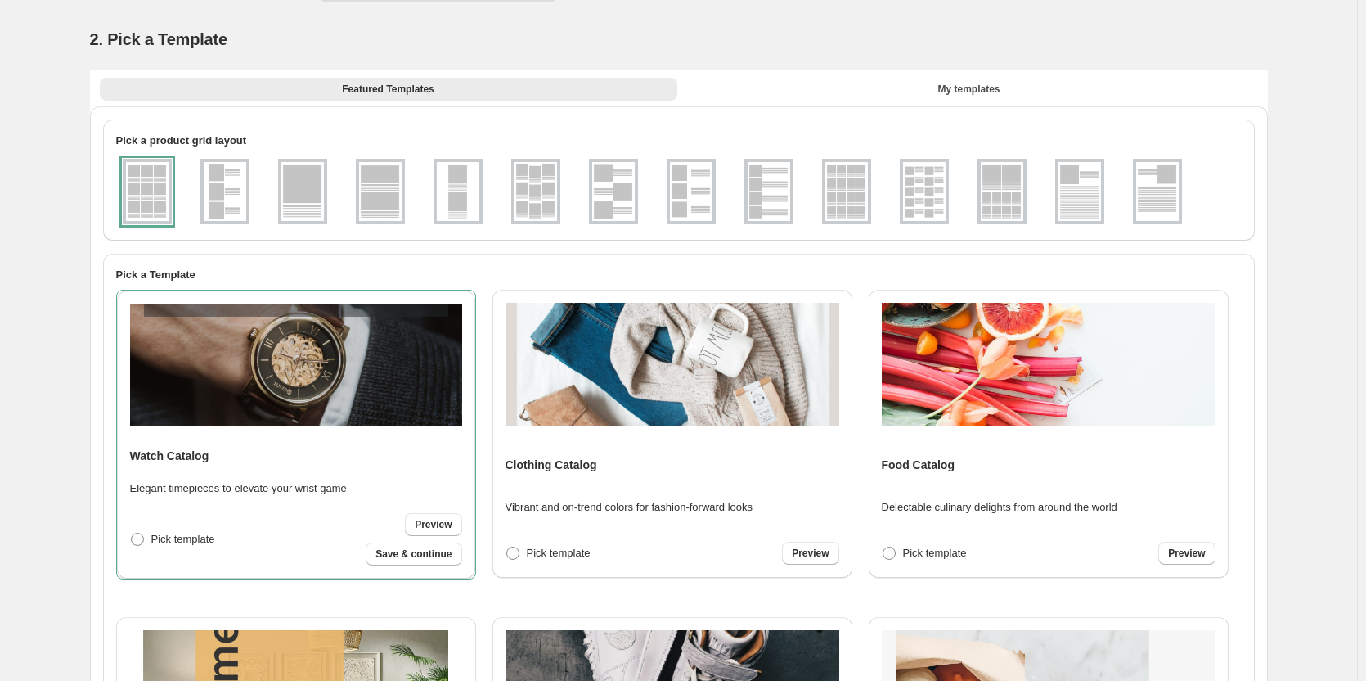
scroll to position [0, 0]
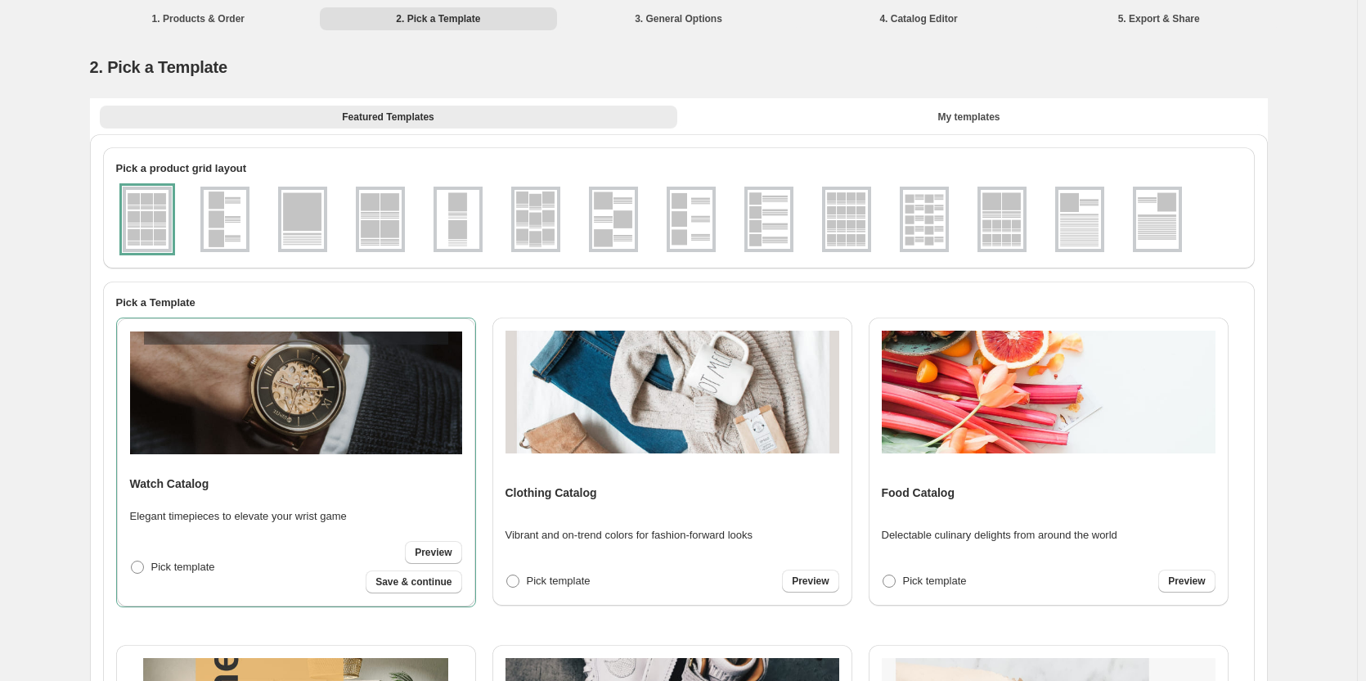
click at [143, 212] on div at bounding box center [147, 219] width 49 height 65
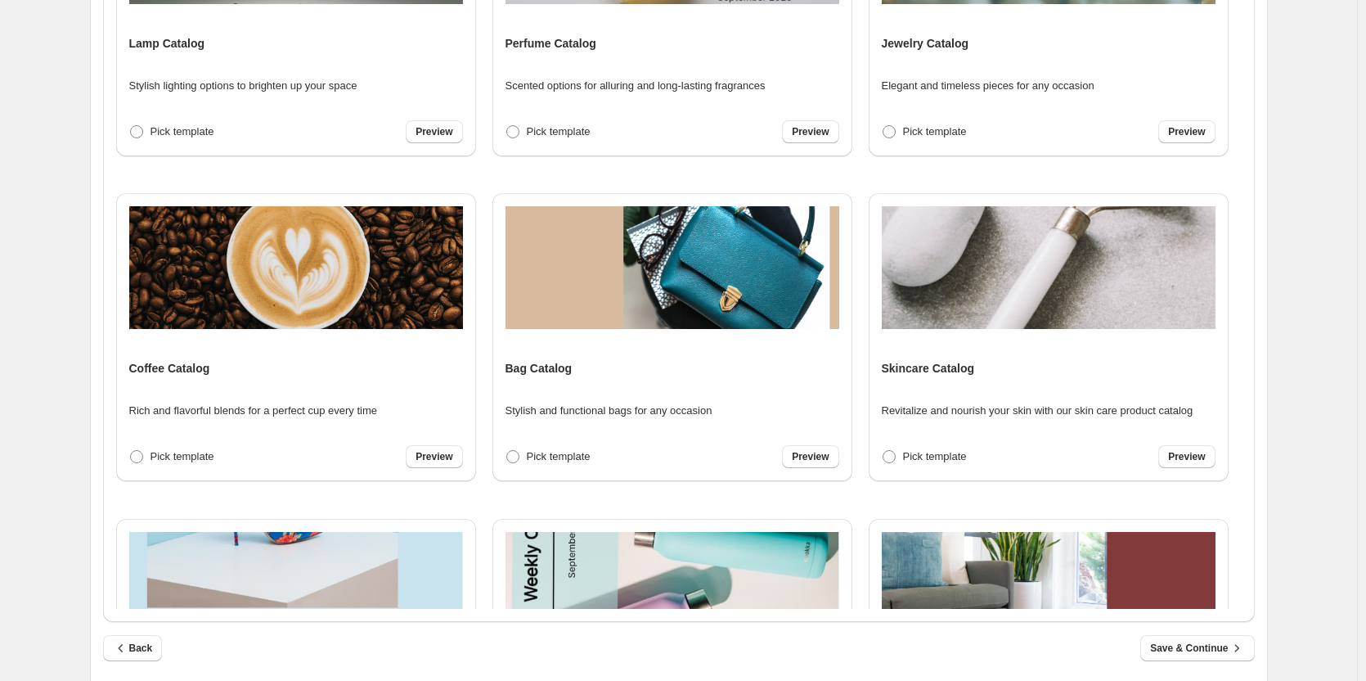
scroll to position [394, 0]
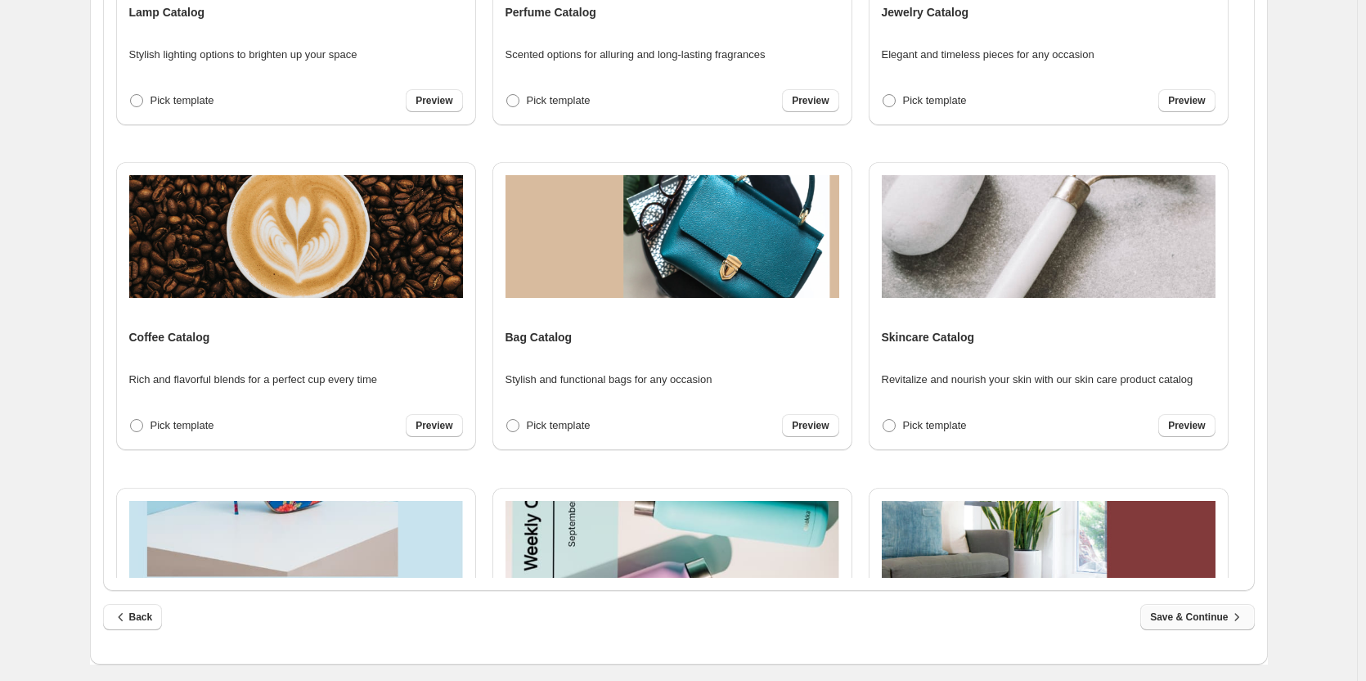
click at [1240, 622] on icon "button" at bounding box center [1237, 617] width 16 height 16
select select "**********"
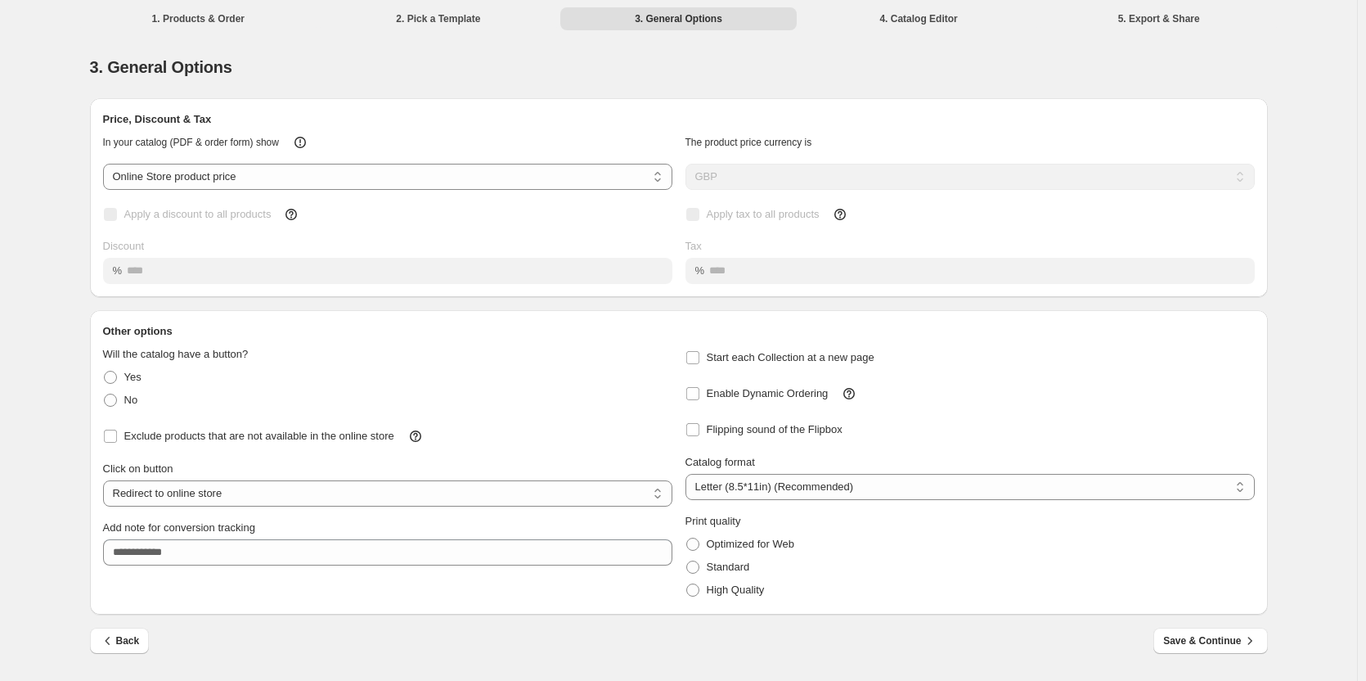
scroll to position [0, 0]
click at [114, 649] on icon "button" at bounding box center [112, 640] width 16 height 16
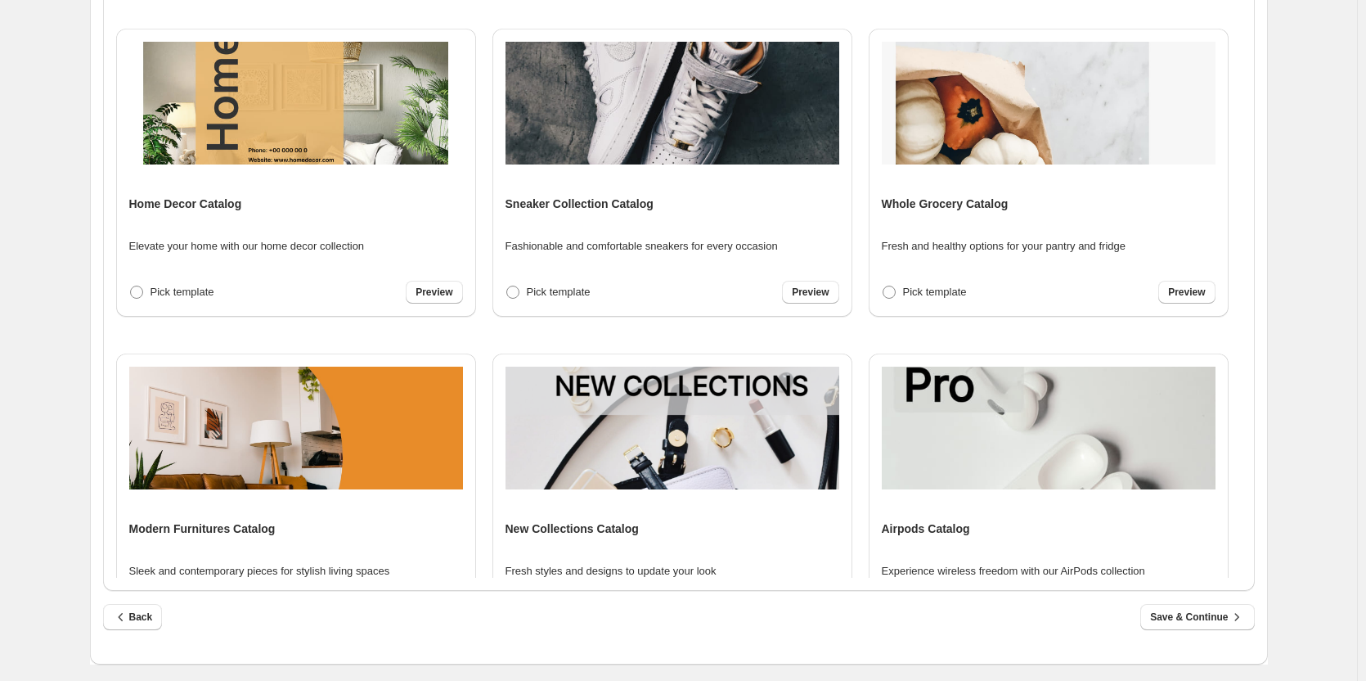
scroll to position [573, 0]
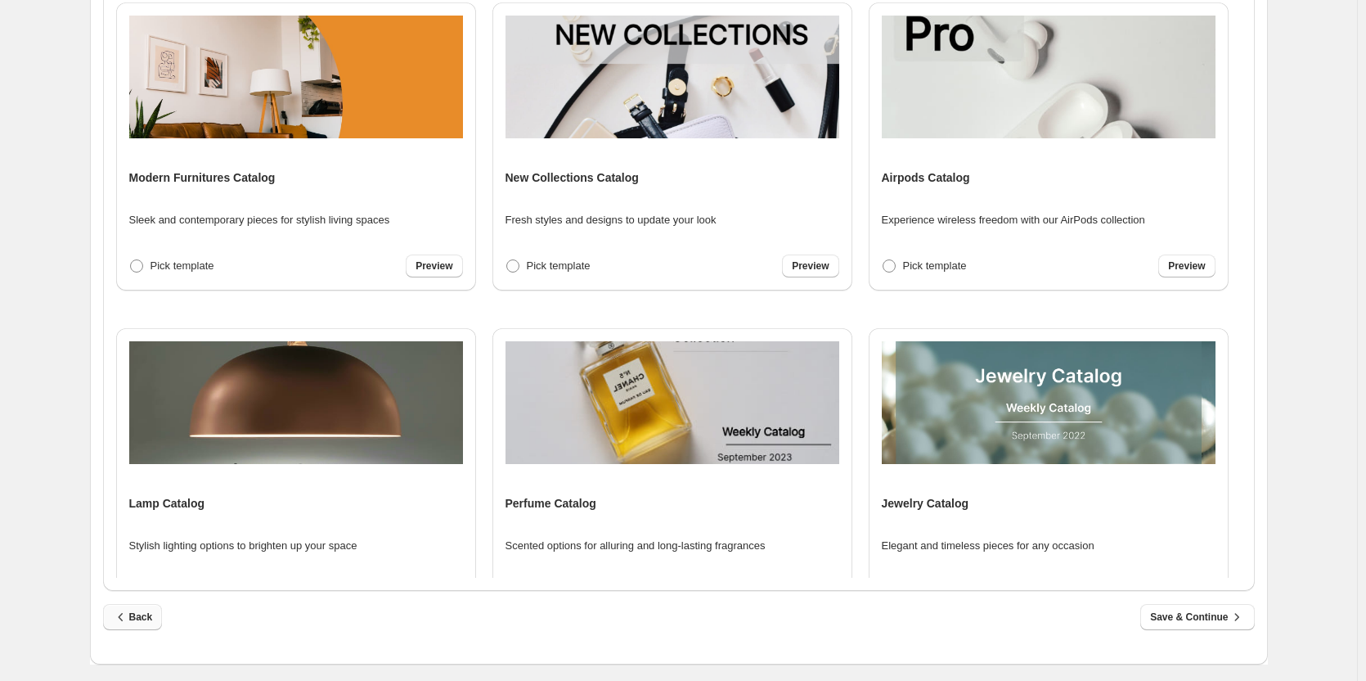
click at [128, 617] on icon "button" at bounding box center [121, 617] width 16 height 16
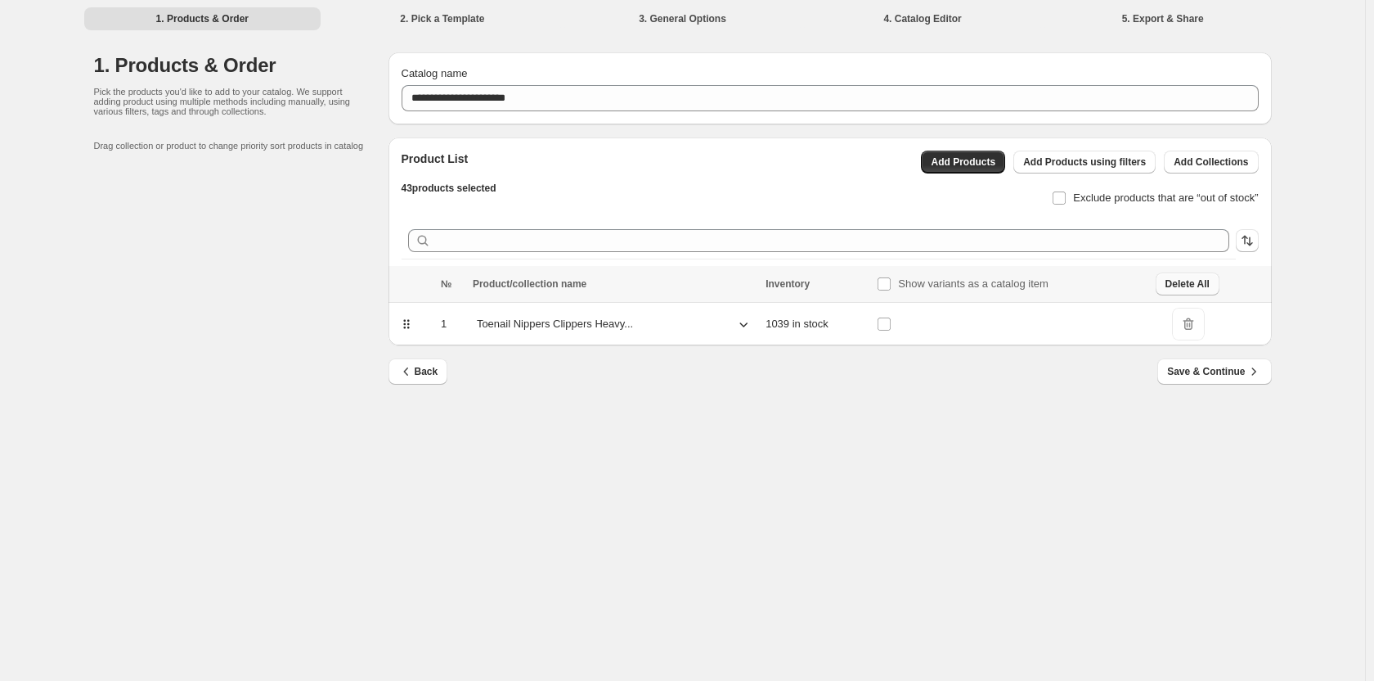
click at [1193, 283] on span "Delete All" at bounding box center [1188, 283] width 44 height 13
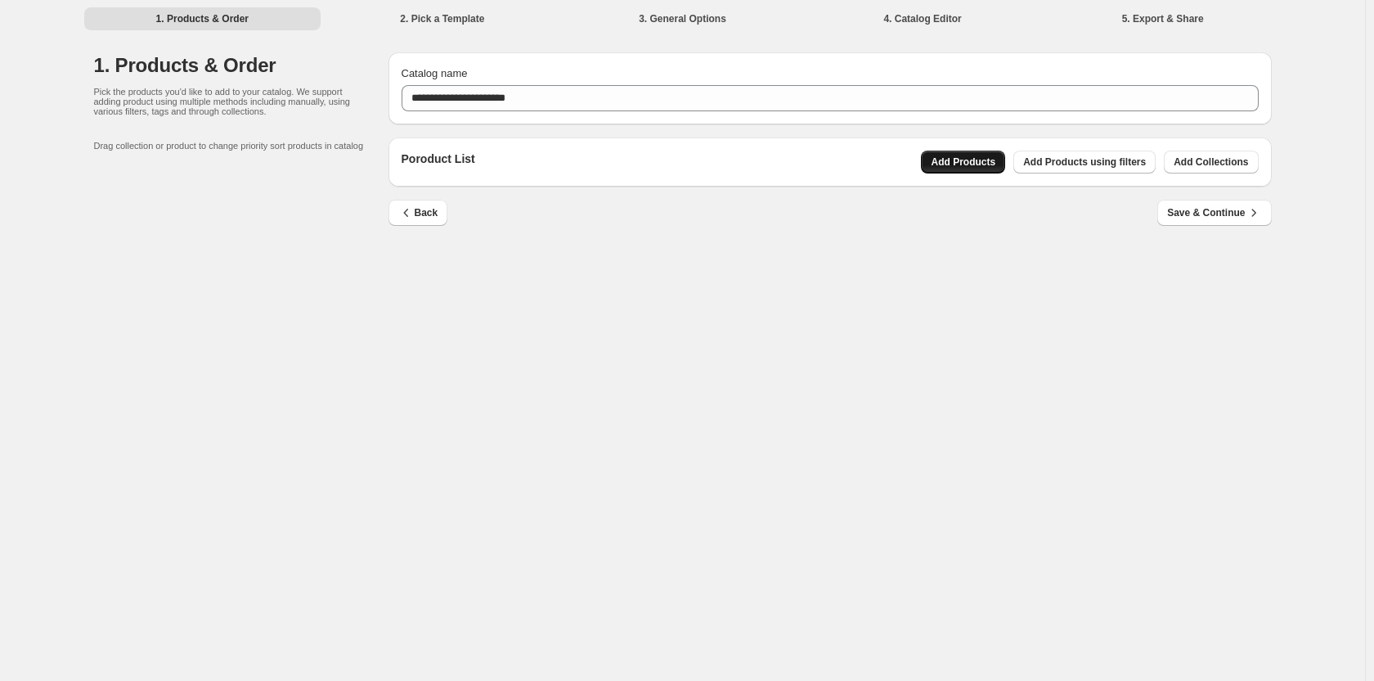
click at [946, 169] on button "Add Products" at bounding box center [963, 162] width 84 height 23
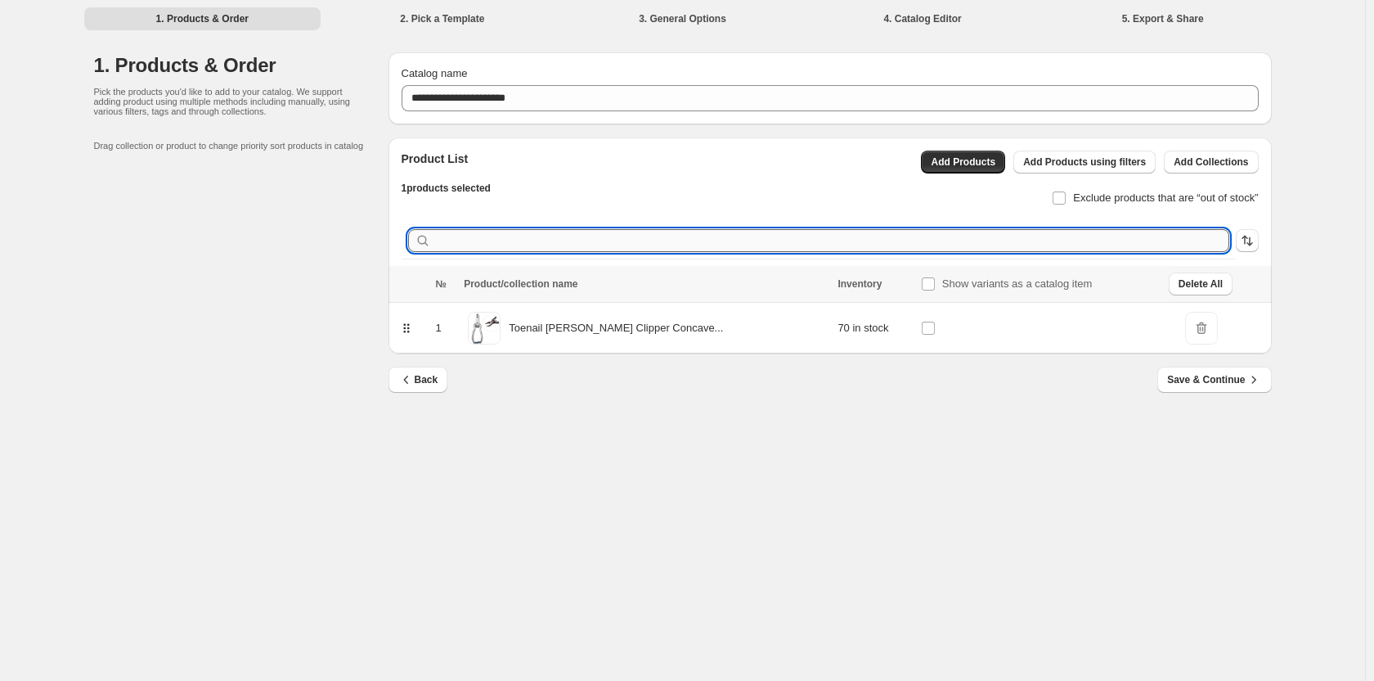
click at [576, 231] on input "text" at bounding box center [831, 240] width 795 height 23
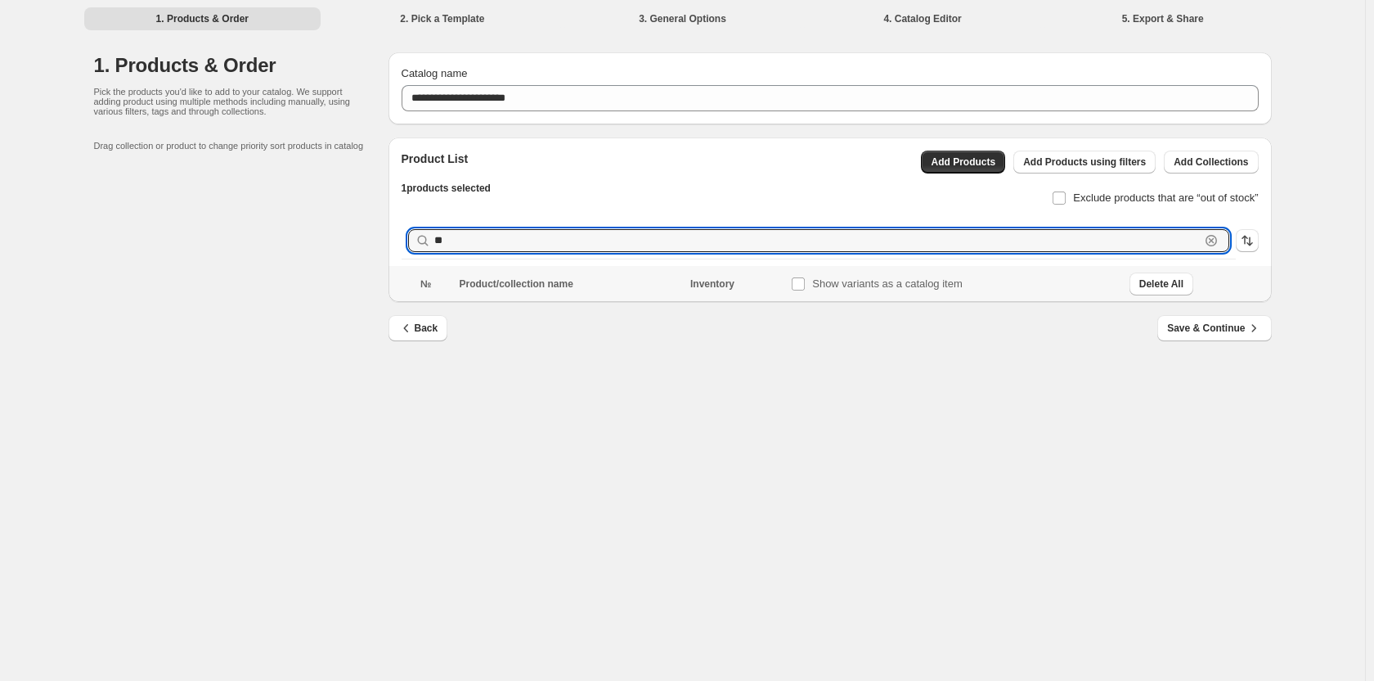
type input "*"
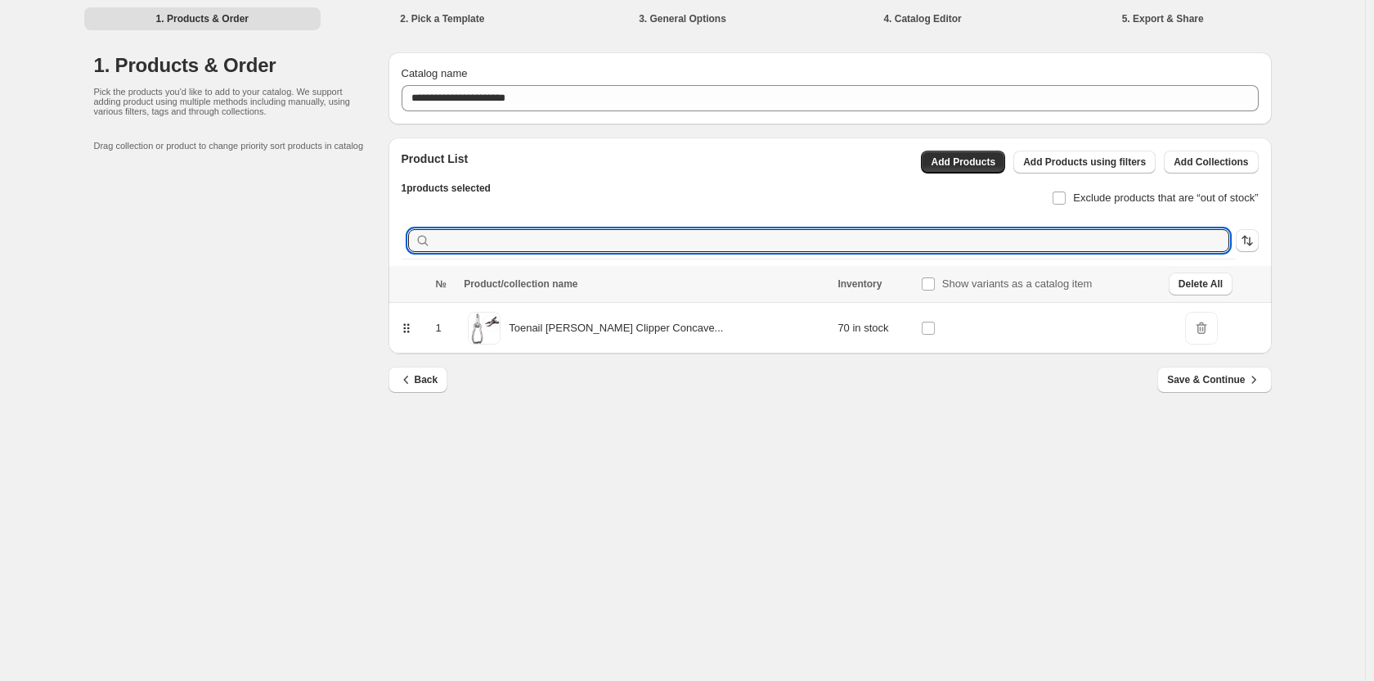
click at [1185, 328] on span "DeleteIcon" at bounding box center [1201, 328] width 33 height 33
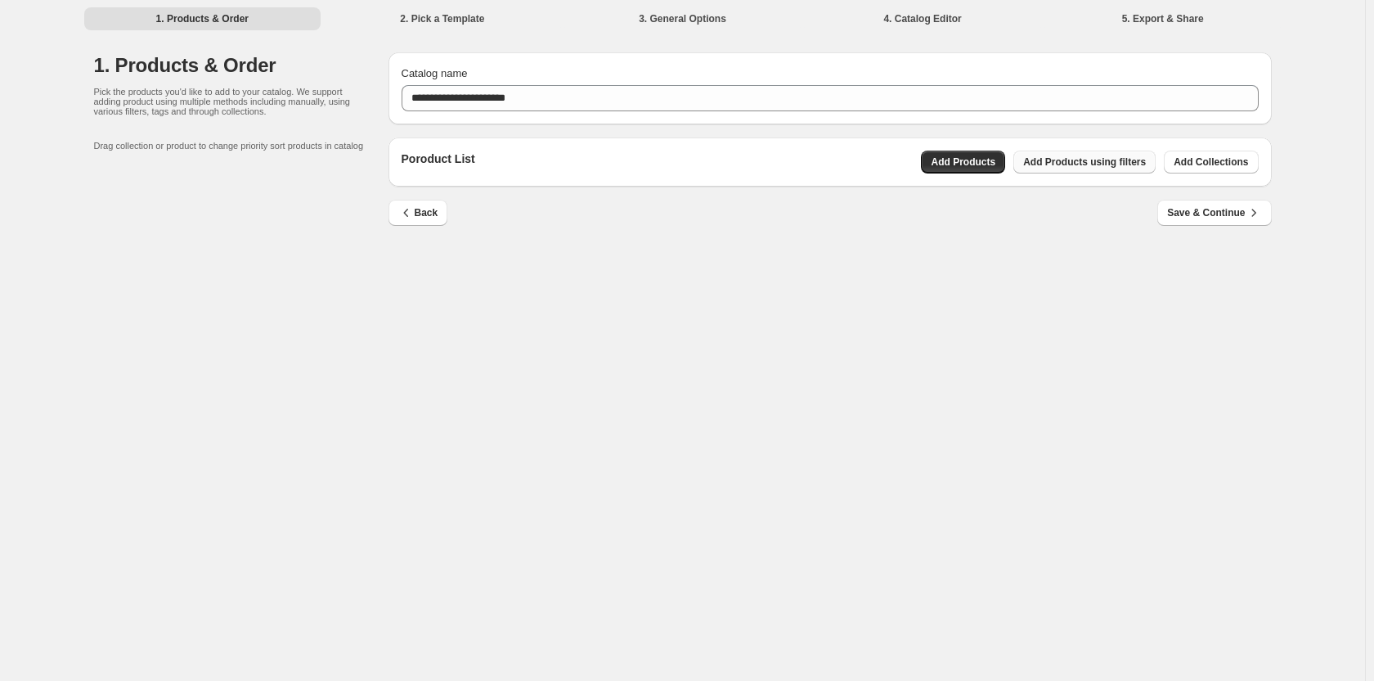
click at [1070, 162] on span "Add Products using filters" at bounding box center [1085, 161] width 123 height 13
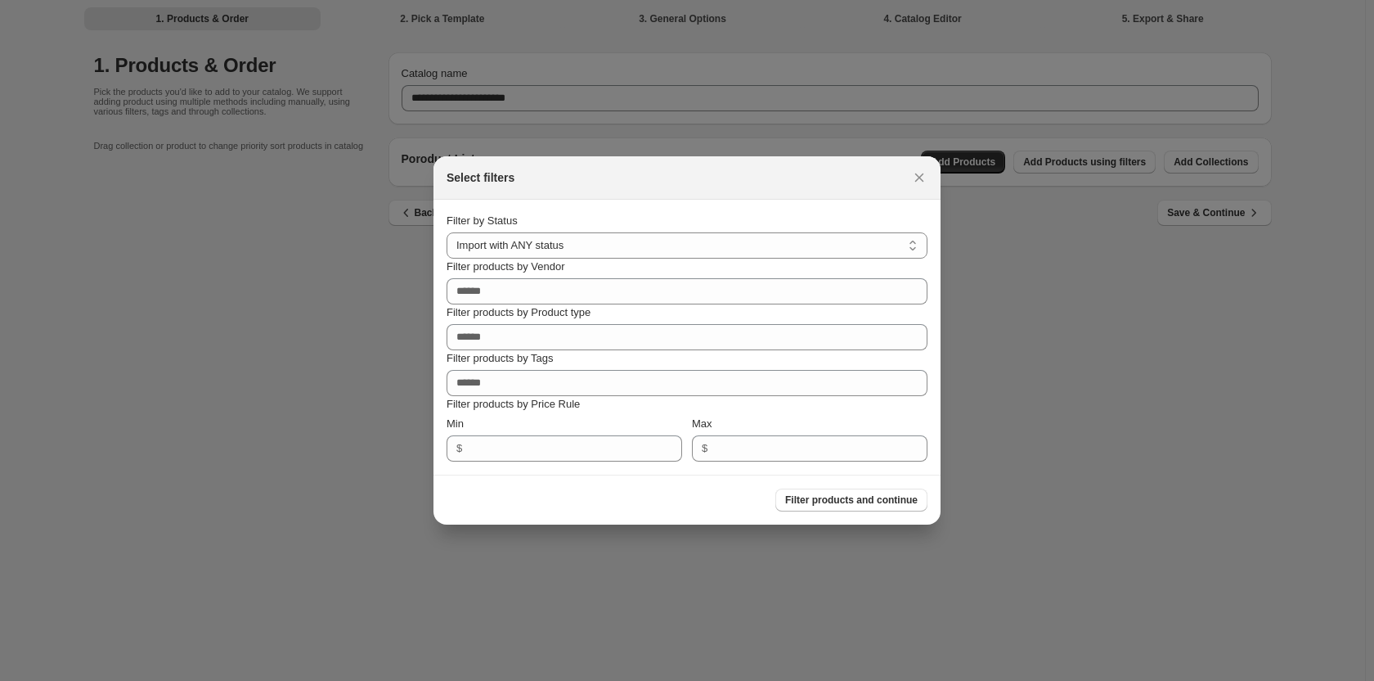
click at [917, 165] on div "Select filters" at bounding box center [687, 177] width 507 height 43
click at [928, 173] on button ":ra7:" at bounding box center [919, 177] width 23 height 23
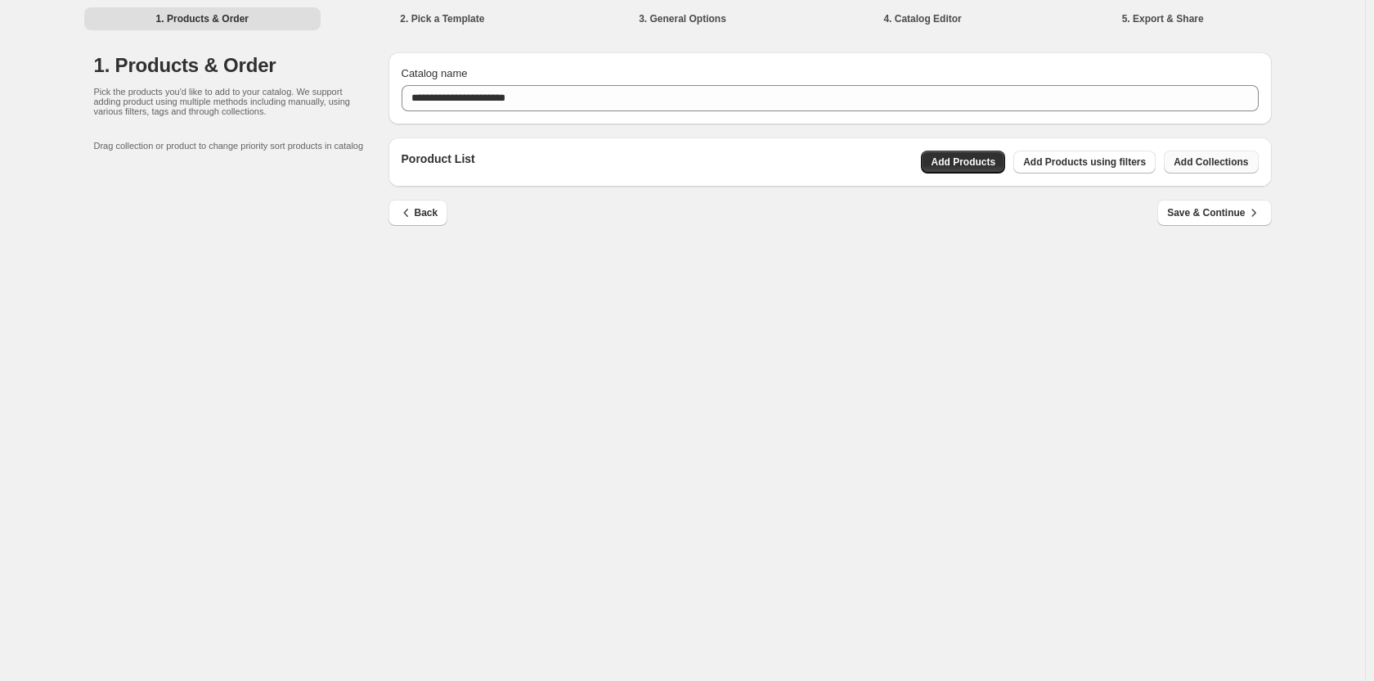
click at [1258, 160] on button "Add Collections" at bounding box center [1211, 162] width 94 height 23
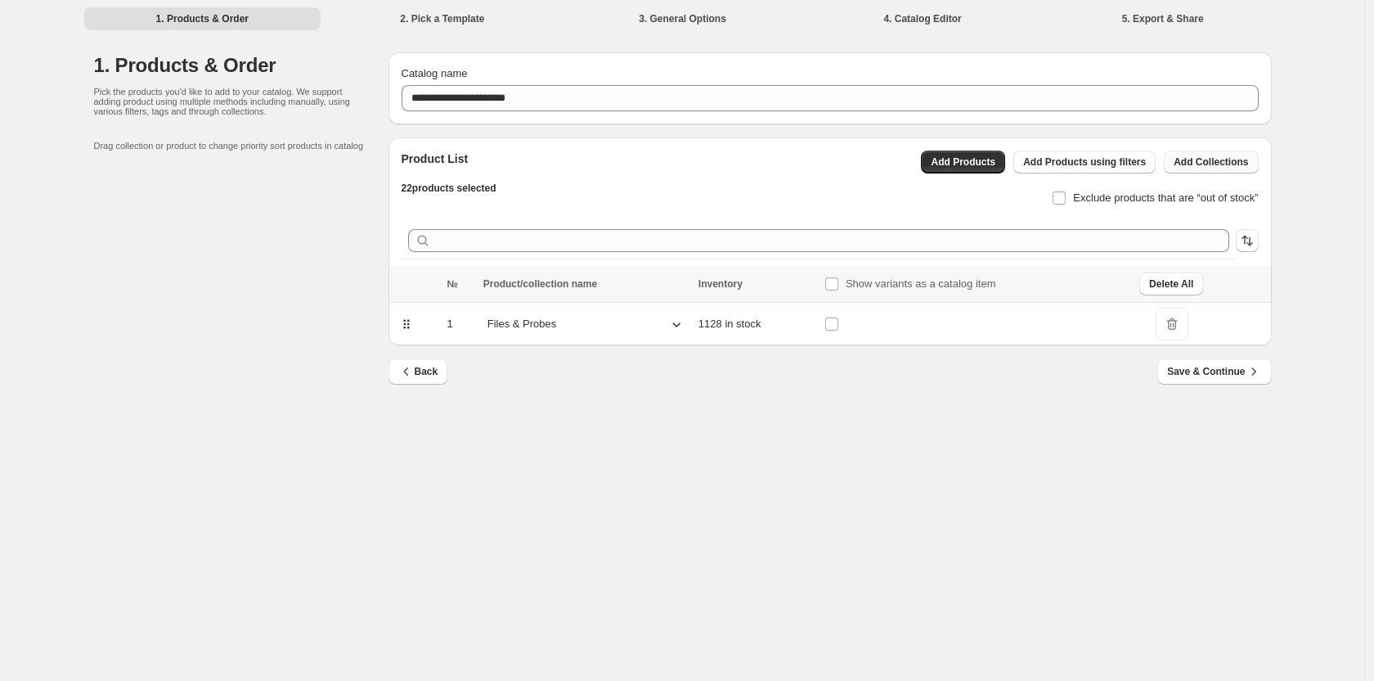
click at [1190, 156] on span "Add Collections" at bounding box center [1211, 161] width 74 height 13
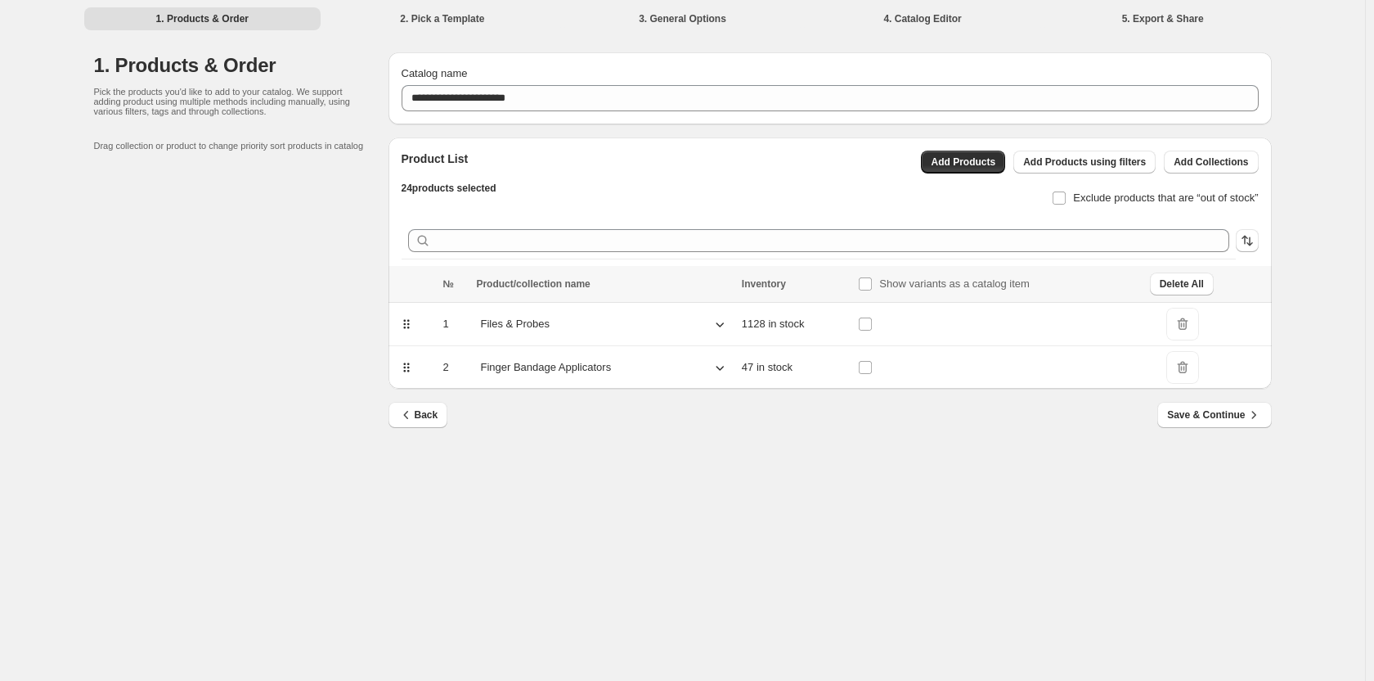
click at [569, 362] on p "Finger Bandage Applicators" at bounding box center [545, 367] width 131 height 16
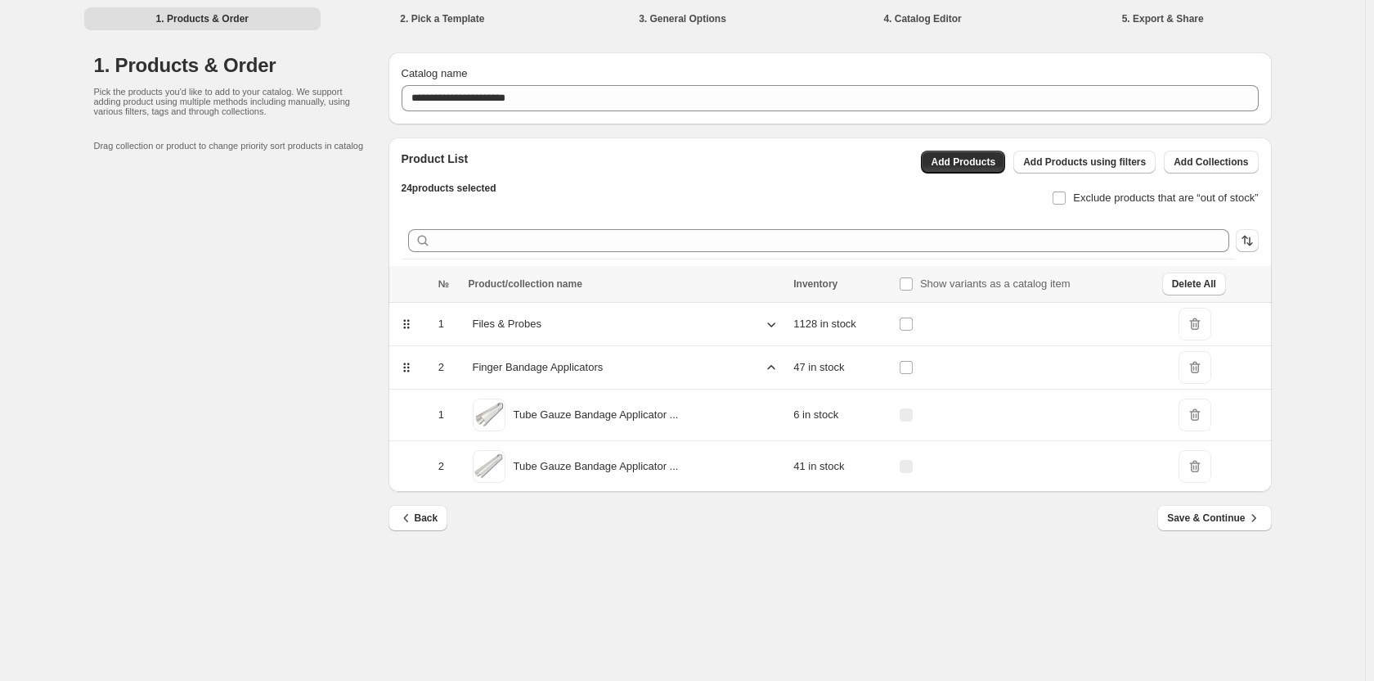
click at [486, 362] on p "Finger Bandage Applicators" at bounding box center [538, 367] width 131 height 16
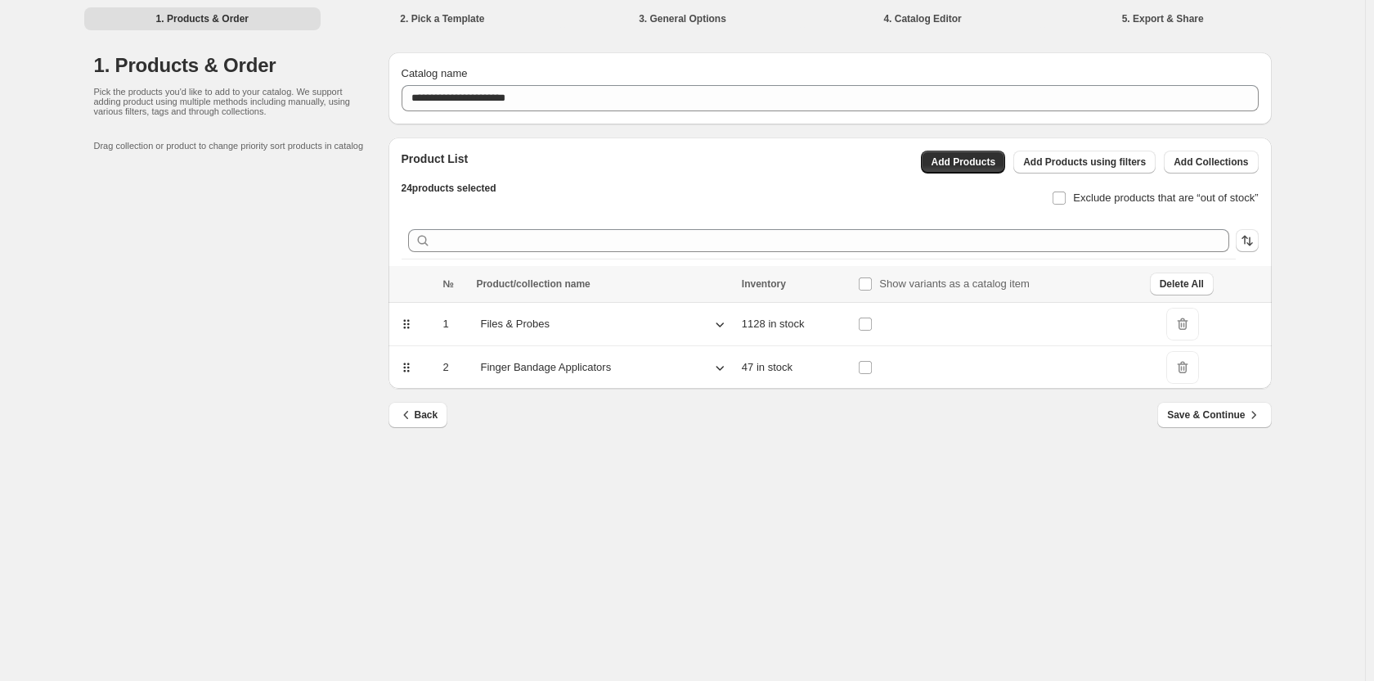
click at [500, 320] on p "Files & Probes" at bounding box center [515, 324] width 70 height 16
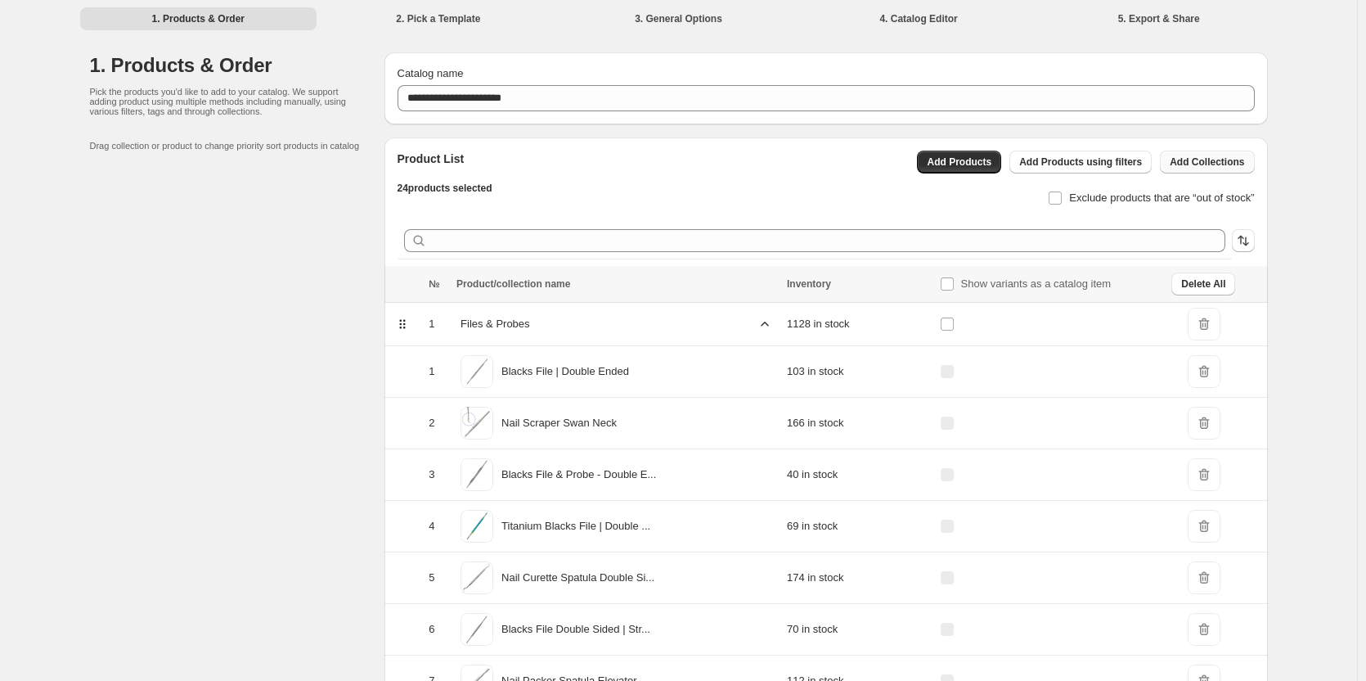
click at [1228, 159] on span "Add Collections" at bounding box center [1207, 161] width 74 height 13
click at [559, 322] on div "Files & Probes" at bounding box center [617, 324] width 321 height 25
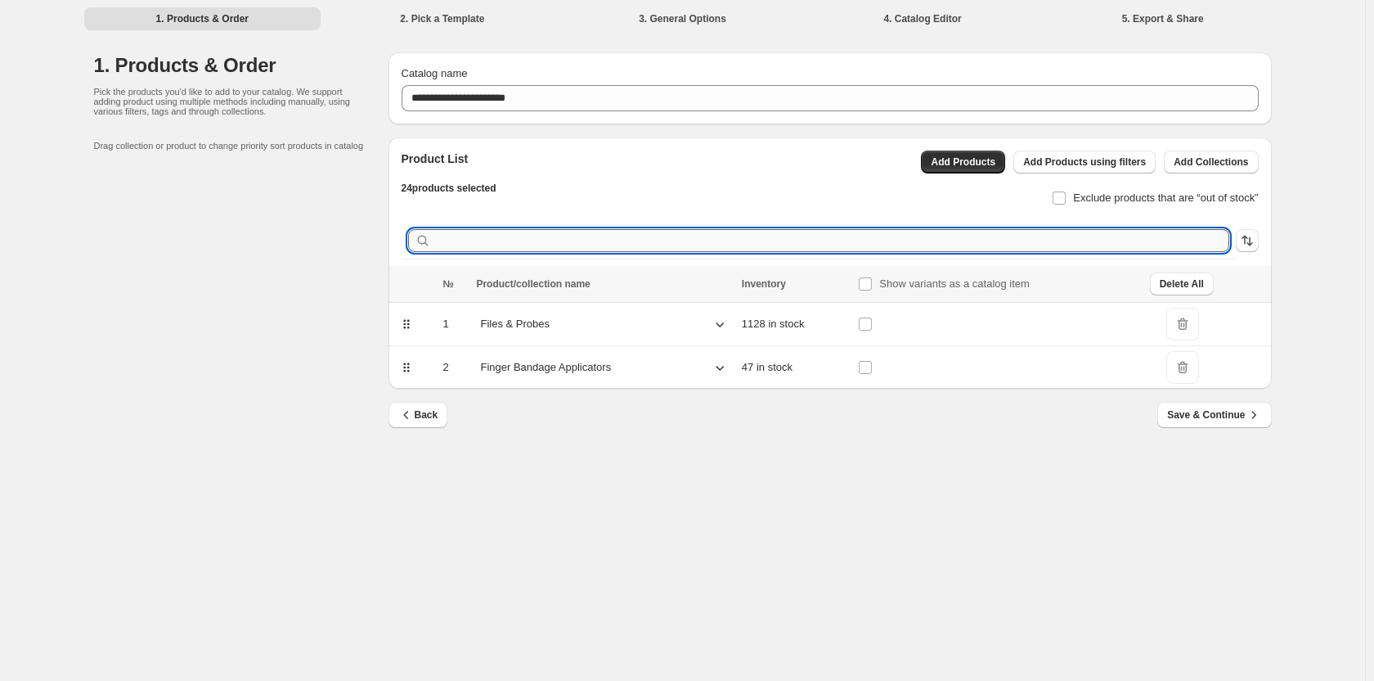
click at [501, 242] on input "text" at bounding box center [831, 240] width 795 height 23
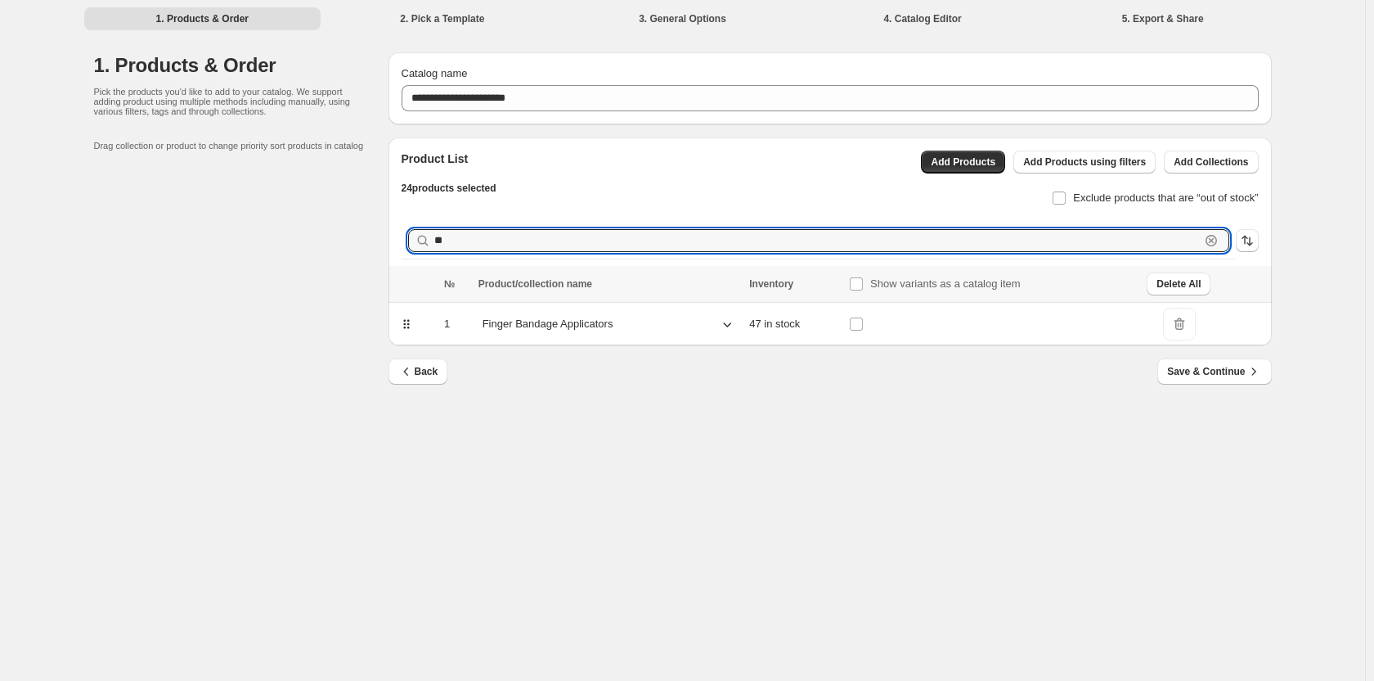
type input "*"
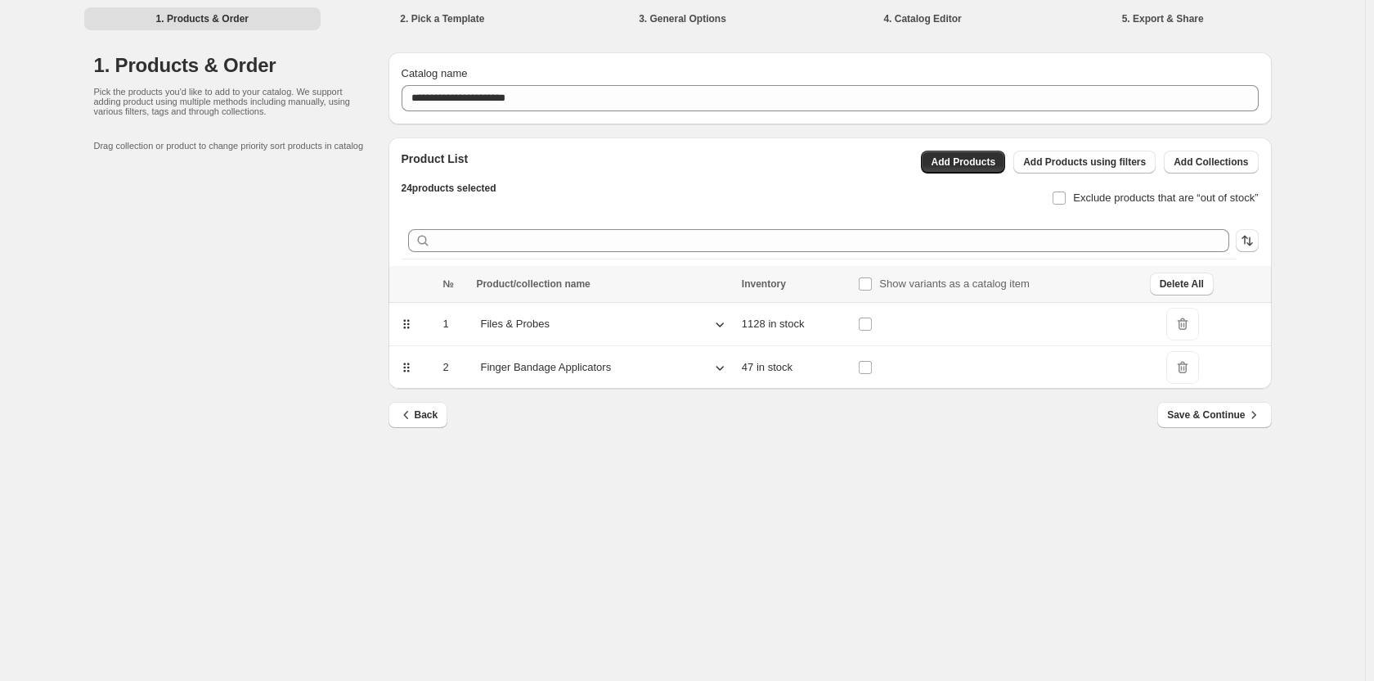
click at [1320, 205] on div "**********" at bounding box center [682, 340] width 1365 height 681
